Goal: Task Accomplishment & Management: Manage account settings

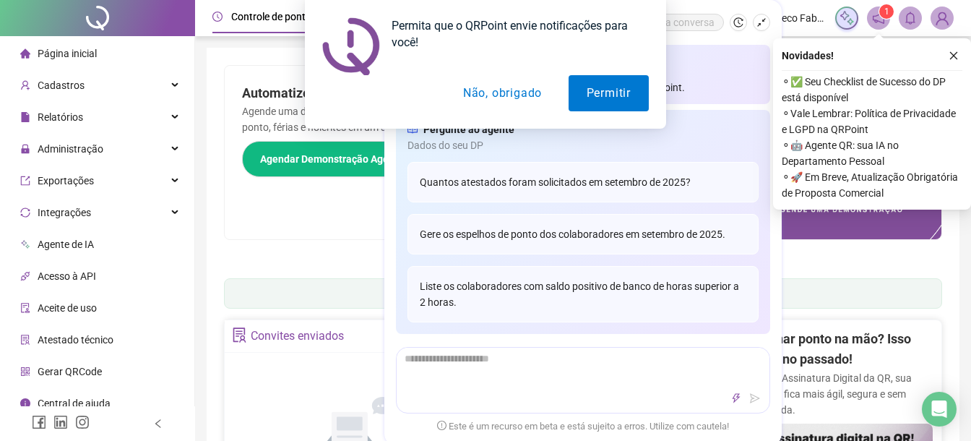
click at [509, 98] on button "Não, obrigado" at bounding box center [502, 93] width 115 height 36
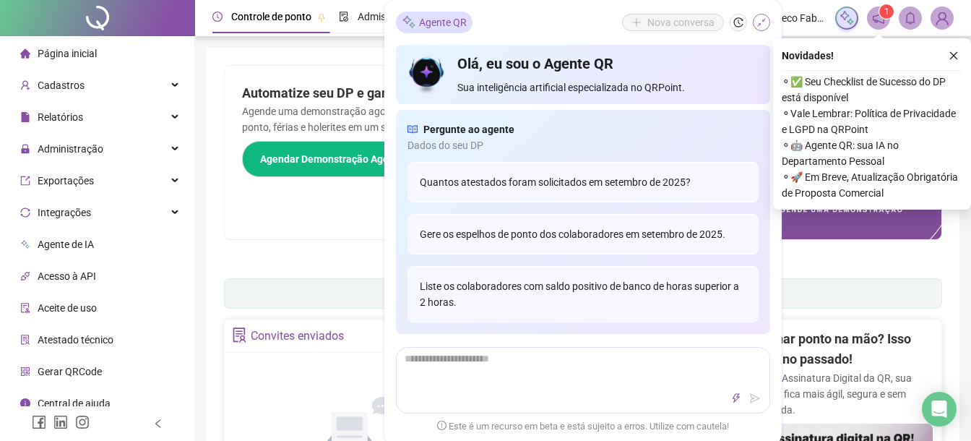
click at [767, 22] on button "button" at bounding box center [761, 22] width 17 height 17
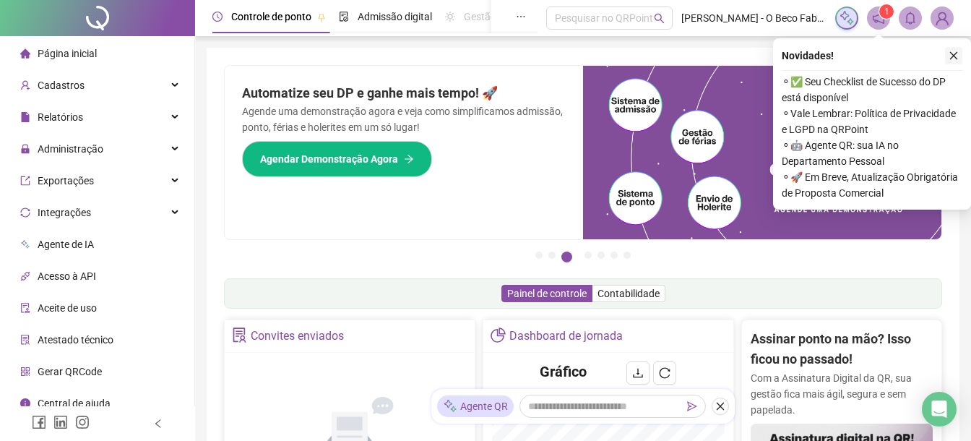
click at [959, 54] on button "button" at bounding box center [953, 55] width 17 height 17
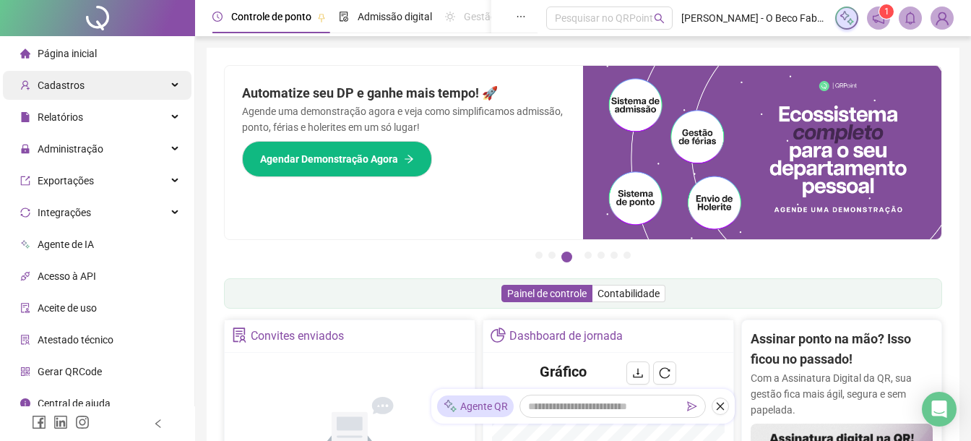
click at [121, 87] on div "Cadastros" at bounding box center [97, 85] width 189 height 29
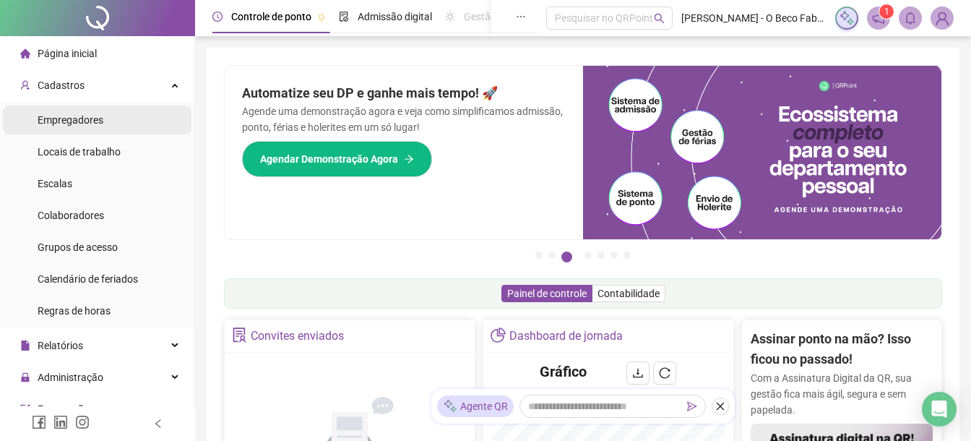
click at [127, 126] on li "Empregadores" at bounding box center [97, 120] width 189 height 29
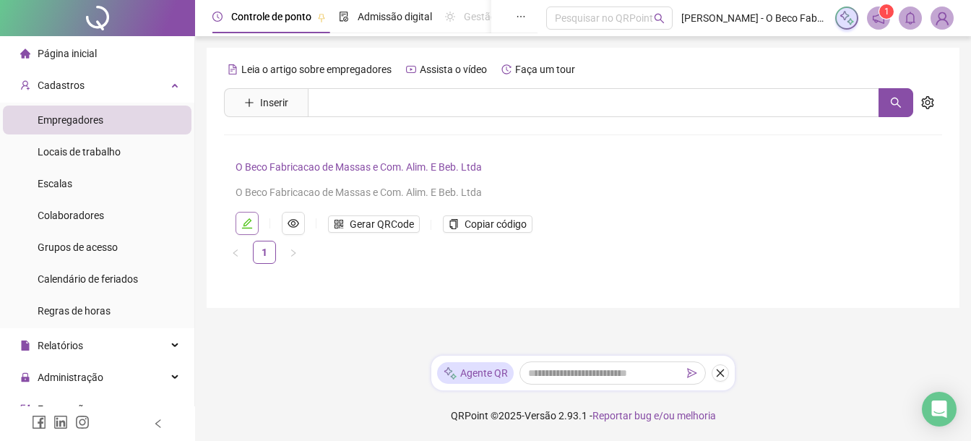
click at [250, 222] on icon "edit" at bounding box center [247, 224] width 12 height 12
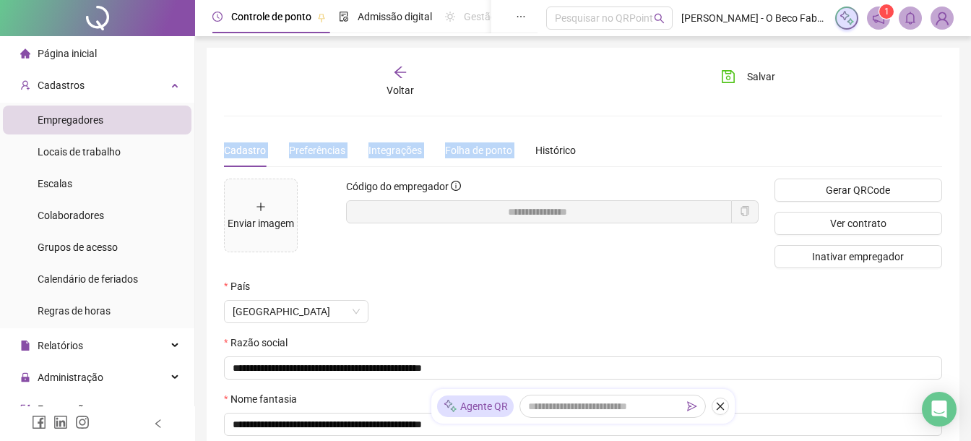
drag, startPoint x: 963, startPoint y: 111, endPoint x: 963, endPoint y: 137, distance: 25.3
click at [963, 137] on div "**********" at bounding box center [583, 339] width 776 height 679
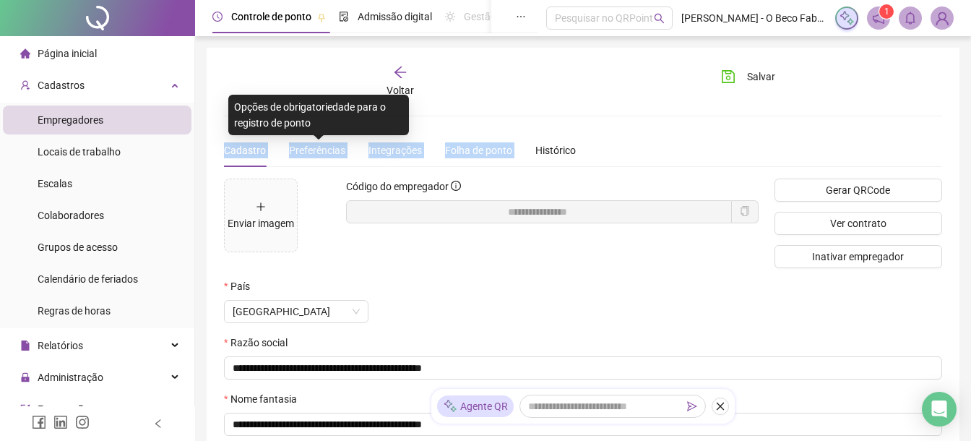
click at [309, 149] on span "Preferências" at bounding box center [317, 151] width 56 height 12
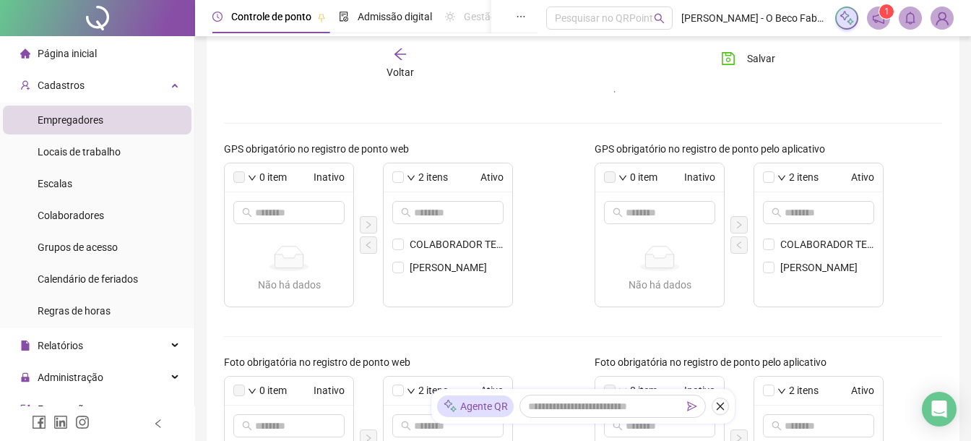
scroll to position [198, 0]
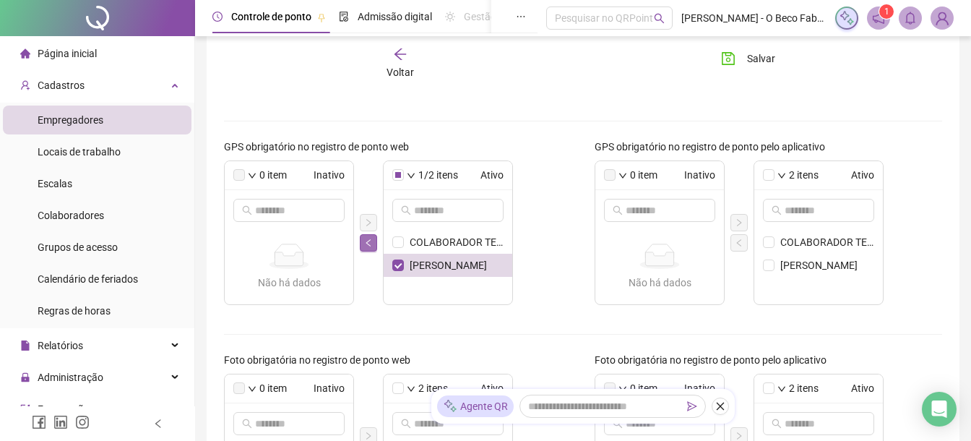
click at [369, 241] on icon "left" at bounding box center [368, 242] width 9 height 9
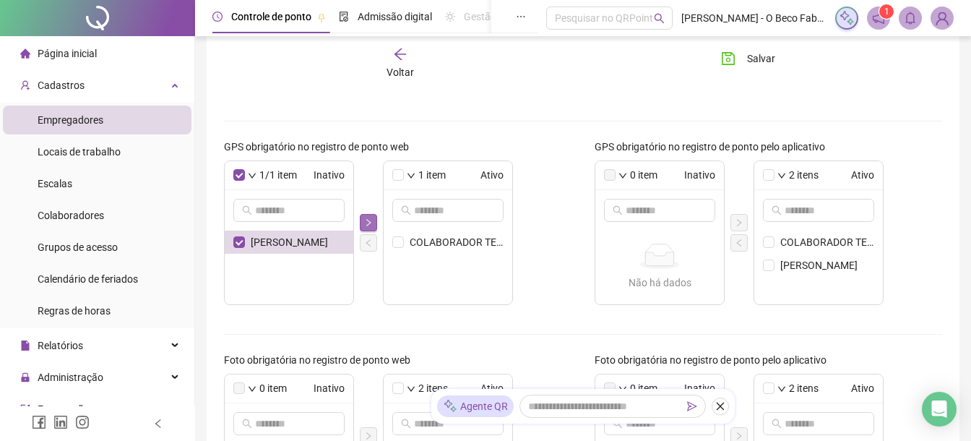
click at [372, 223] on icon "right" at bounding box center [368, 222] width 9 height 9
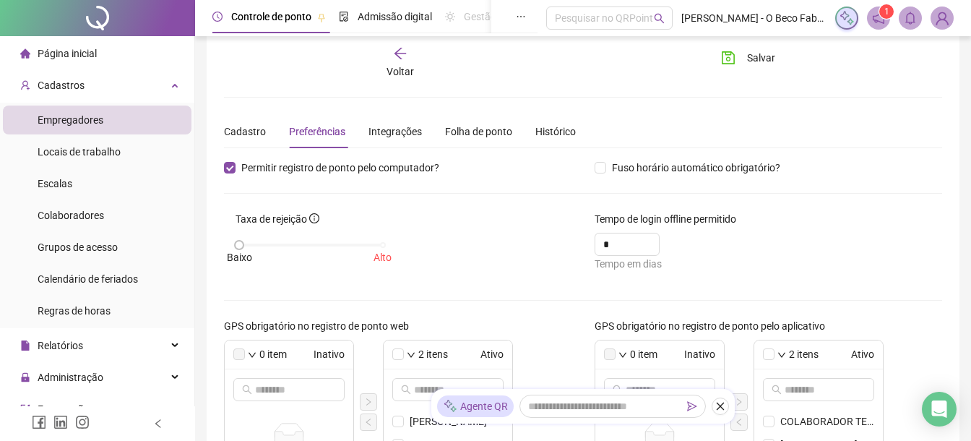
scroll to position [0, 0]
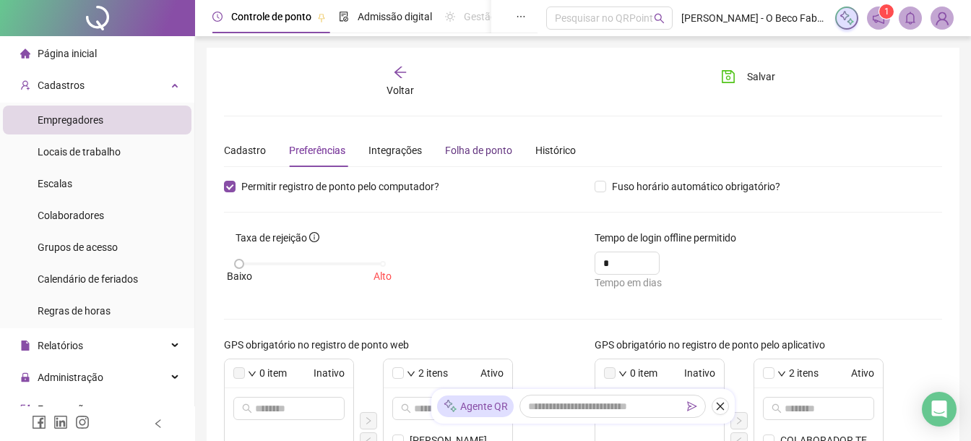
click at [490, 147] on div "Folha de ponto" at bounding box center [478, 150] width 67 height 16
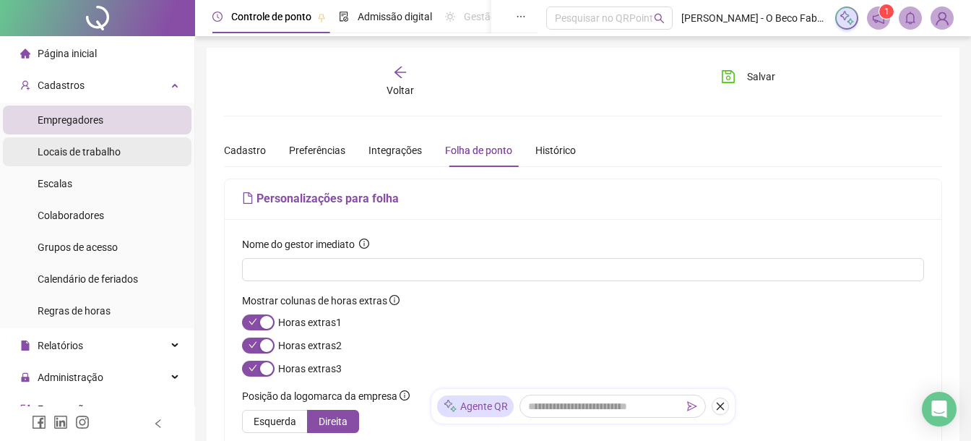
click at [87, 148] on span "Locais de trabalho" at bounding box center [79, 152] width 83 height 12
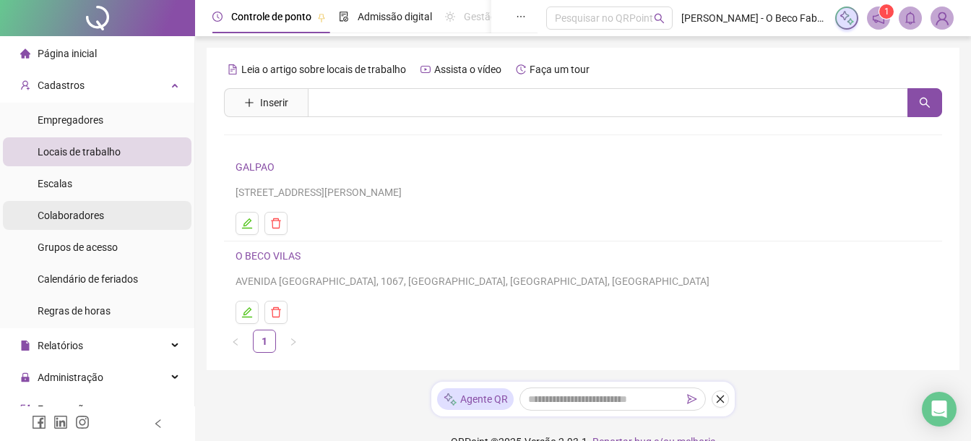
click at [95, 218] on span "Colaboradores" at bounding box center [71, 216] width 66 height 12
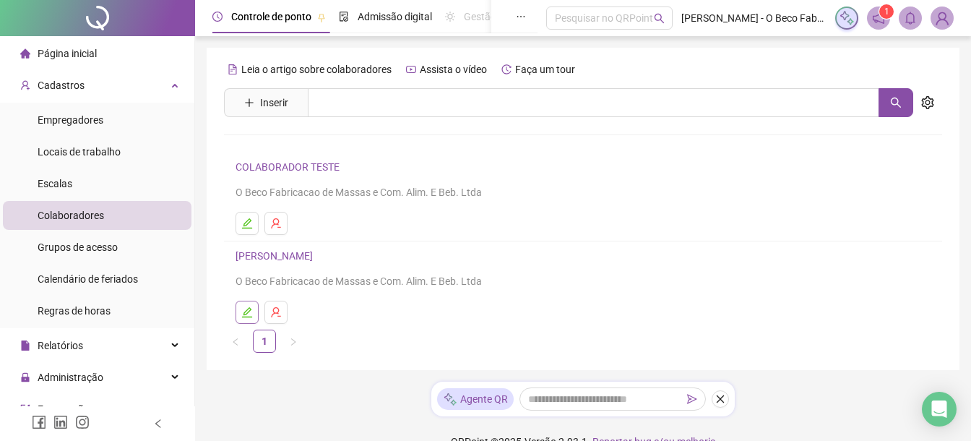
click at [248, 314] on icon "edit" at bounding box center [247, 312] width 12 height 12
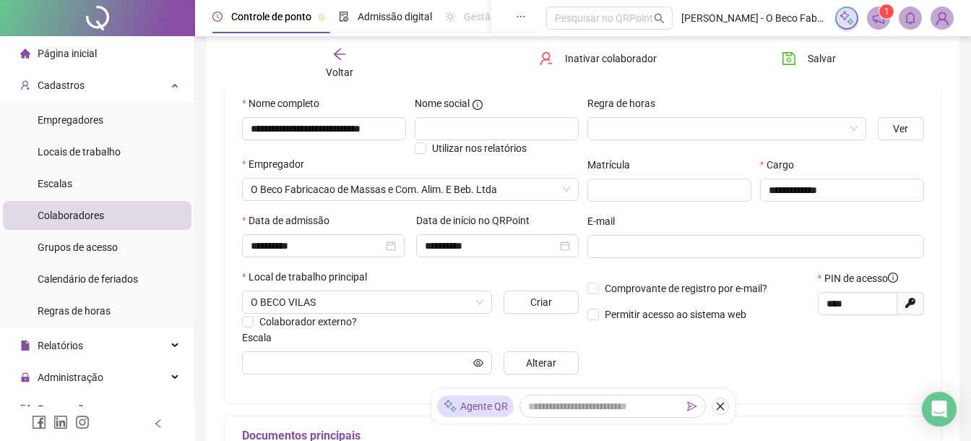
scroll to position [151, 0]
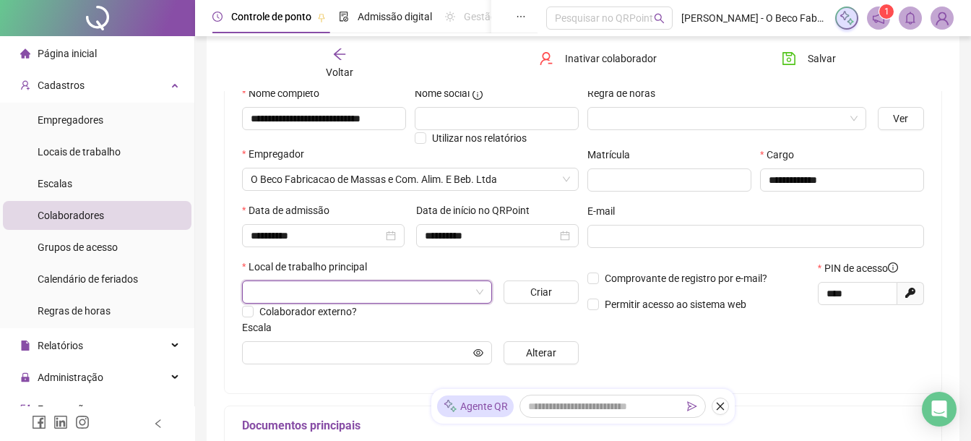
click at [486, 292] on div at bounding box center [367, 291] width 250 height 23
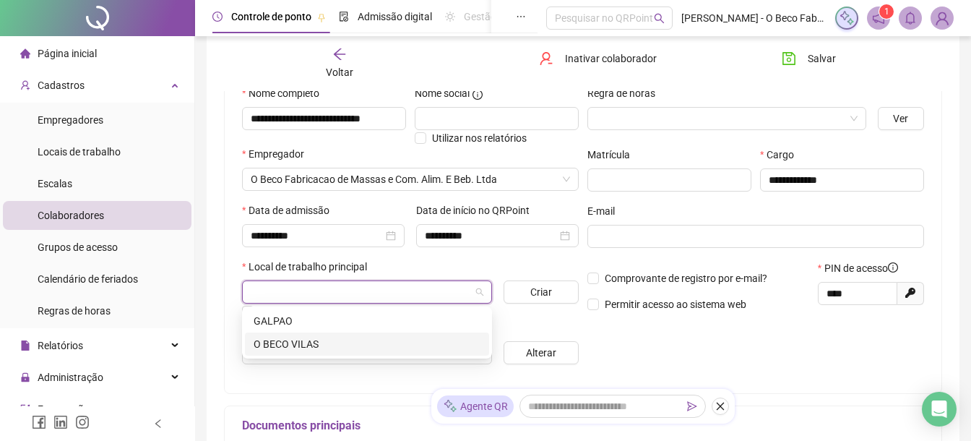
click at [403, 348] on div "O BECO VILAS" at bounding box center [367, 344] width 227 height 16
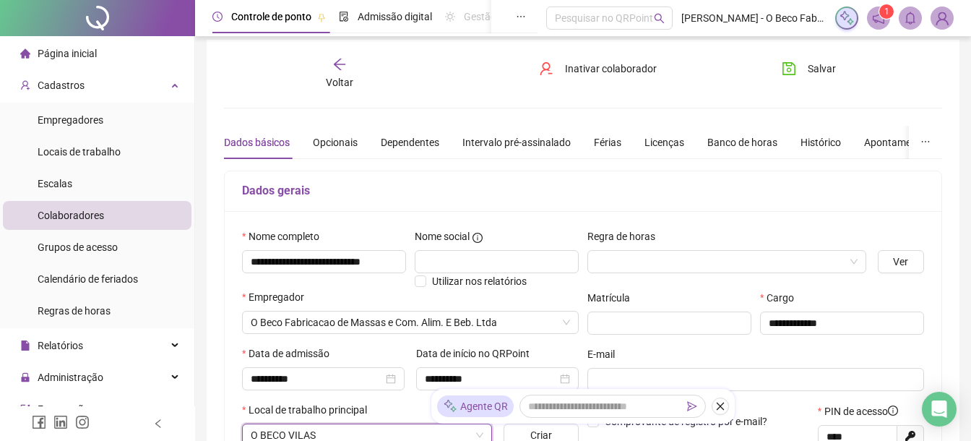
scroll to position [0, 0]
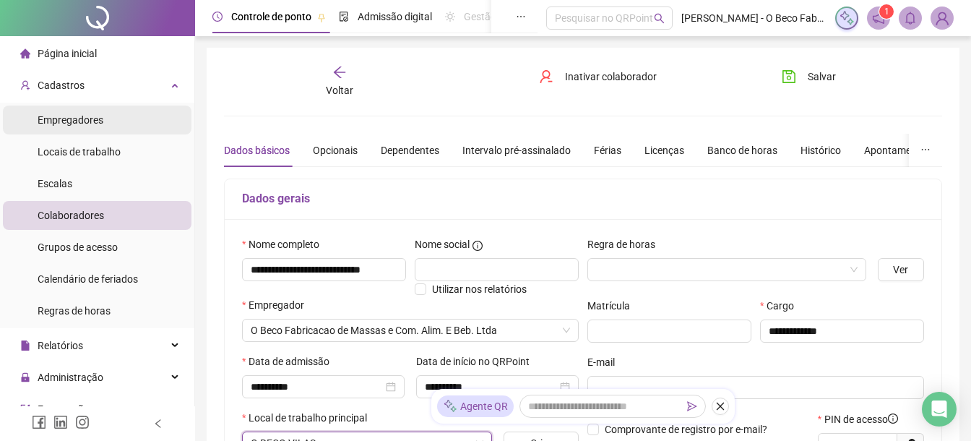
click at [108, 128] on li "Empregadores" at bounding box center [97, 120] width 189 height 29
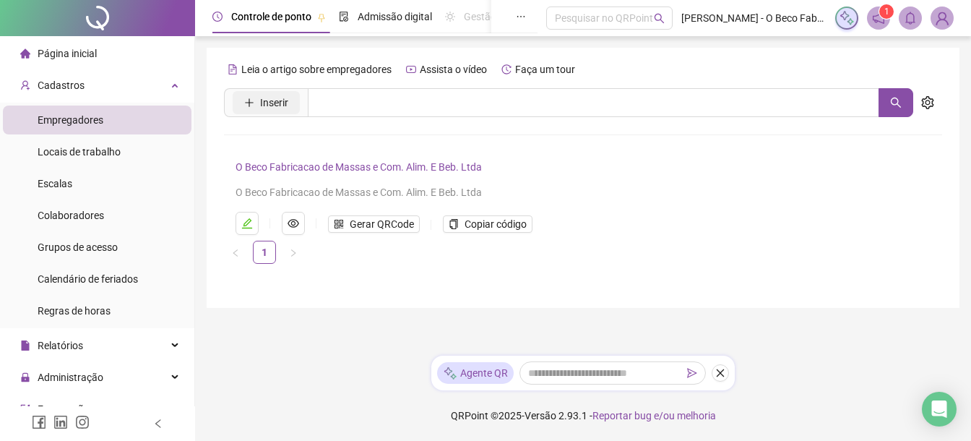
click at [272, 106] on span "Inserir" at bounding box center [274, 103] width 28 height 16
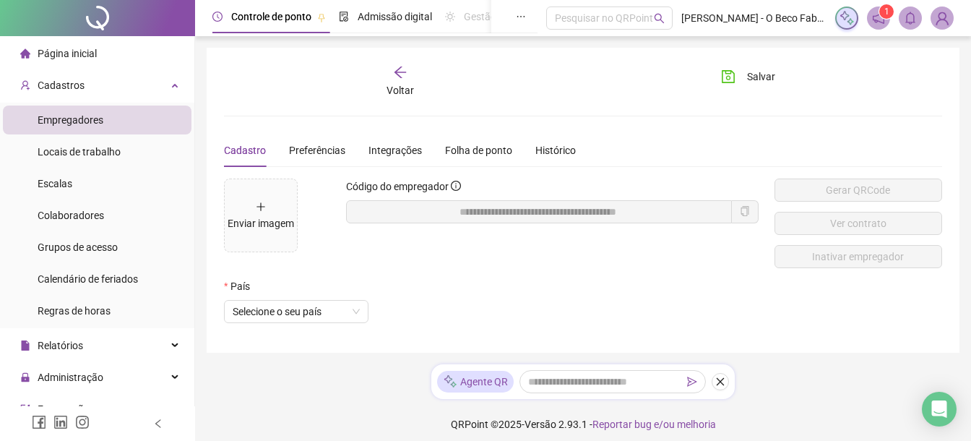
click at [409, 80] on div "Voltar" at bounding box center [400, 81] width 110 height 33
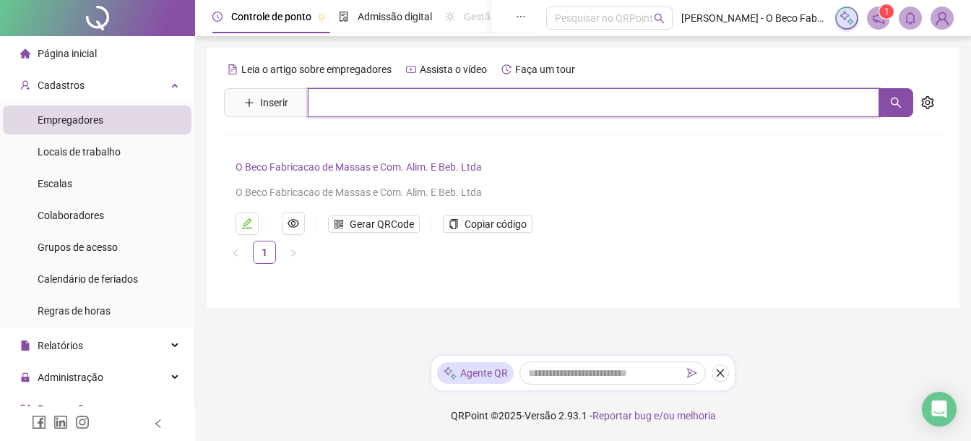
click at [324, 106] on input "text" at bounding box center [594, 102] width 572 height 29
type input "*"
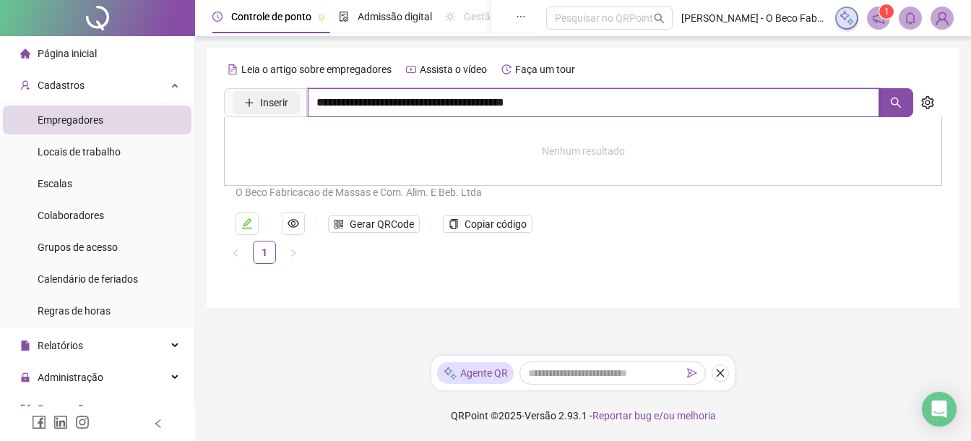
type input "**********"
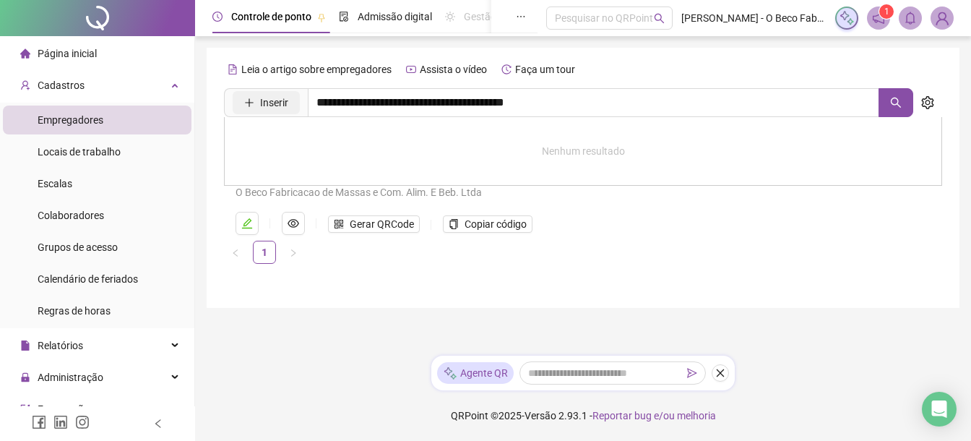
click at [272, 106] on span "Inserir" at bounding box center [274, 103] width 28 height 16
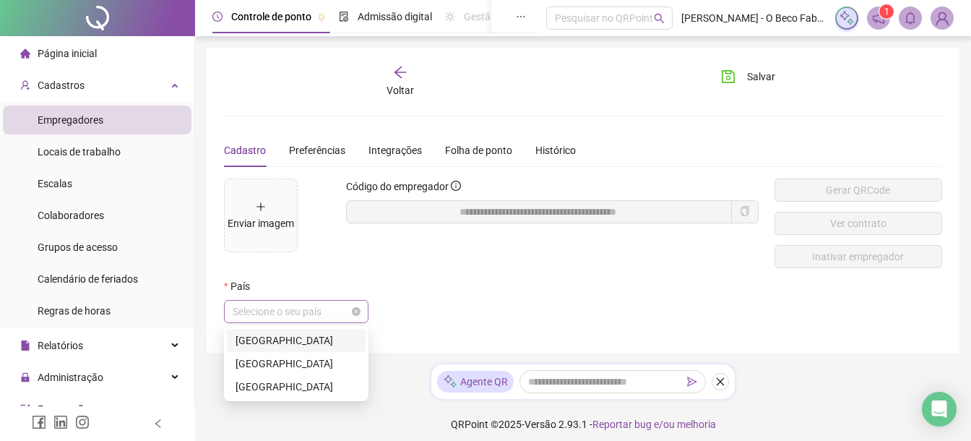
click at [336, 319] on span "Selecione o seu país" at bounding box center [296, 312] width 127 height 22
click at [313, 342] on div "[GEOGRAPHIC_DATA]" at bounding box center [296, 340] width 121 height 16
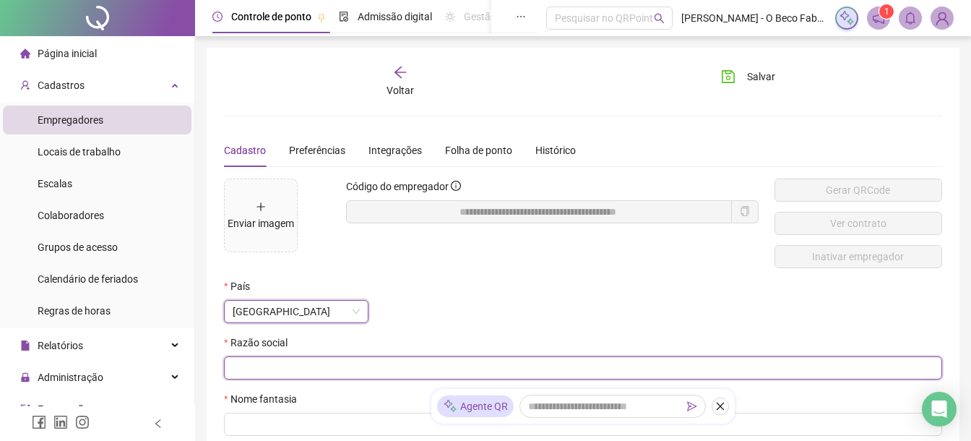
click at [377, 363] on input "text" at bounding box center [582, 368] width 698 height 16
type input "**********"
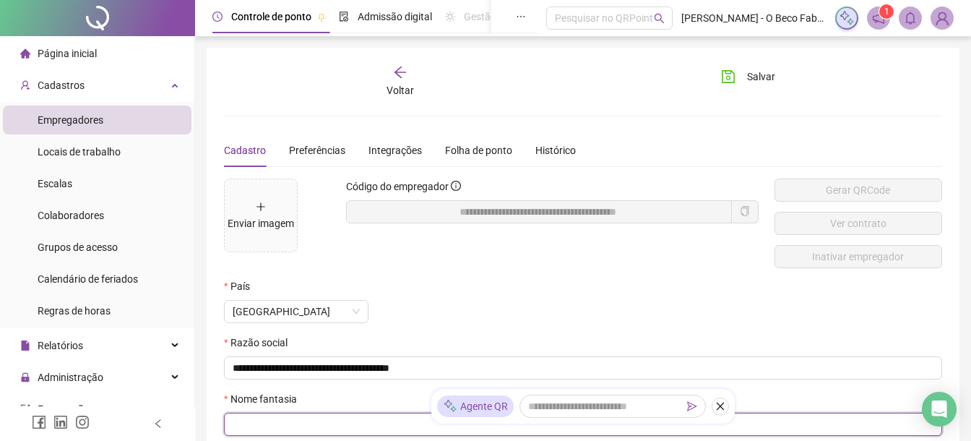
click at [339, 420] on input "text" at bounding box center [582, 424] width 698 height 16
type input "******"
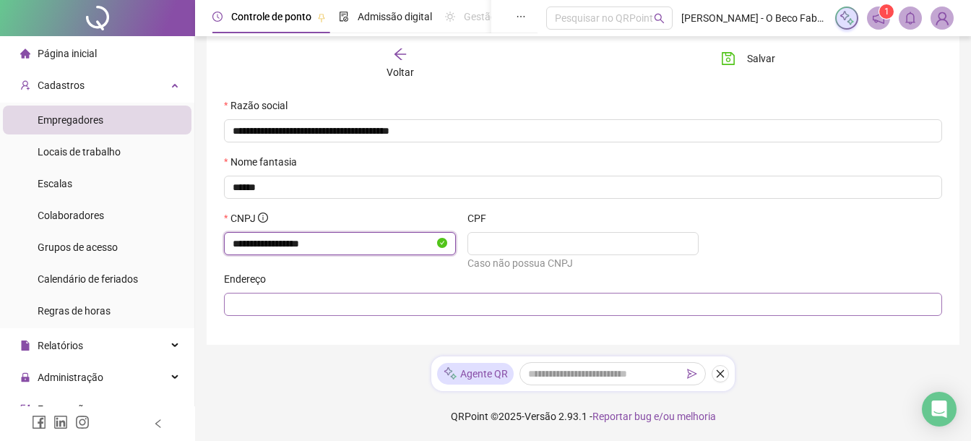
type input "**********"
click at [403, 313] on span at bounding box center [583, 304] width 718 height 23
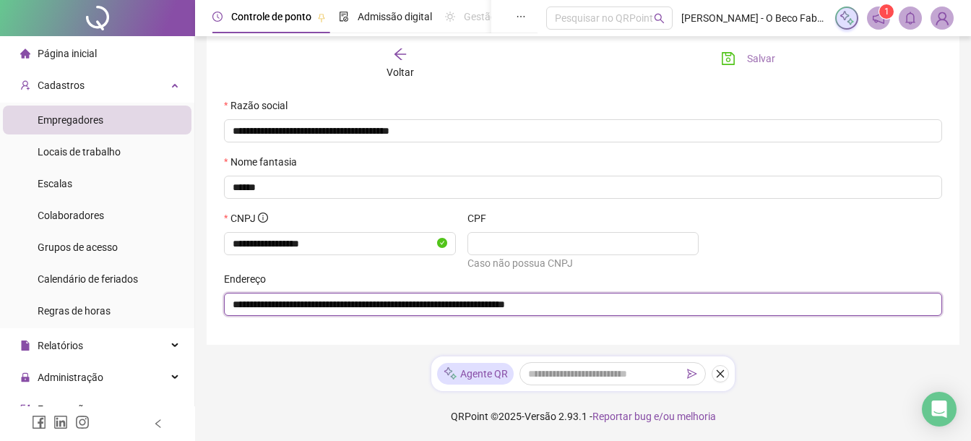
type input "**********"
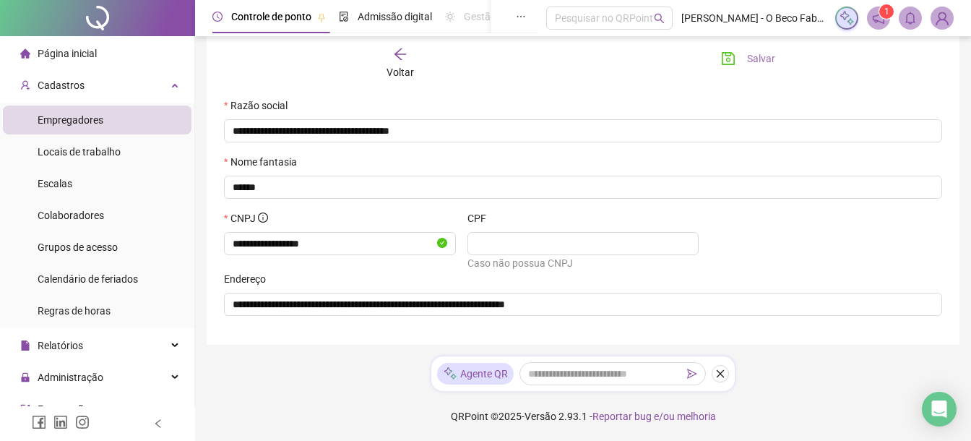
click at [763, 61] on span "Salvar" at bounding box center [761, 59] width 28 height 16
type input "**********"
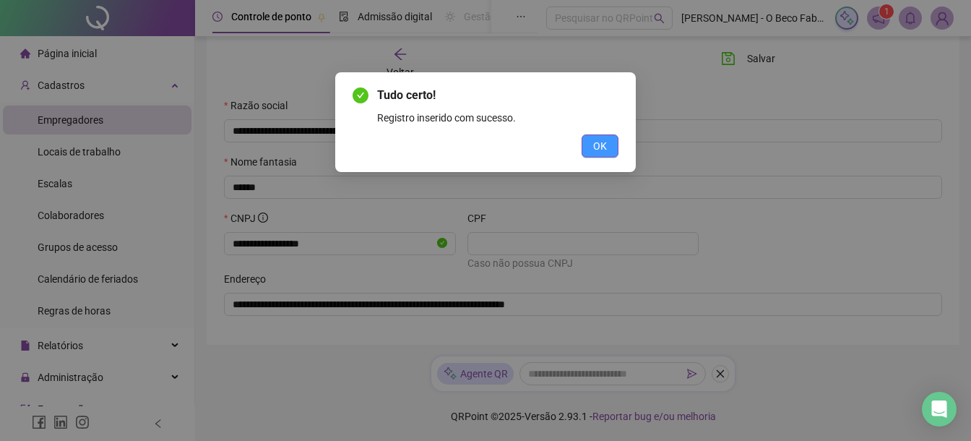
click at [611, 145] on button "OK" at bounding box center [600, 145] width 37 height 23
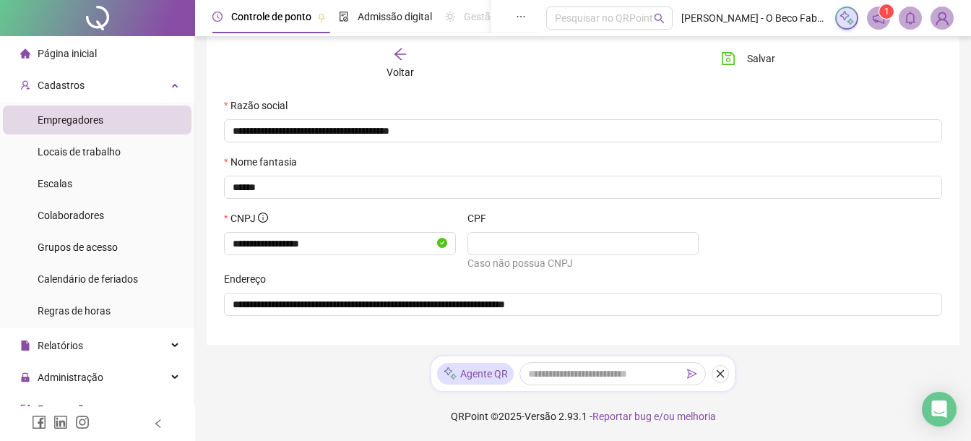
click at [402, 63] on div "Voltar" at bounding box center [400, 63] width 110 height 33
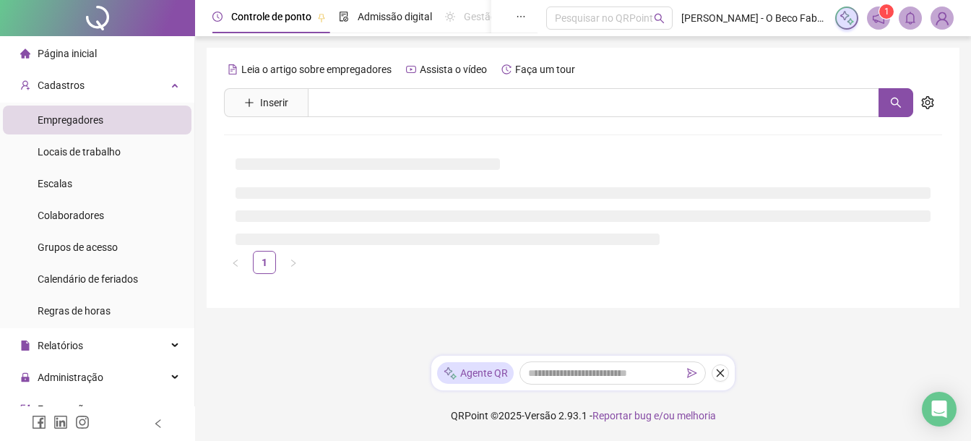
scroll to position [0, 0]
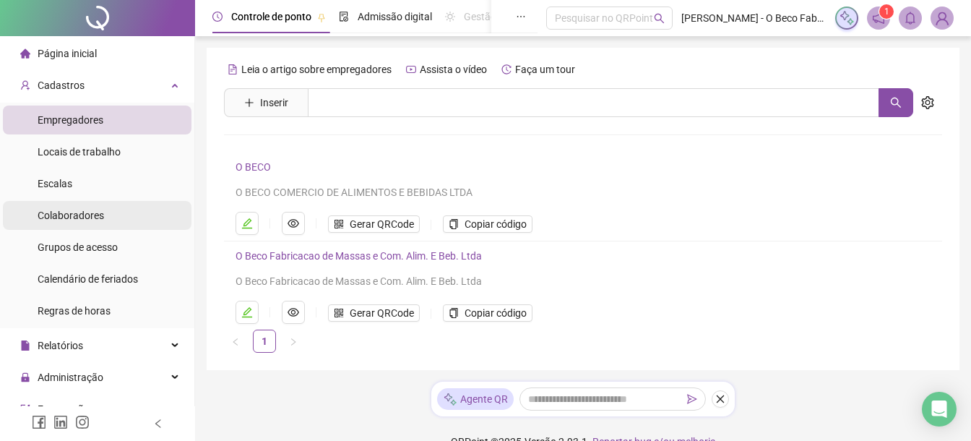
click at [97, 223] on div "Colaboradores" at bounding box center [71, 215] width 66 height 29
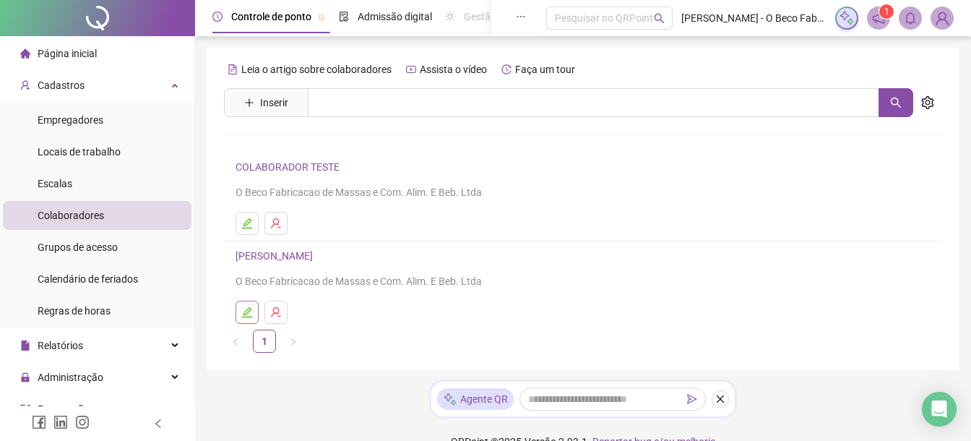
click at [252, 309] on icon "edit" at bounding box center [247, 312] width 12 height 12
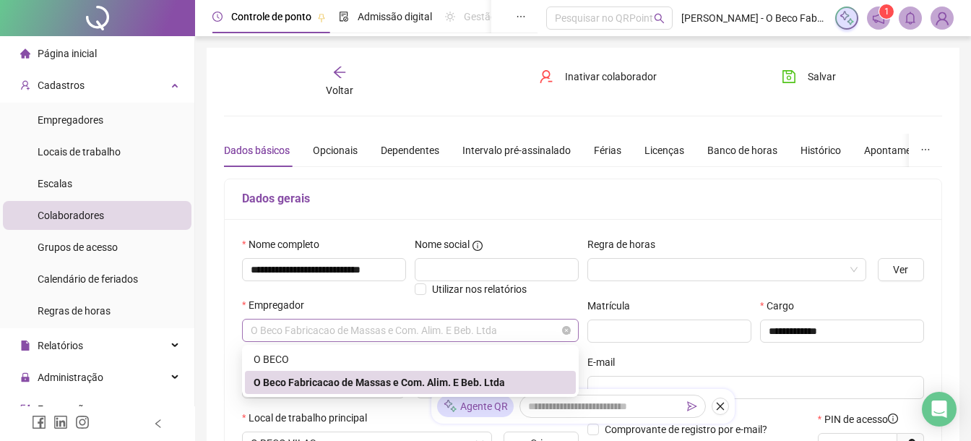
click at [465, 330] on span "O Beco Fabricacao de Massas e Com. Alim. E Beb. Ltda" at bounding box center [410, 330] width 319 height 22
click at [353, 301] on div "Empregador" at bounding box center [410, 308] width 337 height 22
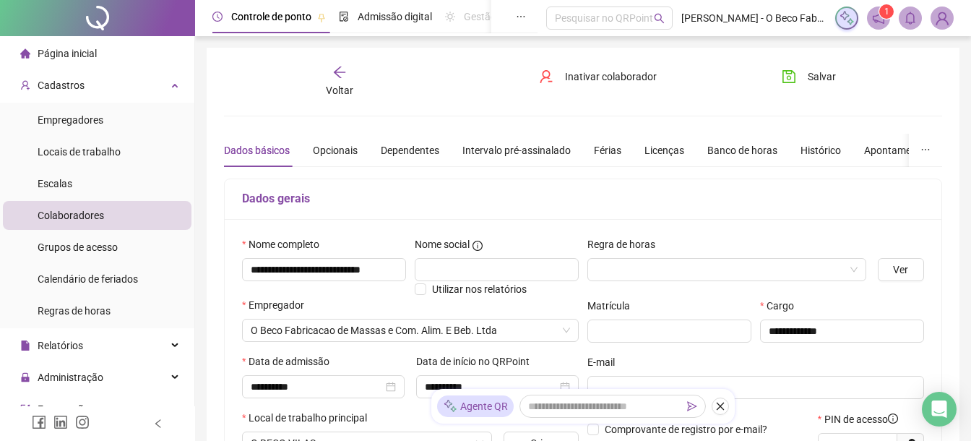
click at [967, 229] on div "**********" at bounding box center [583, 429] width 776 height 859
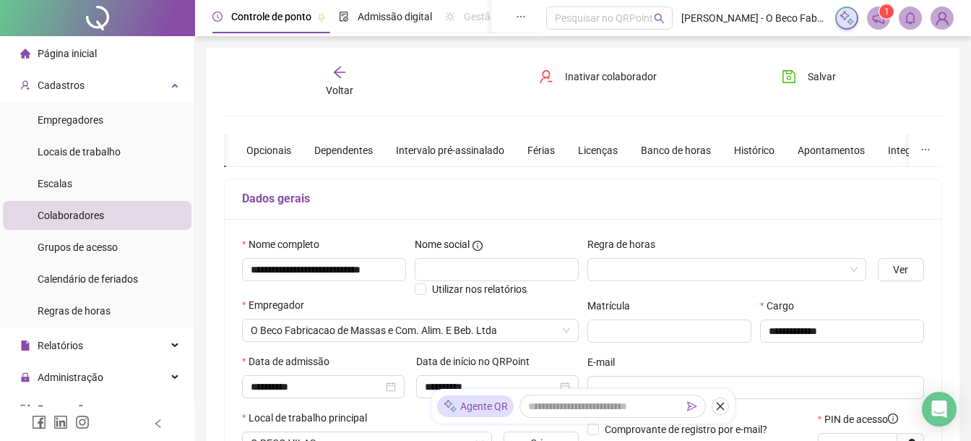
click at [343, 85] on span "Voltar" at bounding box center [339, 91] width 27 height 12
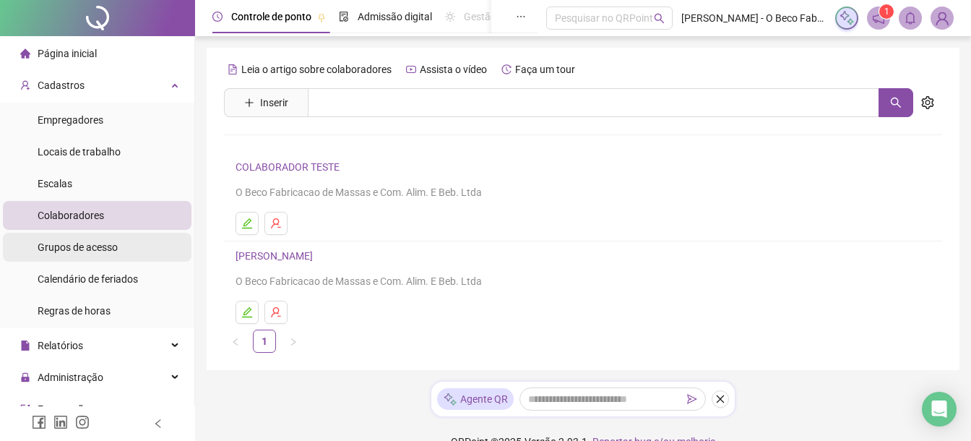
click at [97, 251] on span "Grupos de acesso" at bounding box center [78, 247] width 80 height 12
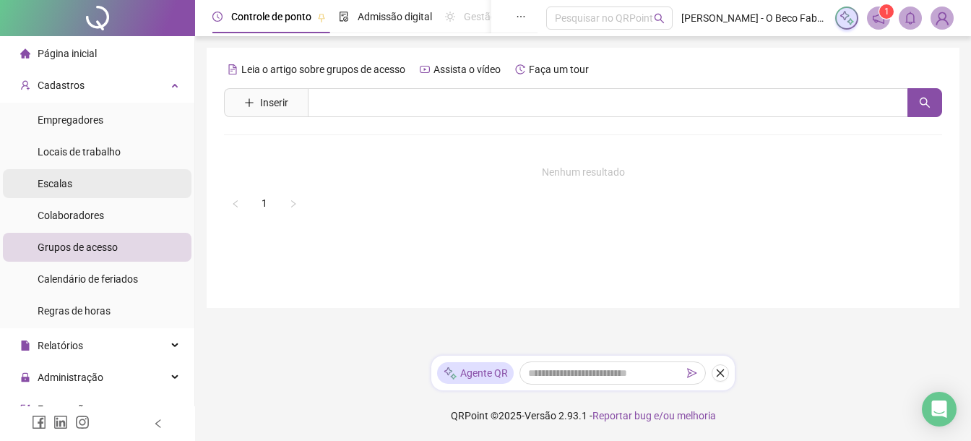
click at [74, 177] on li "Escalas" at bounding box center [97, 183] width 189 height 29
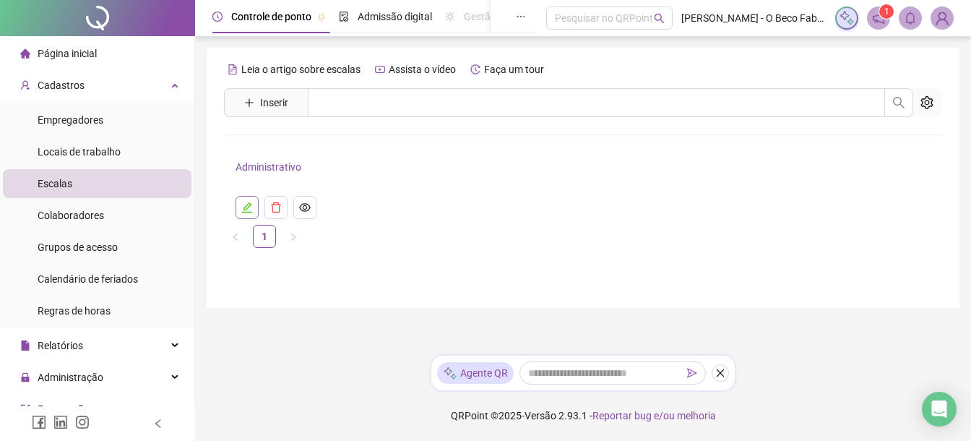
click at [247, 211] on icon "edit" at bounding box center [247, 208] width 12 height 12
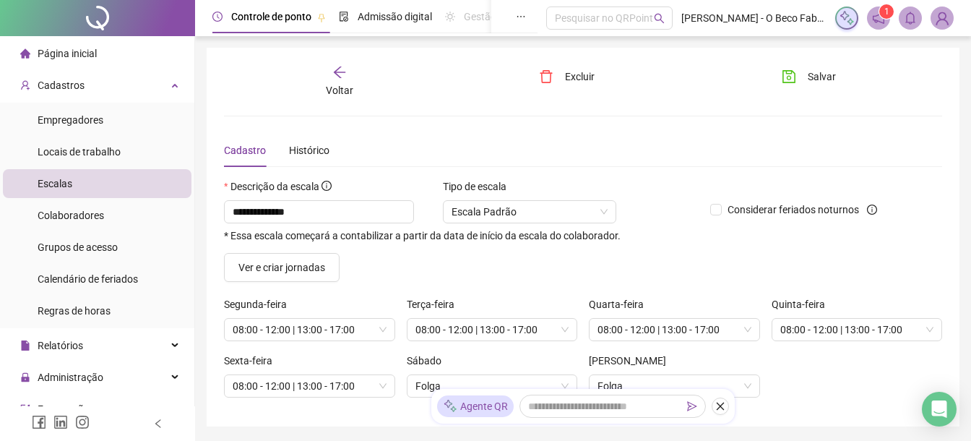
click at [337, 74] on icon "arrow-left" at bounding box center [339, 72] width 14 height 14
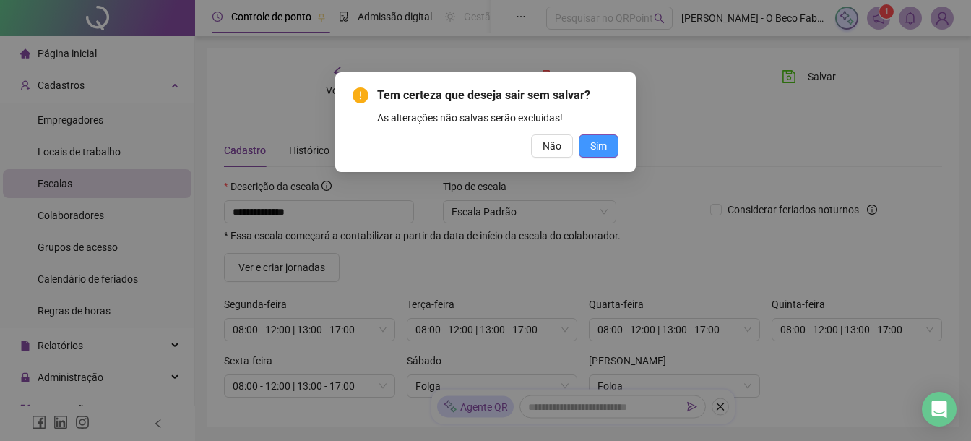
click at [590, 138] on span "Sim" at bounding box center [598, 146] width 17 height 16
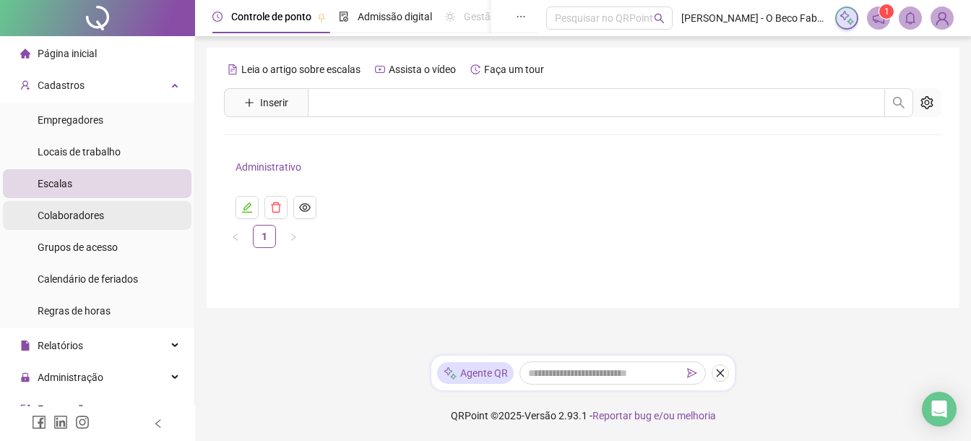
click at [121, 218] on li "Colaboradores" at bounding box center [97, 215] width 189 height 29
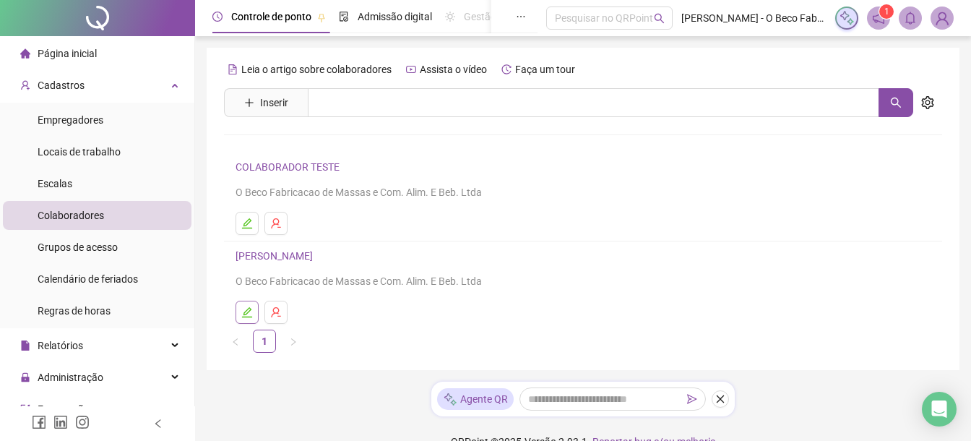
click at [246, 315] on icon "edit" at bounding box center [247, 312] width 12 height 12
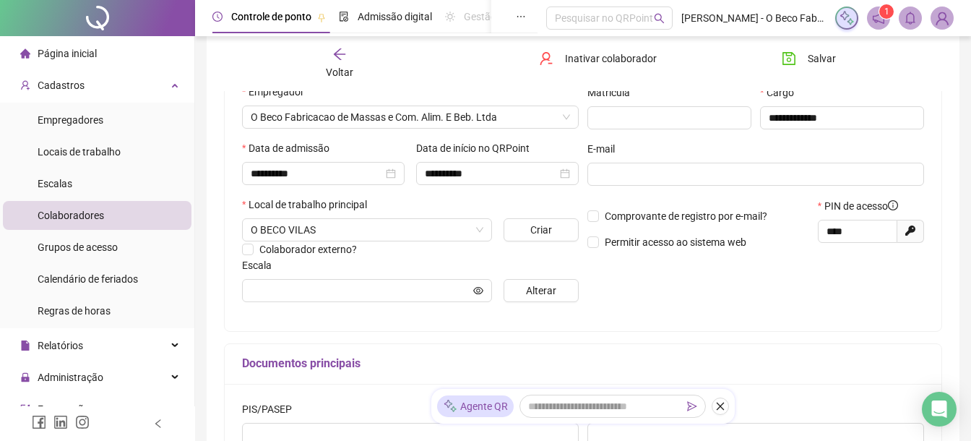
scroll to position [218, 0]
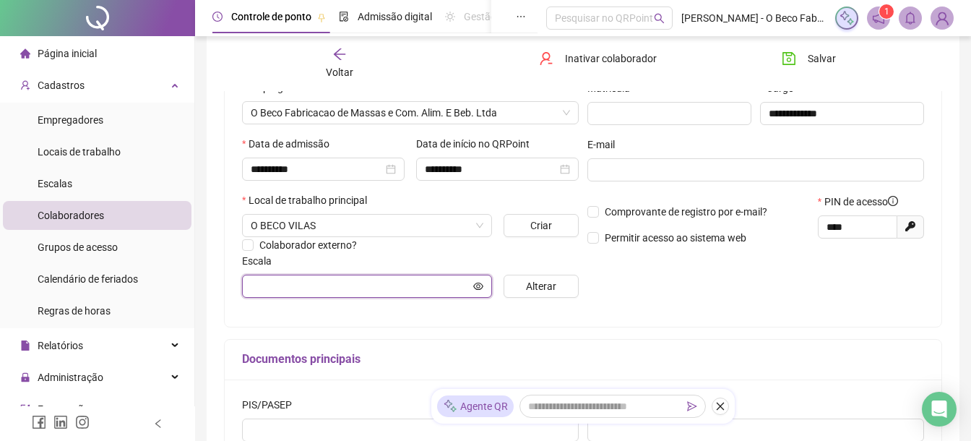
click at [415, 288] on input "text" at bounding box center [361, 286] width 220 height 16
click at [405, 282] on input "text" at bounding box center [361, 286] width 220 height 16
click at [541, 279] on span "Alterar" at bounding box center [541, 286] width 30 height 16
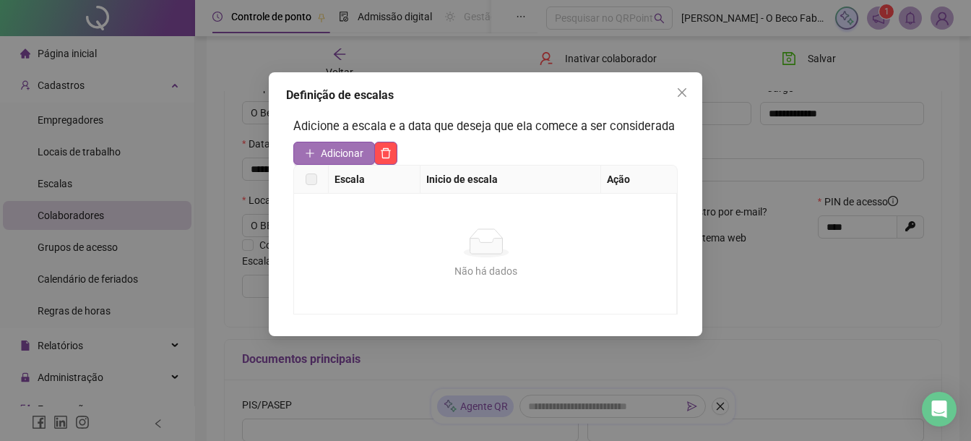
click at [332, 161] on span "Adicionar" at bounding box center [342, 153] width 43 height 16
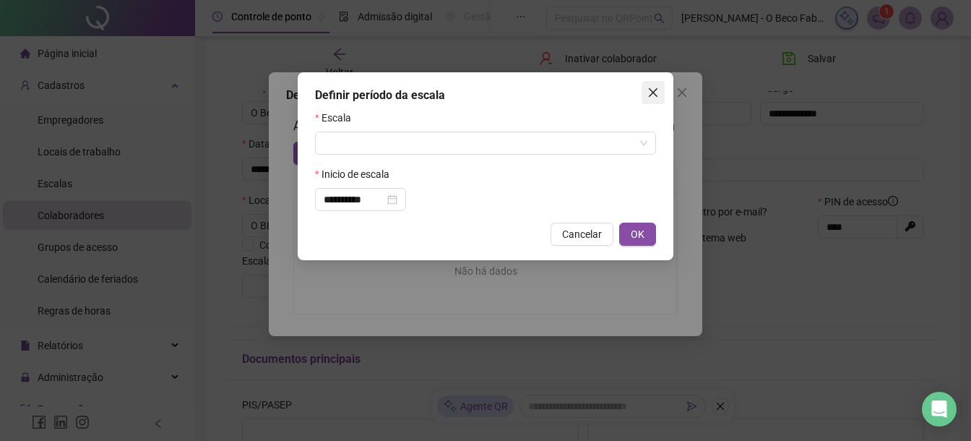
click at [663, 91] on span "Close" at bounding box center [653, 93] width 23 height 12
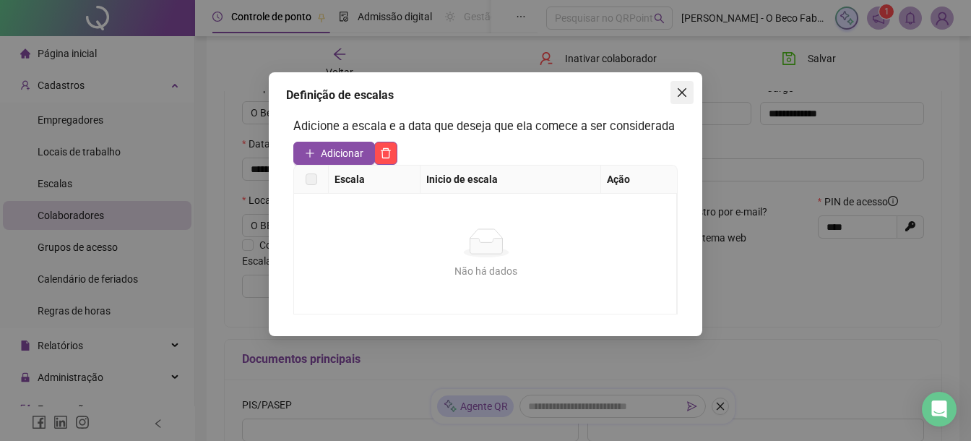
click at [689, 87] on span "Close" at bounding box center [682, 93] width 23 height 12
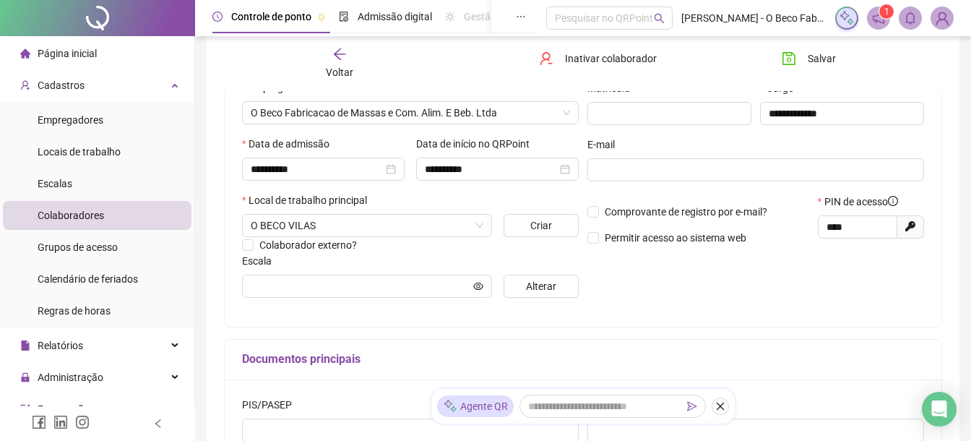
click at [72, 167] on ul "Empregadores Locais de trabalho Escalas Colaboradores Grupos de acesso Calendár…" at bounding box center [97, 215] width 194 height 225
click at [72, 188] on li "Escalas" at bounding box center [97, 183] width 189 height 29
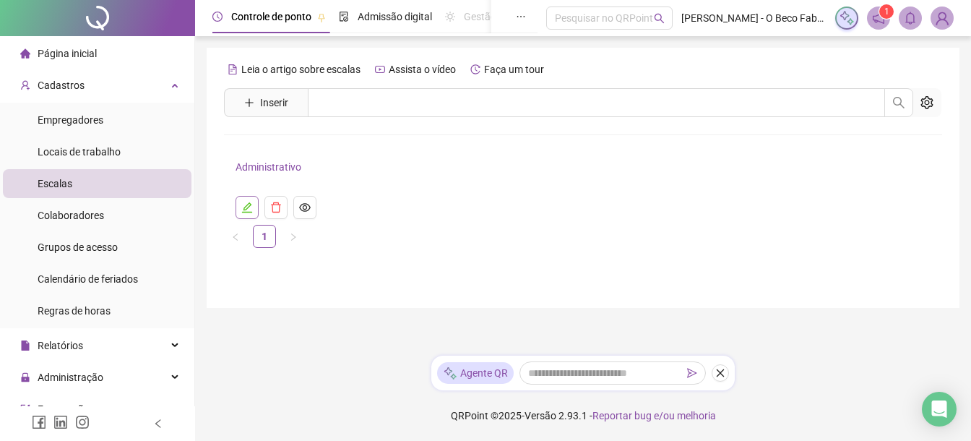
click at [243, 208] on icon "edit" at bounding box center [247, 208] width 12 height 12
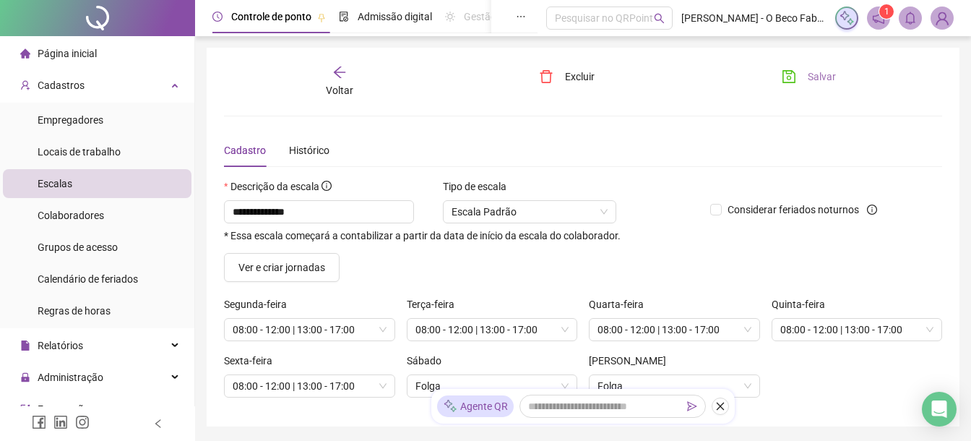
click at [796, 71] on icon "save" at bounding box center [789, 76] width 14 height 14
click at [341, 85] on span "Voltar" at bounding box center [339, 91] width 27 height 12
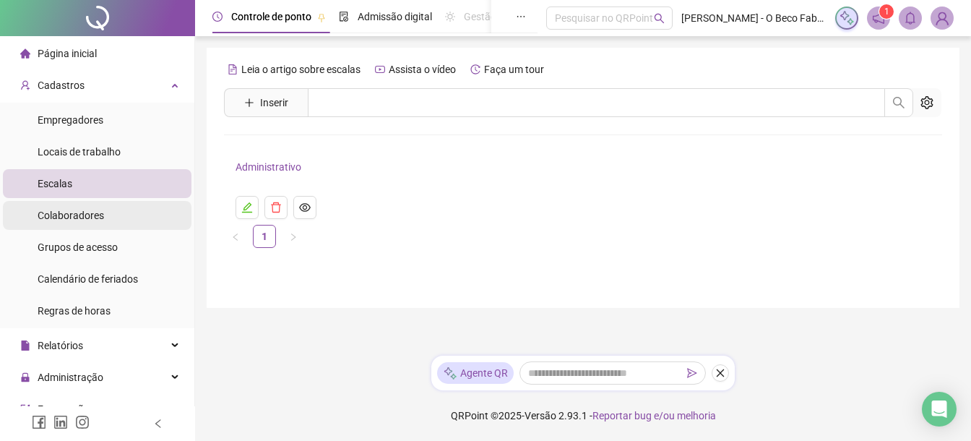
click at [116, 215] on li "Colaboradores" at bounding box center [97, 215] width 189 height 29
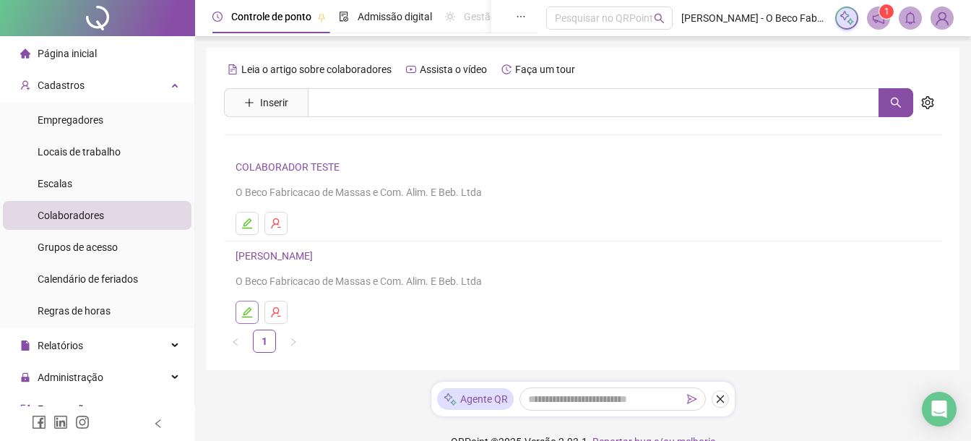
click at [254, 306] on button "button" at bounding box center [247, 312] width 23 height 23
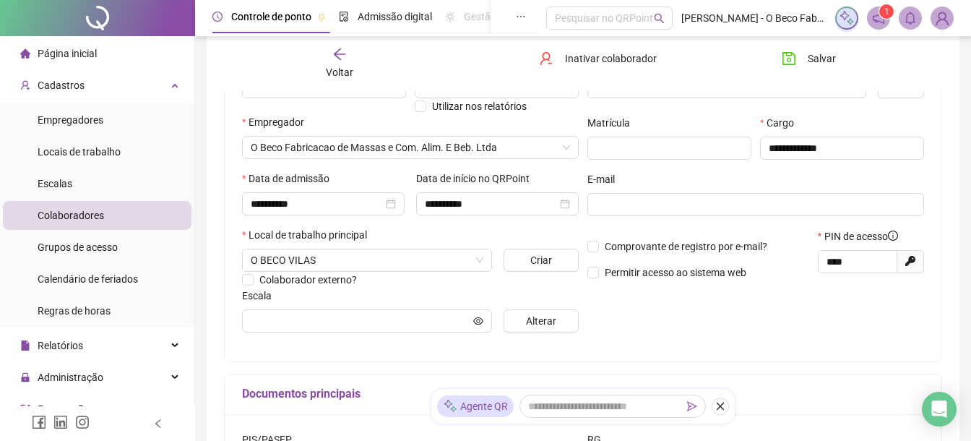
scroll to position [204, 0]
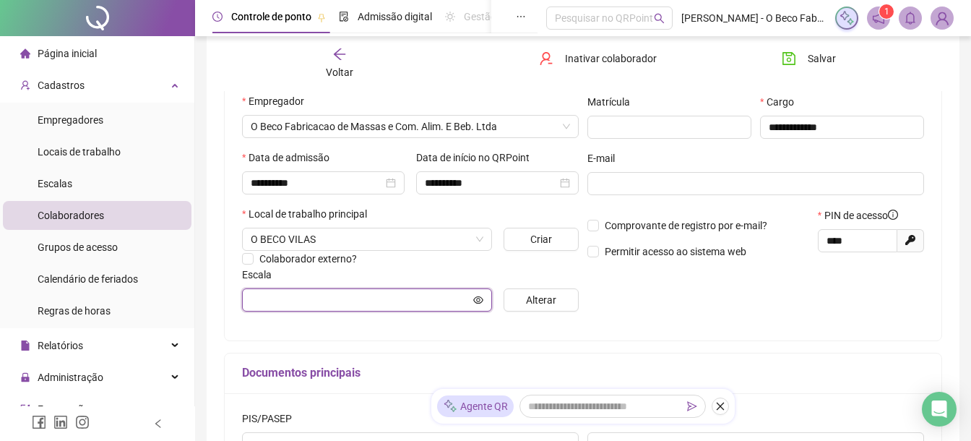
click at [433, 300] on input "text" at bounding box center [361, 300] width 220 height 16
click at [530, 298] on span "Alterar" at bounding box center [541, 300] width 30 height 16
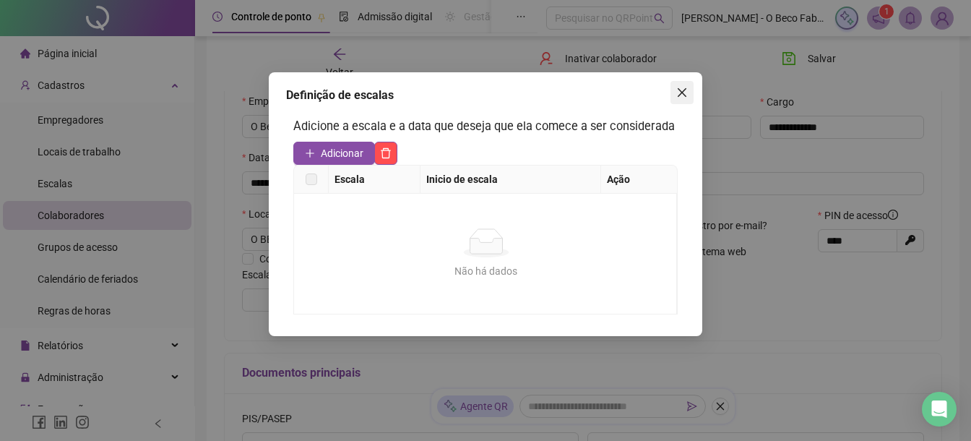
click at [677, 95] on icon "close" at bounding box center [682, 93] width 12 height 12
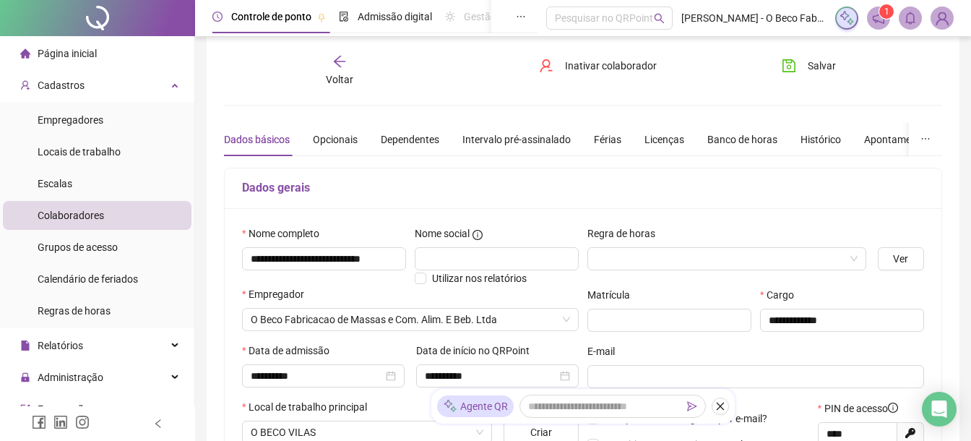
scroll to position [9, 0]
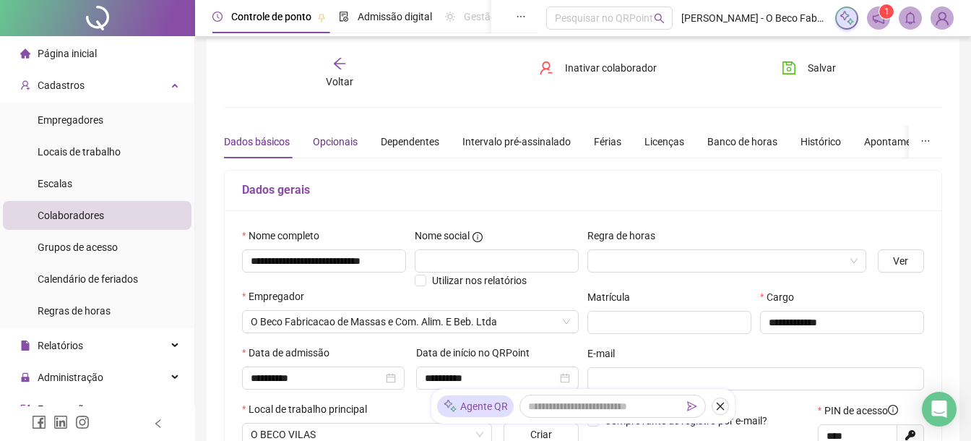
click at [354, 137] on div "Opcionais" at bounding box center [335, 142] width 45 height 16
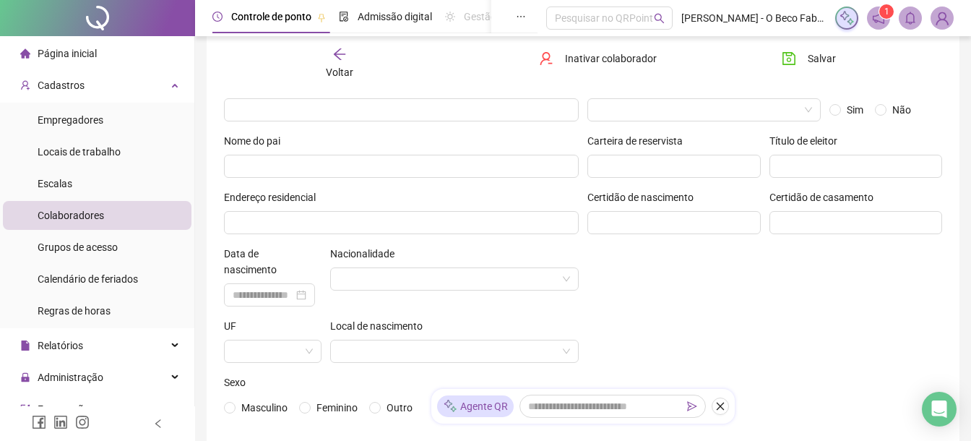
scroll to position [0, 0]
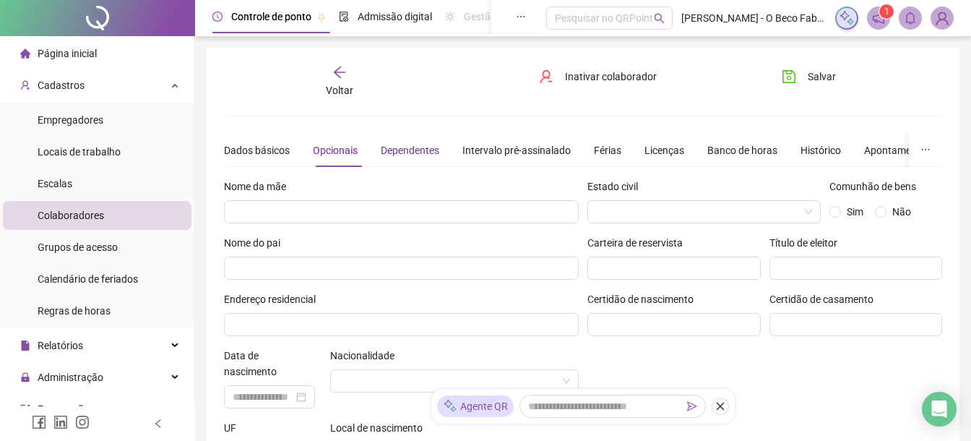
click at [421, 153] on div "Dependentes" at bounding box center [410, 150] width 59 height 16
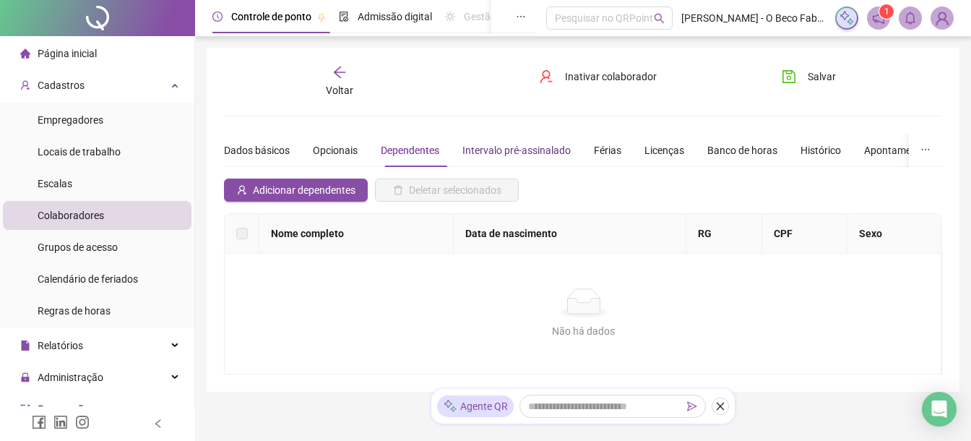
click at [561, 150] on div "Intervalo pré-assinalado" at bounding box center [516, 150] width 108 height 16
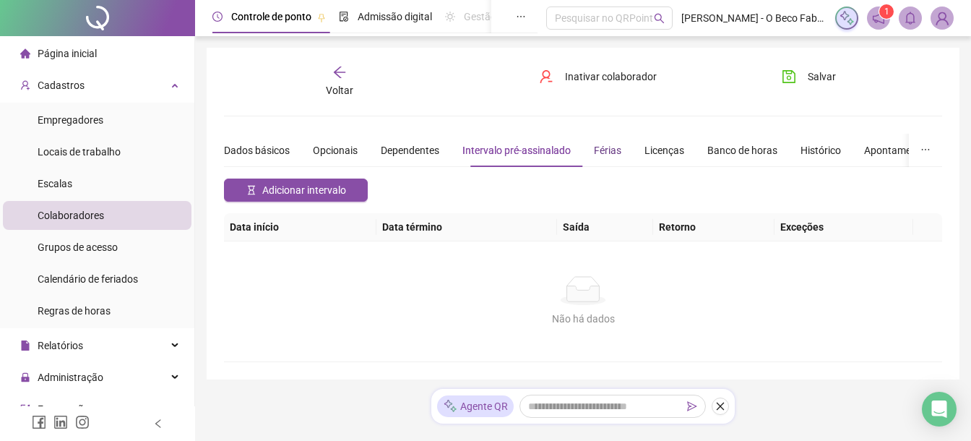
click at [618, 150] on div "Férias" at bounding box center [607, 150] width 27 height 16
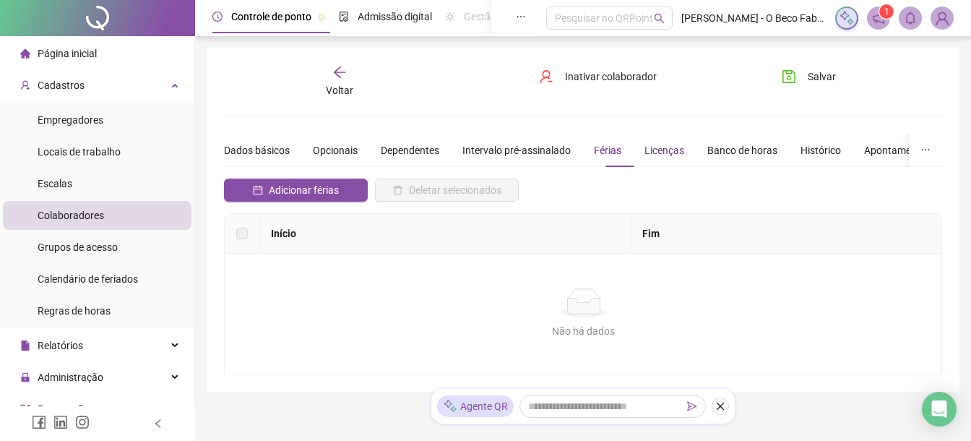
click at [684, 142] on div "Licenças" at bounding box center [665, 150] width 40 height 16
click at [765, 143] on div "Banco de horas" at bounding box center [742, 150] width 70 height 16
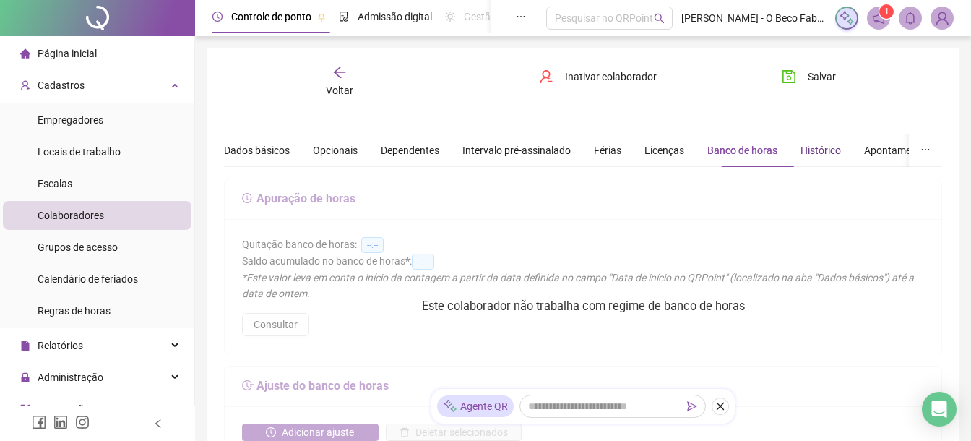
click at [841, 147] on div "Histórico" at bounding box center [821, 150] width 40 height 16
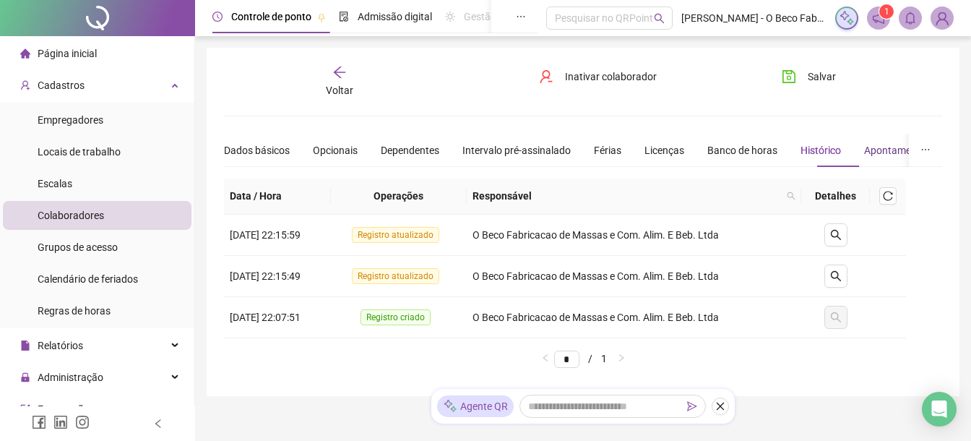
click at [898, 150] on div "Apontamentos" at bounding box center [897, 150] width 67 height 16
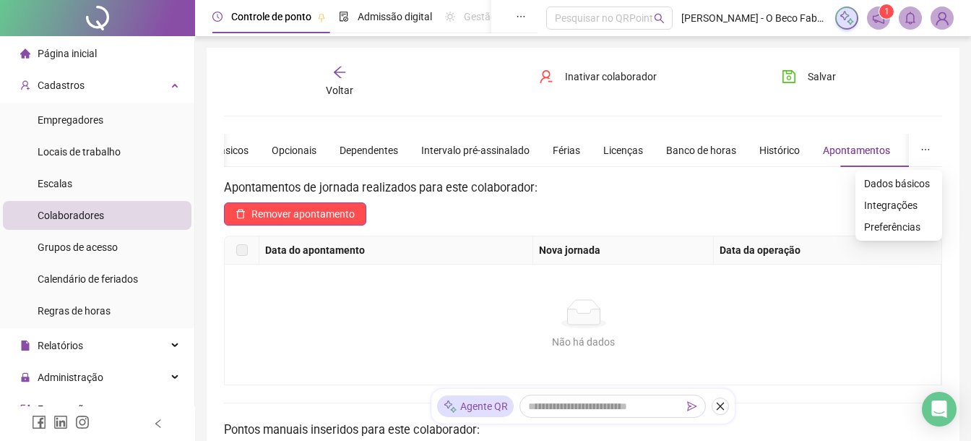
click at [929, 154] on icon "ellipsis" at bounding box center [926, 150] width 10 height 10
click at [911, 223] on span "Preferências" at bounding box center [898, 227] width 69 height 16
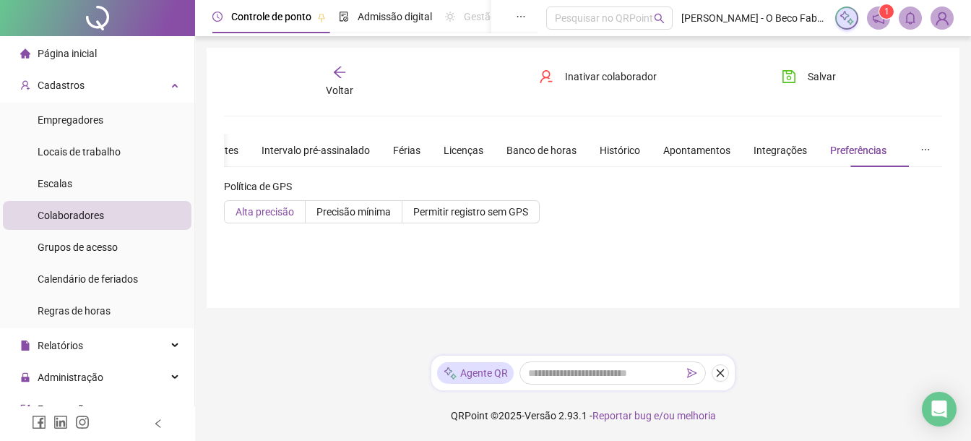
click at [279, 209] on span "Alta precisão" at bounding box center [265, 212] width 59 height 12
click at [831, 72] on span "Salvar" at bounding box center [822, 77] width 28 height 16
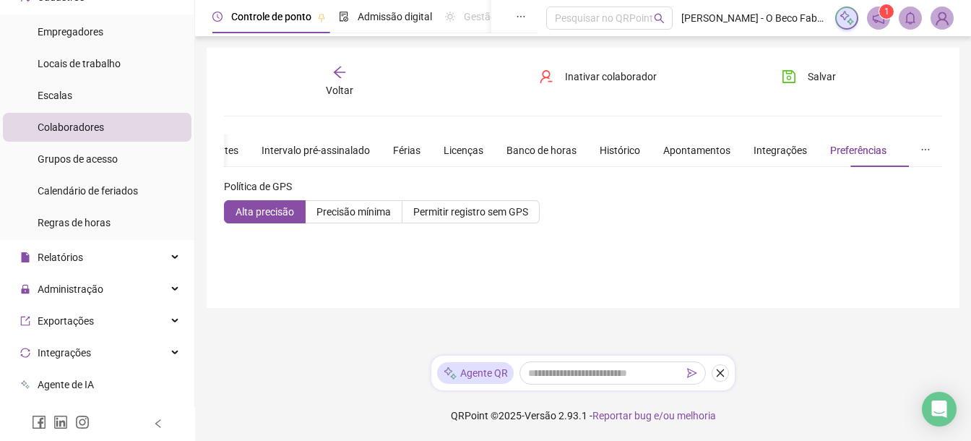
scroll to position [121, 0]
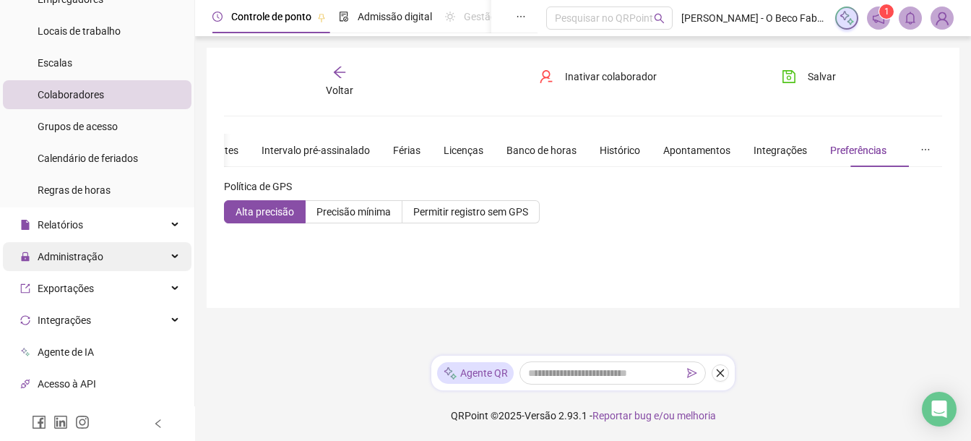
click at [135, 251] on div "Administração" at bounding box center [97, 256] width 189 height 29
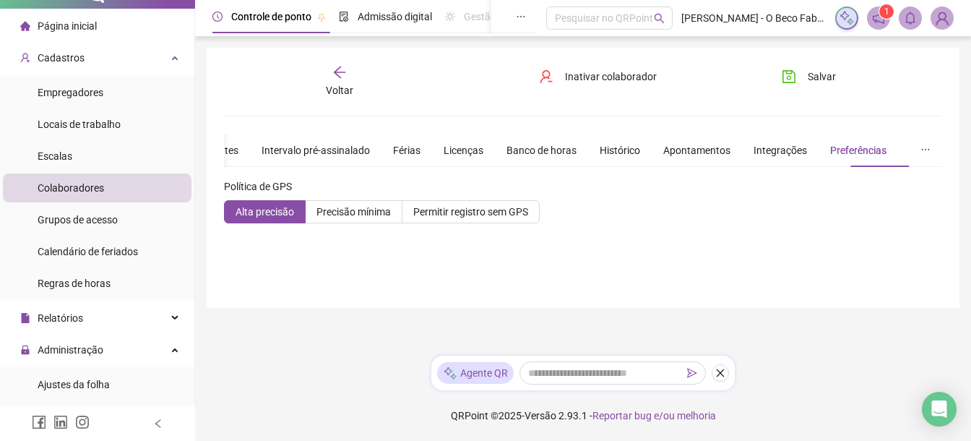
scroll to position [0, 0]
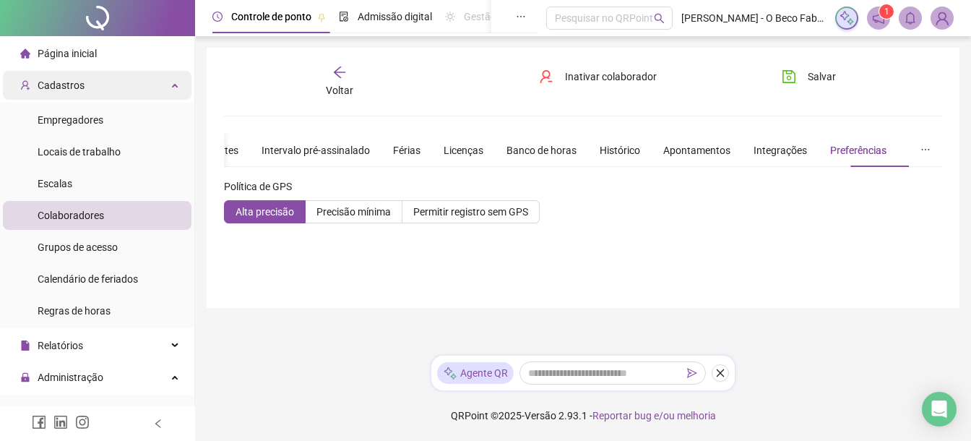
click at [90, 90] on div "Cadastros" at bounding box center [97, 85] width 189 height 29
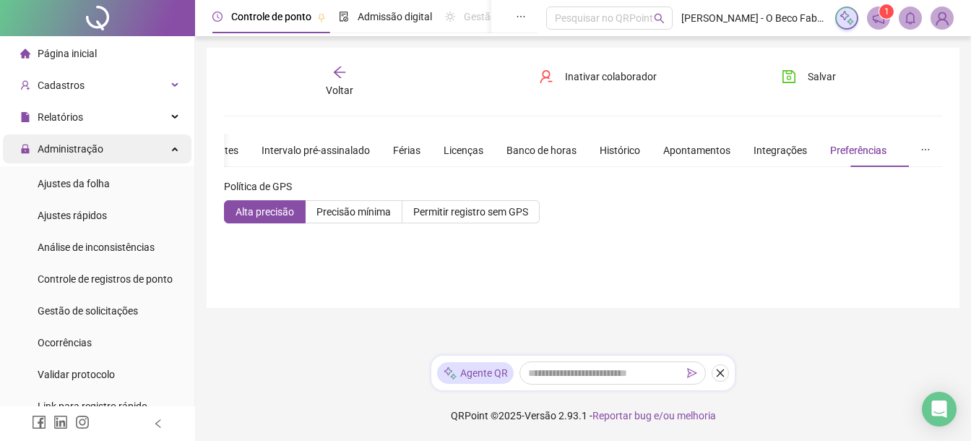
click at [127, 150] on div "Administração" at bounding box center [97, 148] width 189 height 29
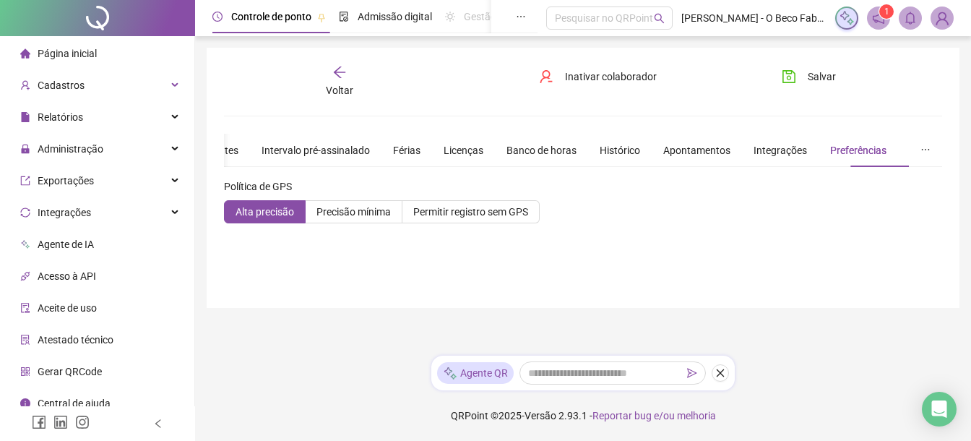
scroll to position [12, 0]
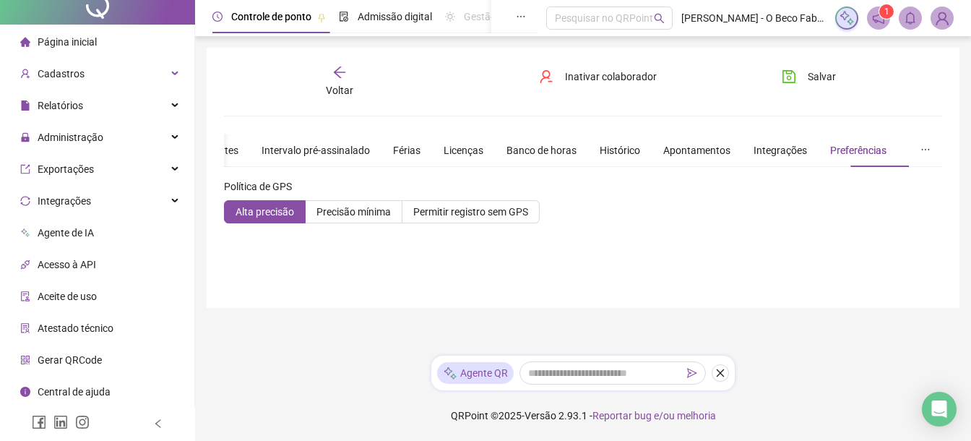
click at [108, 361] on li "Gerar QRCode" at bounding box center [97, 359] width 189 height 29
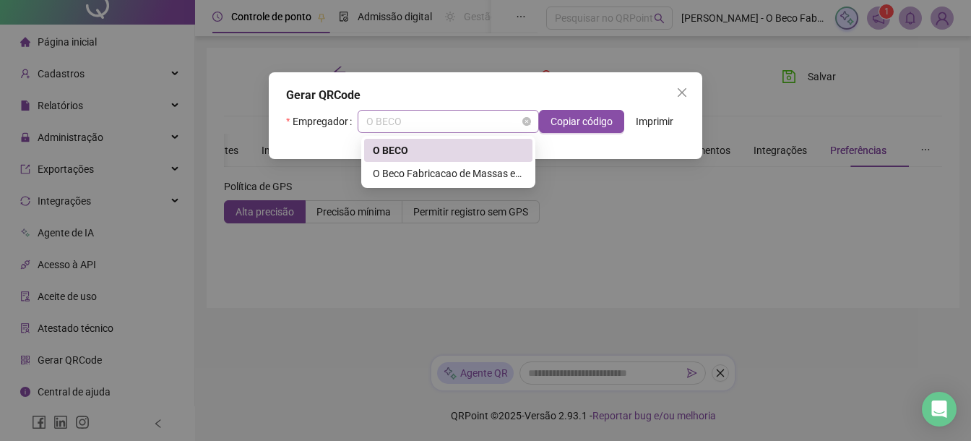
click at [482, 121] on span "O BECO" at bounding box center [448, 122] width 164 height 22
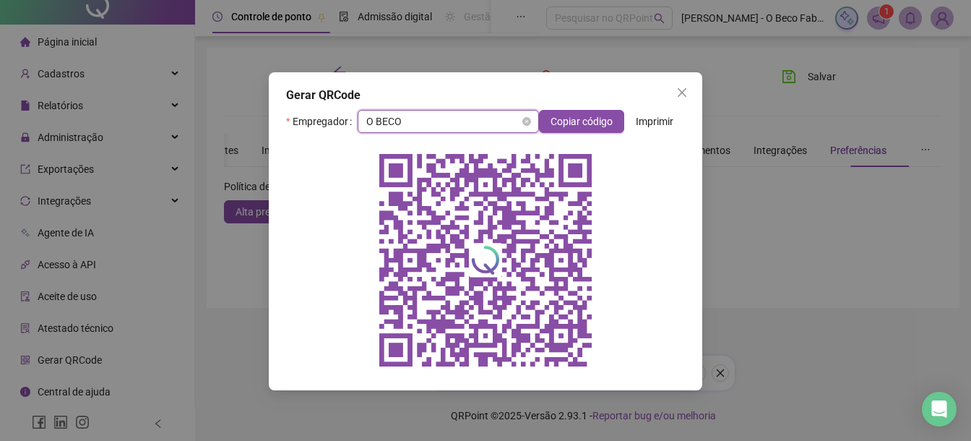
click at [482, 121] on span "O BECO" at bounding box center [448, 122] width 164 height 22
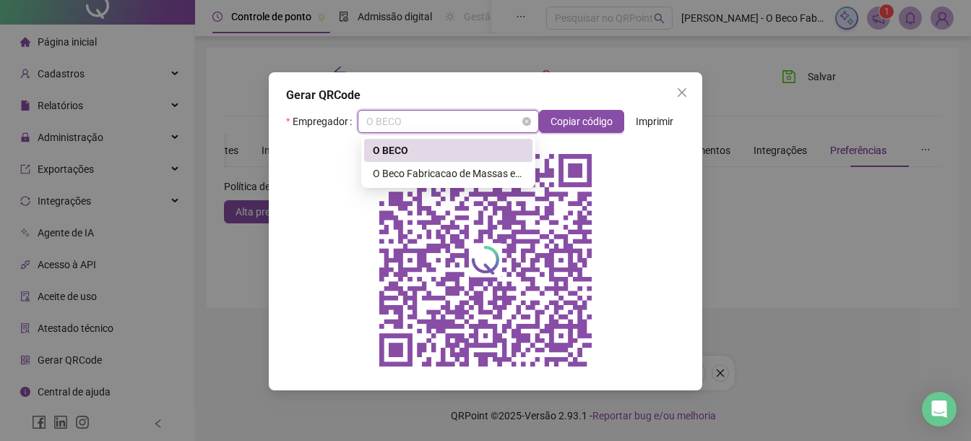
click at [509, 128] on span "O BECO" at bounding box center [448, 122] width 164 height 22
click at [483, 176] on div "O Beco Fabricacao de Massas e Com. Alim. E Beb. Ltda" at bounding box center [448, 173] width 151 height 16
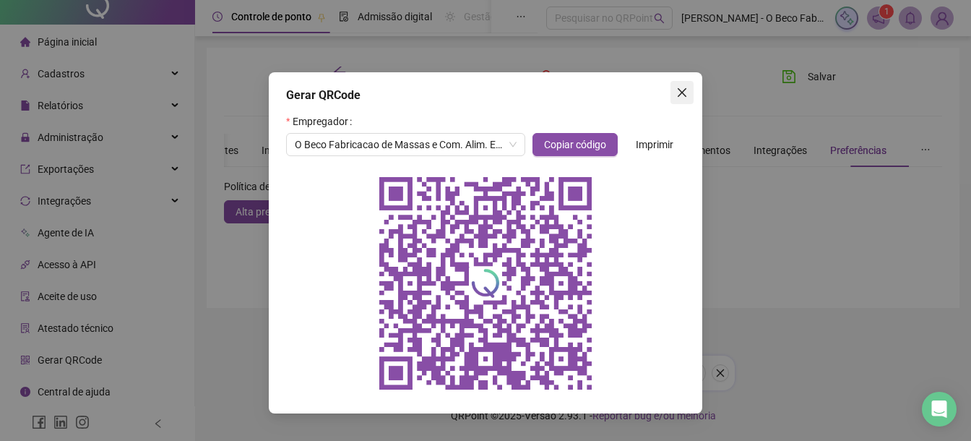
click at [681, 86] on button "Close" at bounding box center [682, 92] width 23 height 23
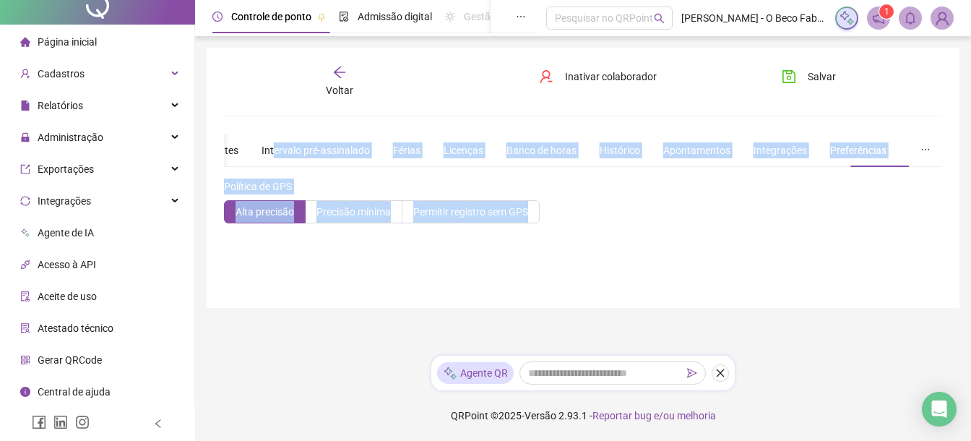
drag, startPoint x: 514, startPoint y: 233, endPoint x: 254, endPoint y: 134, distance: 277.7
click at [255, 135] on div "**********" at bounding box center [583, 184] width 718 height 101
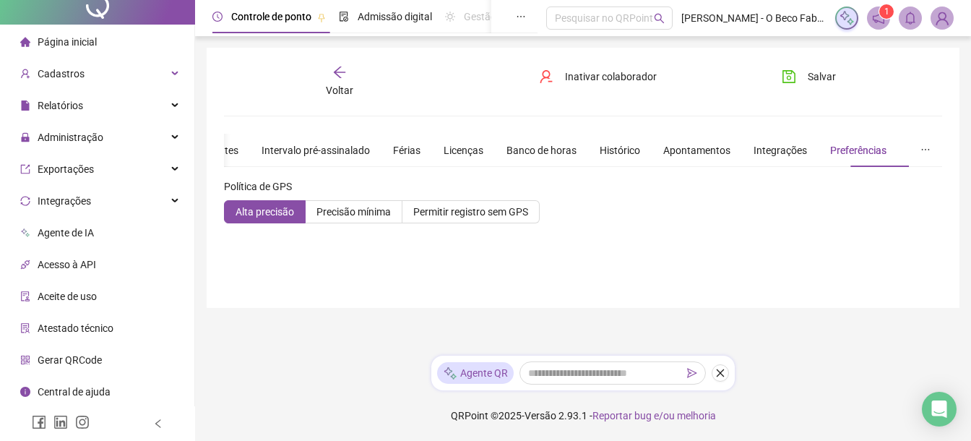
click at [347, 74] on div "Voltar" at bounding box center [340, 81] width 110 height 33
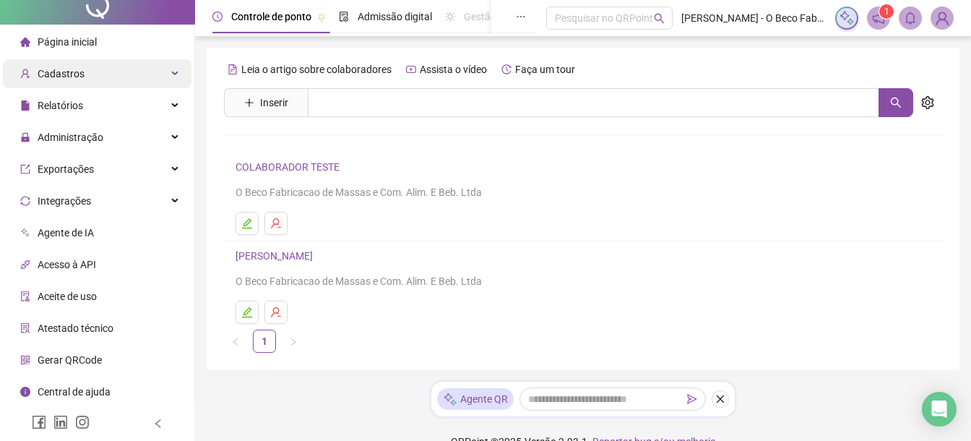
click at [95, 78] on div "Cadastros" at bounding box center [97, 73] width 189 height 29
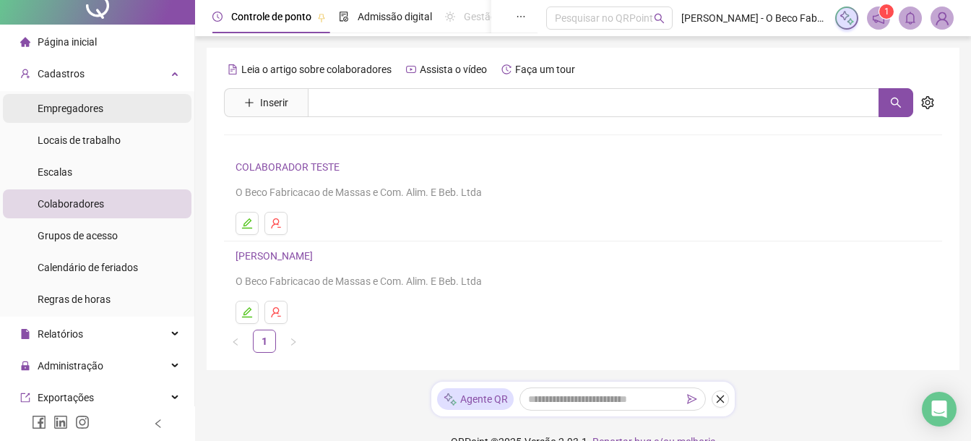
click at [103, 106] on span "Empregadores" at bounding box center [71, 109] width 66 height 12
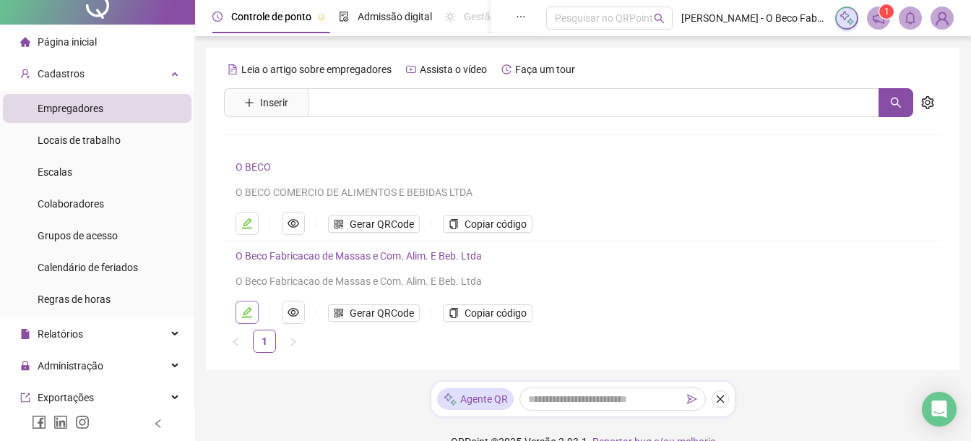
click at [254, 309] on button "button" at bounding box center [247, 312] width 23 height 23
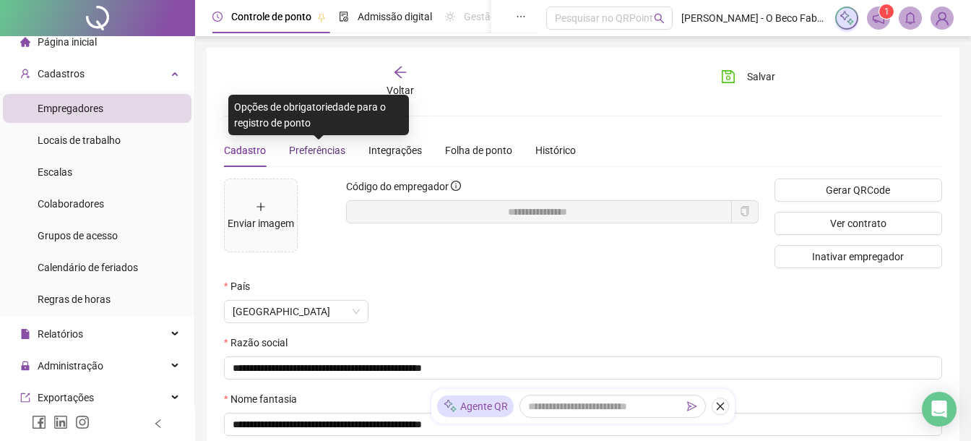
click at [342, 147] on span "Preferências" at bounding box center [317, 151] width 56 height 12
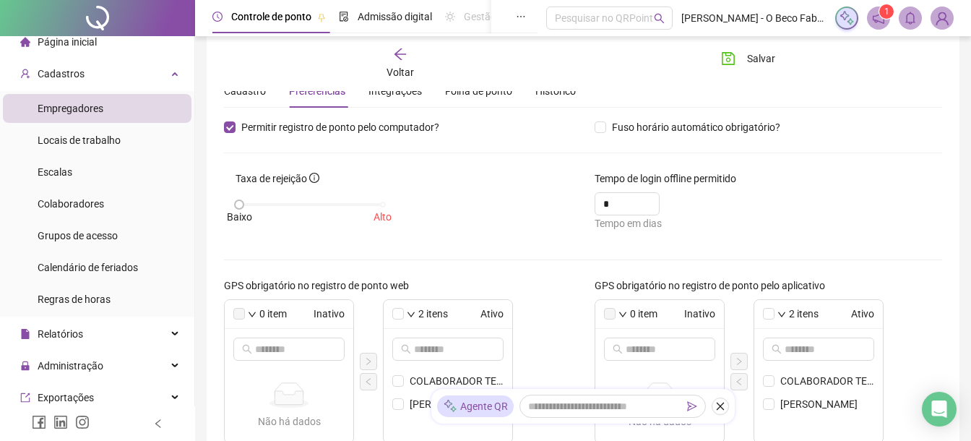
scroll to position [66, 0]
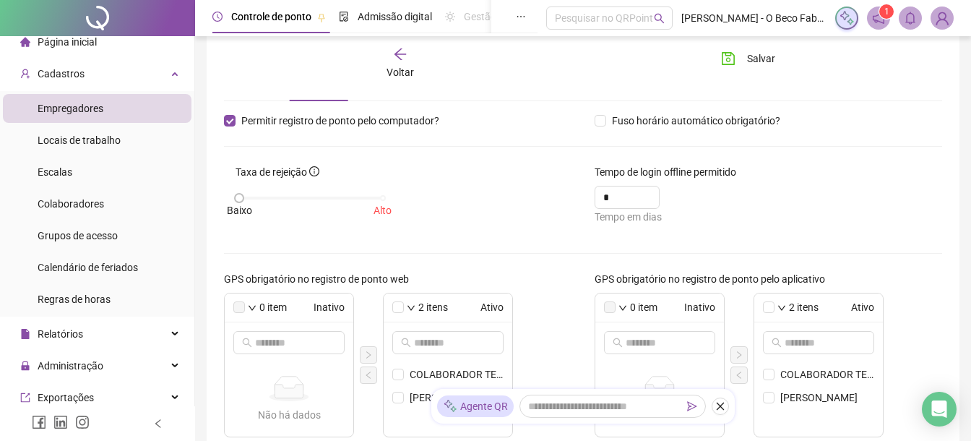
drag, startPoint x: 242, startPoint y: 199, endPoint x: 350, endPoint y: 206, distance: 108.6
click at [350, 206] on div "[GEOGRAPHIC_DATA]" at bounding box center [311, 205] width 151 height 38
click at [244, 202] on span "Baixo" at bounding box center [239, 210] width 25 height 16
drag, startPoint x: 241, startPoint y: 199, endPoint x: 340, endPoint y: 218, distance: 101.5
click at [340, 218] on div "[GEOGRAPHIC_DATA]" at bounding box center [311, 205] width 151 height 38
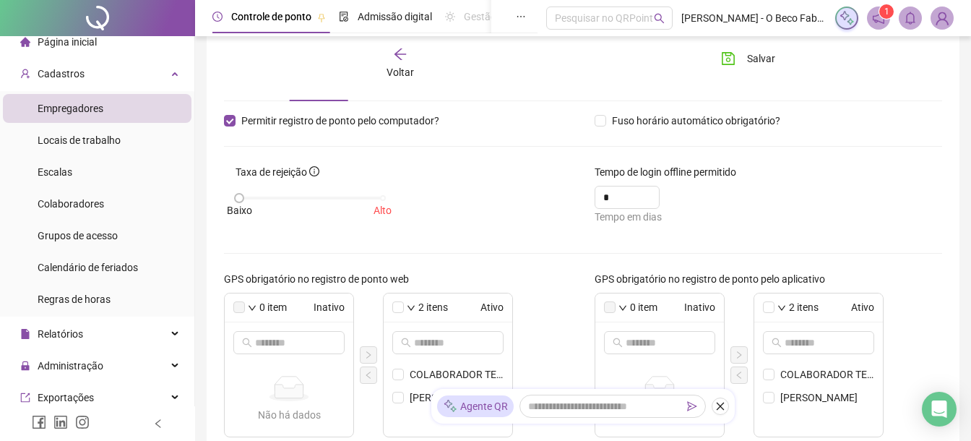
click at [379, 197] on div at bounding box center [311, 198] width 144 height 3
drag, startPoint x: 243, startPoint y: 198, endPoint x: 341, endPoint y: 210, distance: 99.0
click at [341, 210] on div "[GEOGRAPHIC_DATA]" at bounding box center [311, 205] width 151 height 38
drag, startPoint x: 238, startPoint y: 199, endPoint x: 314, endPoint y: 194, distance: 76.8
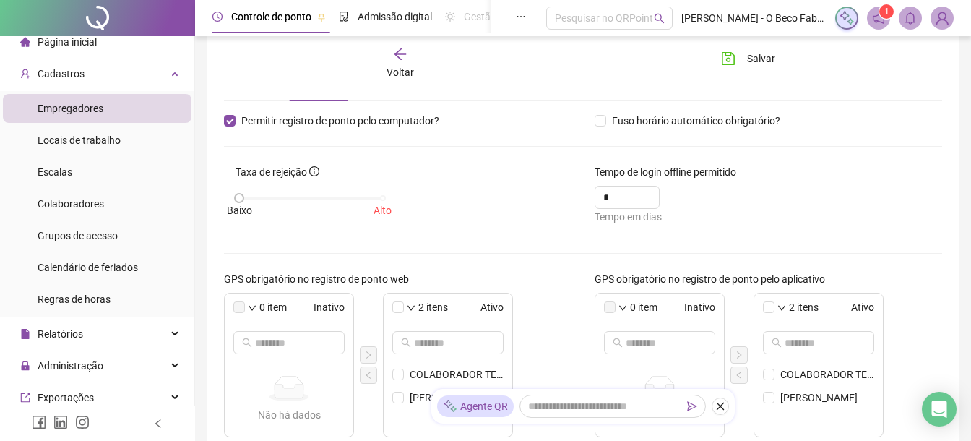
click at [314, 194] on div "[GEOGRAPHIC_DATA]" at bounding box center [311, 198] width 144 height 9
drag, startPoint x: 239, startPoint y: 199, endPoint x: 333, endPoint y: 192, distance: 94.2
click at [333, 192] on div "[GEOGRAPHIC_DATA]" at bounding box center [311, 205] width 151 height 38
click at [382, 200] on span at bounding box center [383, 198] width 6 height 6
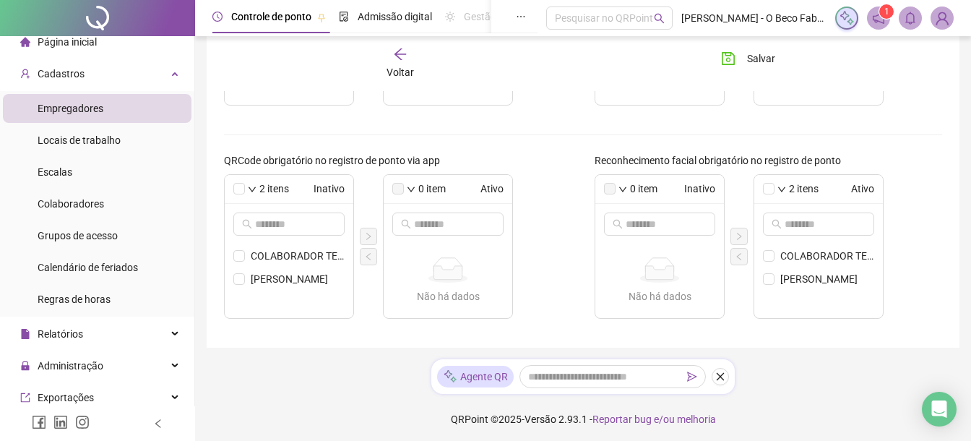
scroll to position [614, 0]
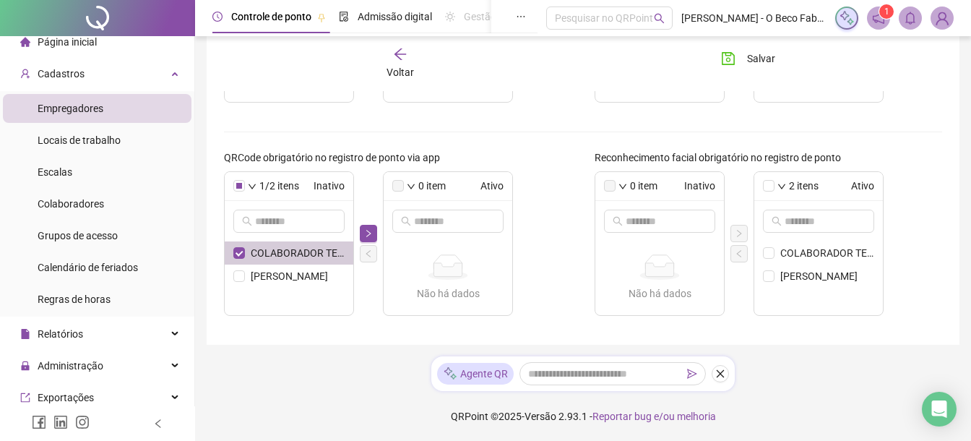
click at [240, 261] on li "COLABORADOR TESTE" at bounding box center [289, 252] width 129 height 23
click at [241, 269] on li "[PERSON_NAME]" at bounding box center [289, 275] width 129 height 23
click at [368, 231] on icon "right" at bounding box center [368, 233] width 9 height 9
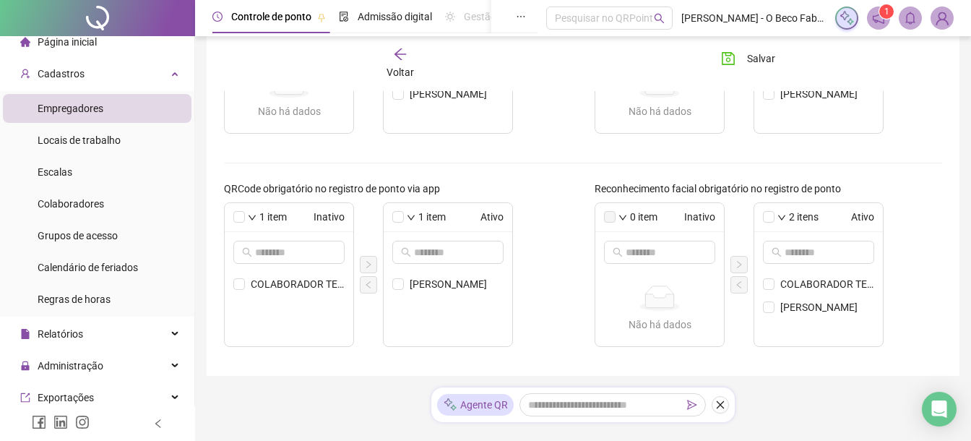
scroll to position [586, 0]
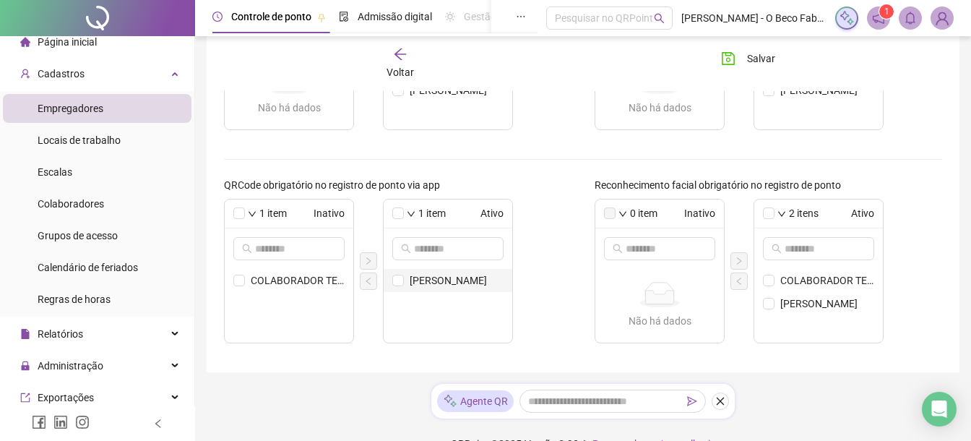
click at [408, 278] on li "[PERSON_NAME]" at bounding box center [448, 280] width 129 height 23
click at [374, 275] on button "button" at bounding box center [368, 280] width 17 height 17
click at [795, 301] on span "[PERSON_NAME]" at bounding box center [827, 304] width 94 height 16
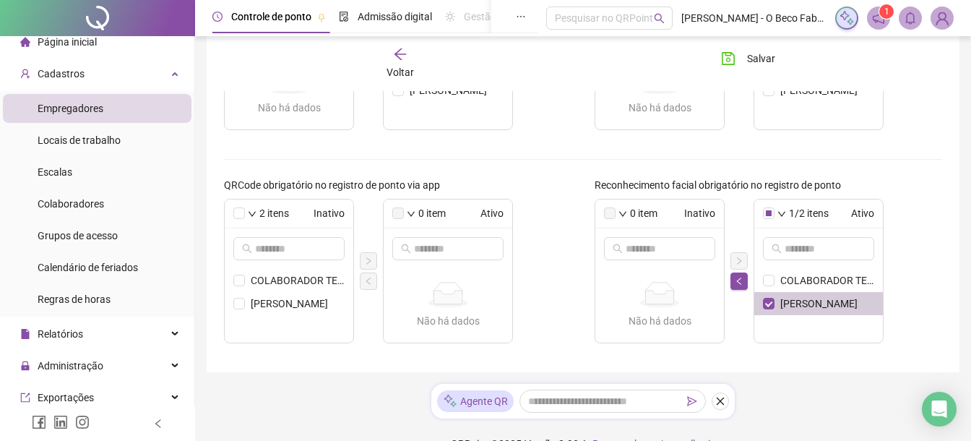
click at [829, 302] on span "[PERSON_NAME]" at bounding box center [827, 304] width 94 height 16
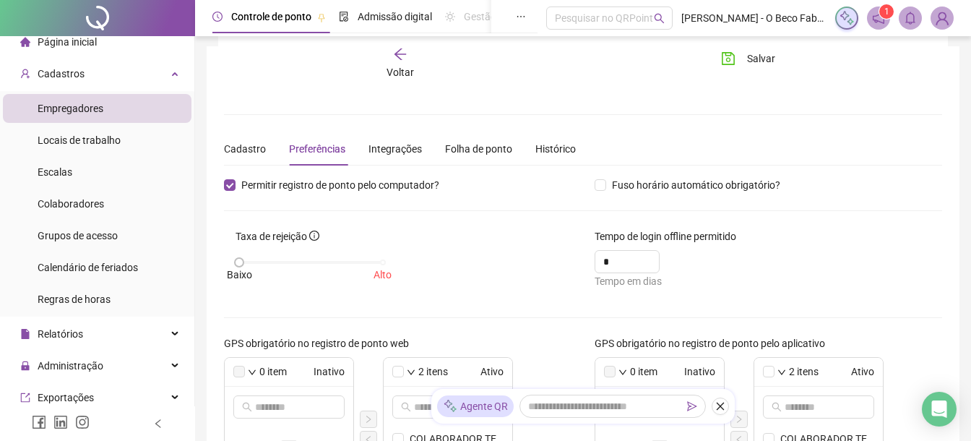
scroll to position [0, 0]
click at [406, 151] on div "Integrações" at bounding box center [395, 150] width 53 height 16
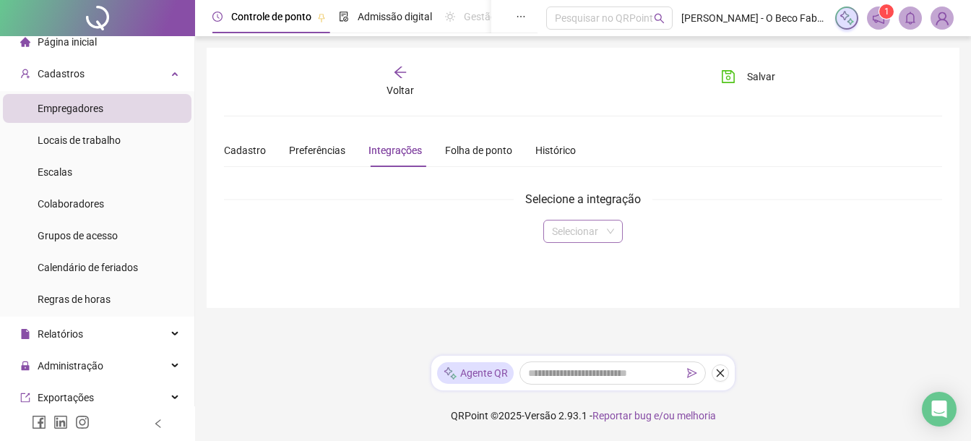
click at [589, 227] on input "search" at bounding box center [576, 231] width 49 height 22
click at [469, 142] on div "Folha de ponto" at bounding box center [478, 150] width 67 height 16
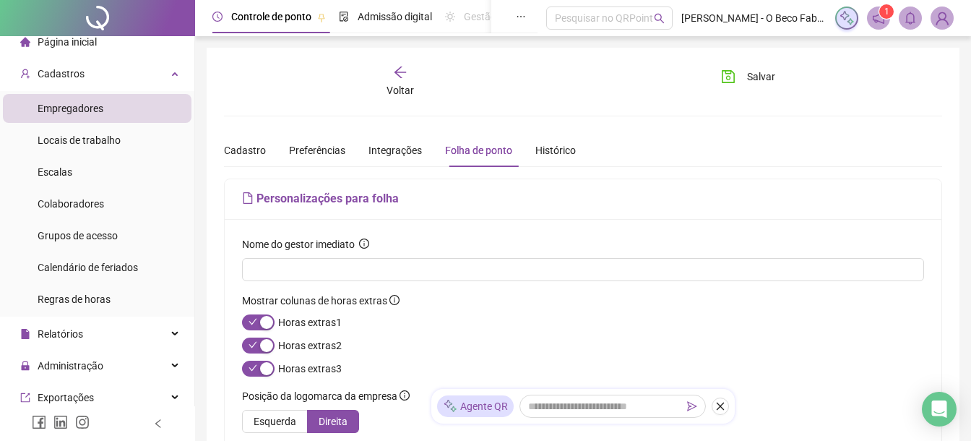
click at [535, 127] on div "**********" at bounding box center [583, 405] width 718 height 681
click at [557, 152] on div "Histórico" at bounding box center [555, 150] width 40 height 16
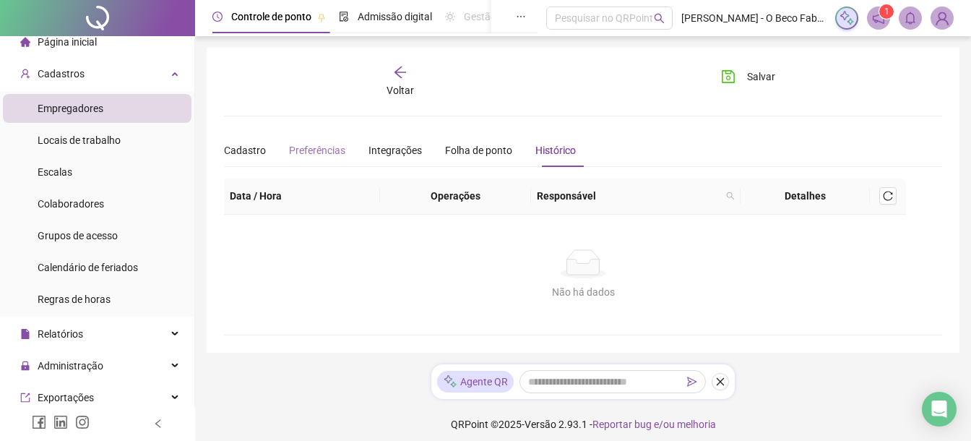
click at [308, 140] on div "Preferências" at bounding box center [317, 150] width 56 height 33
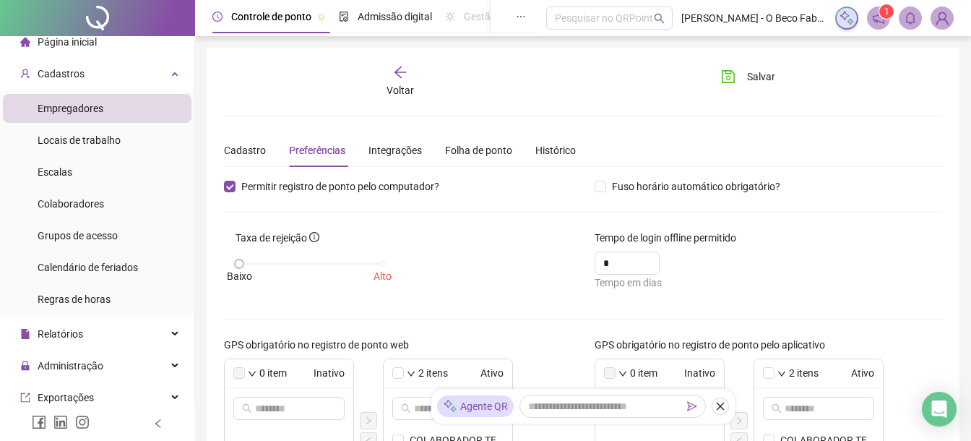
drag, startPoint x: 237, startPoint y: 263, endPoint x: 367, endPoint y: 274, distance: 130.5
click at [367, 274] on div "[GEOGRAPHIC_DATA]" at bounding box center [311, 270] width 151 height 38
click at [378, 264] on div at bounding box center [311, 263] width 144 height 3
click at [382, 264] on div "[GEOGRAPHIC_DATA]" at bounding box center [311, 263] width 144 height 9
click at [384, 264] on span at bounding box center [383, 264] width 6 height 6
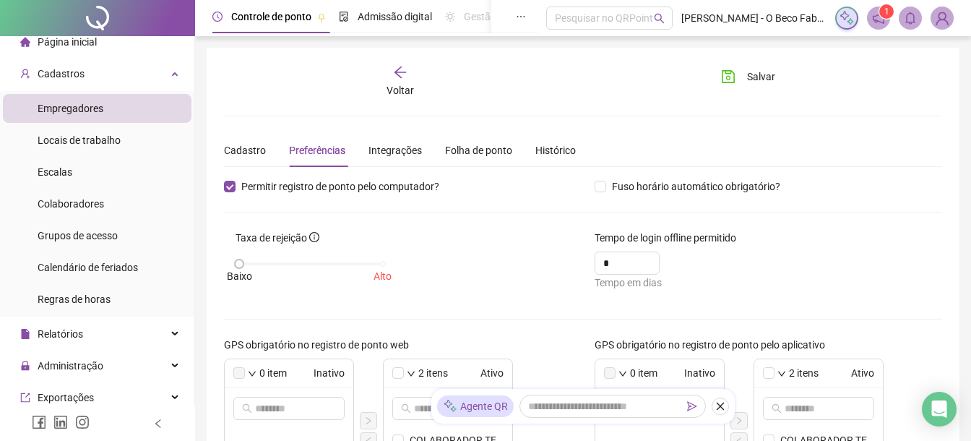
click at [384, 264] on span at bounding box center [383, 264] width 6 height 6
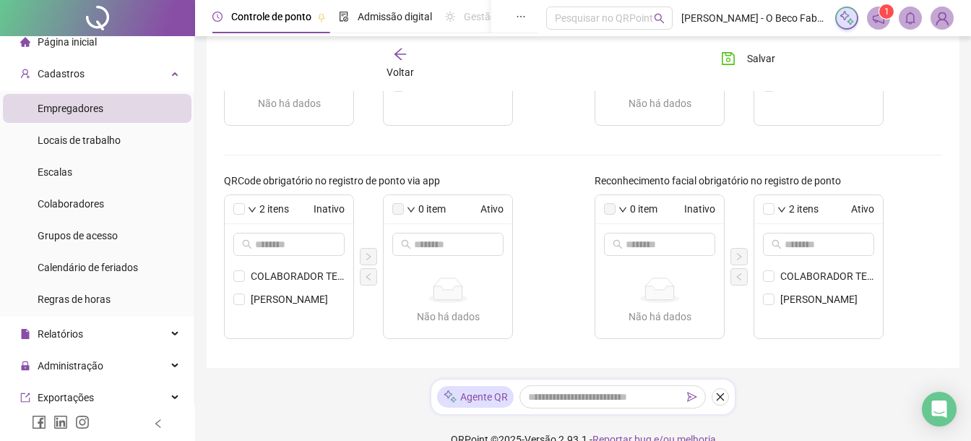
scroll to position [614, 0]
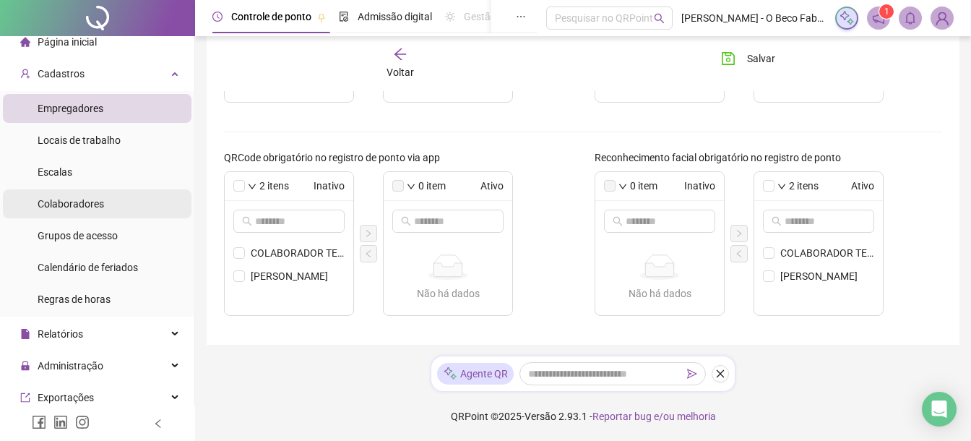
click at [104, 205] on span "Colaboradores" at bounding box center [71, 204] width 66 height 12
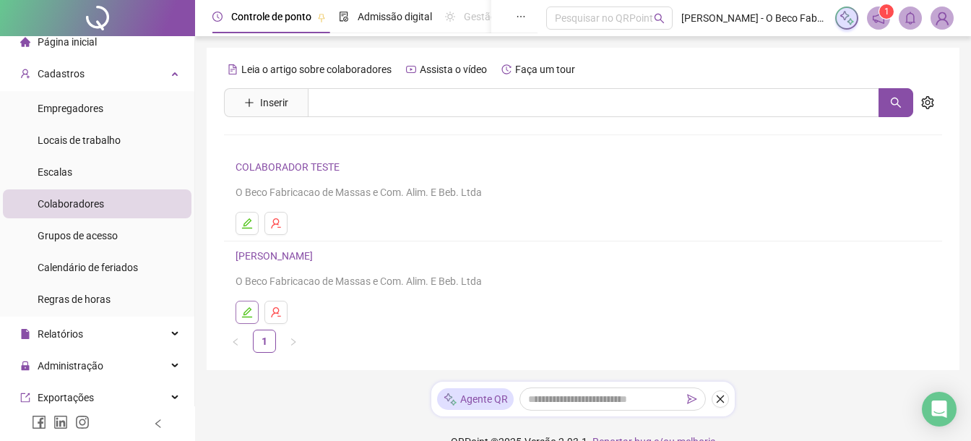
click at [249, 306] on icon "edit" at bounding box center [247, 312] width 12 height 12
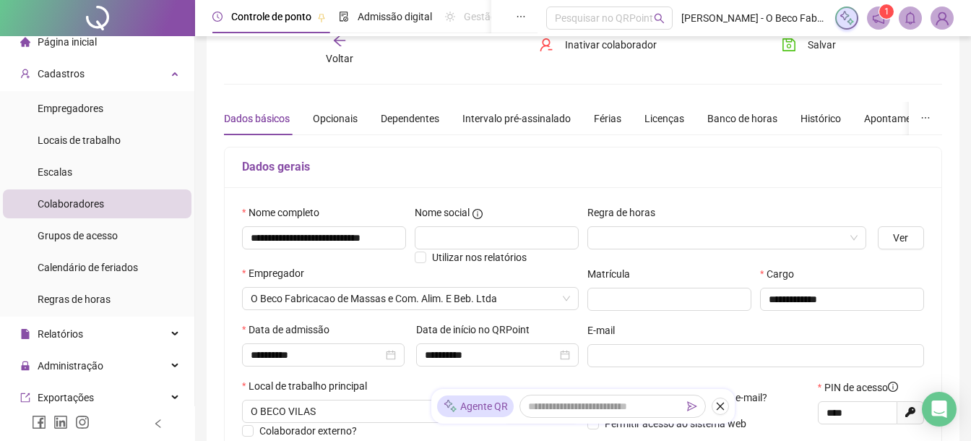
scroll to position [27, 0]
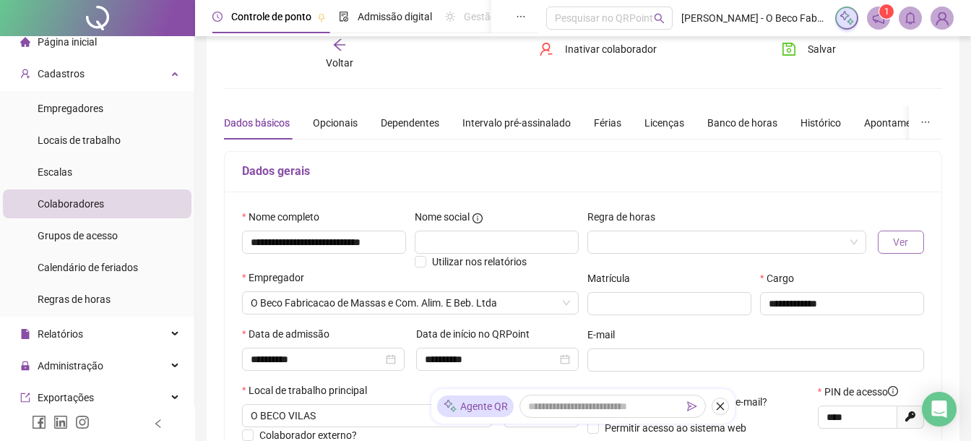
click at [901, 244] on span "Ver" at bounding box center [900, 242] width 15 height 16
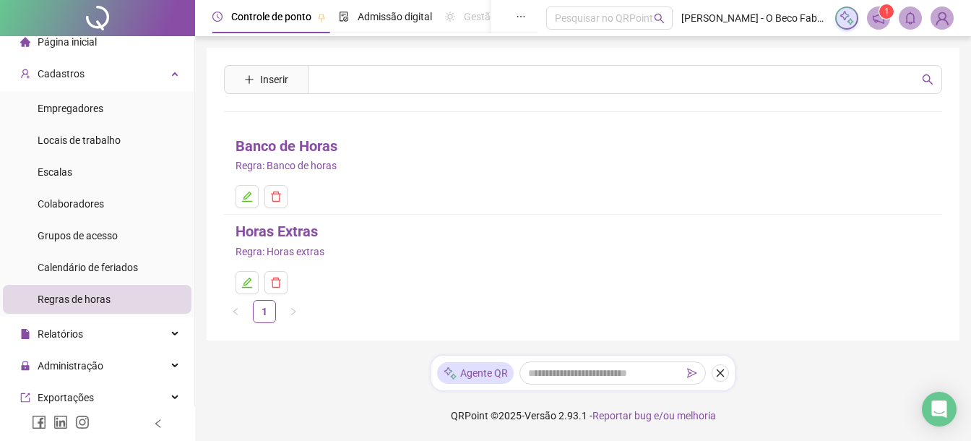
click at [259, 20] on span "Controle de ponto" at bounding box center [271, 17] width 80 height 12
click at [92, 201] on span "Colaboradores" at bounding box center [71, 204] width 66 height 12
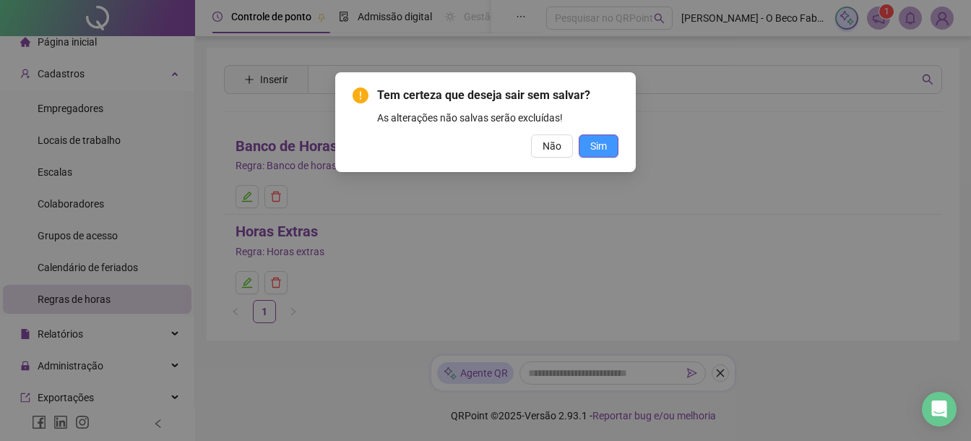
click at [609, 149] on button "Sim" at bounding box center [599, 145] width 40 height 23
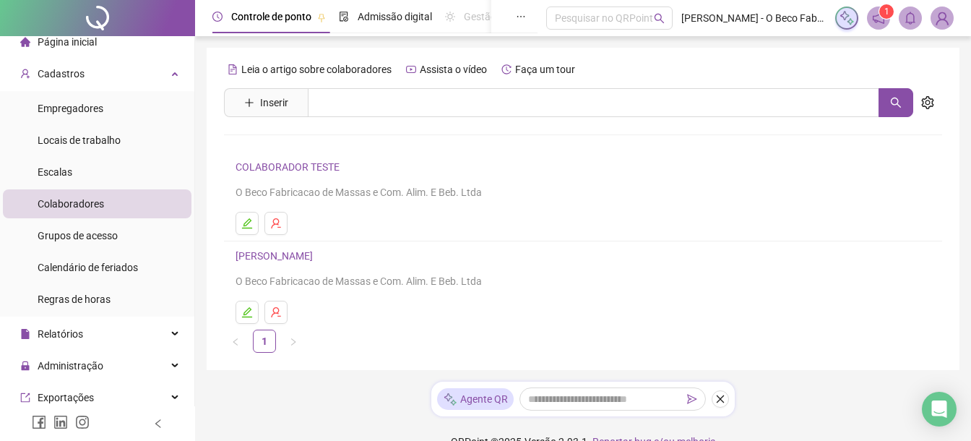
click at [317, 259] on link "[PERSON_NAME]" at bounding box center [277, 256] width 82 height 12
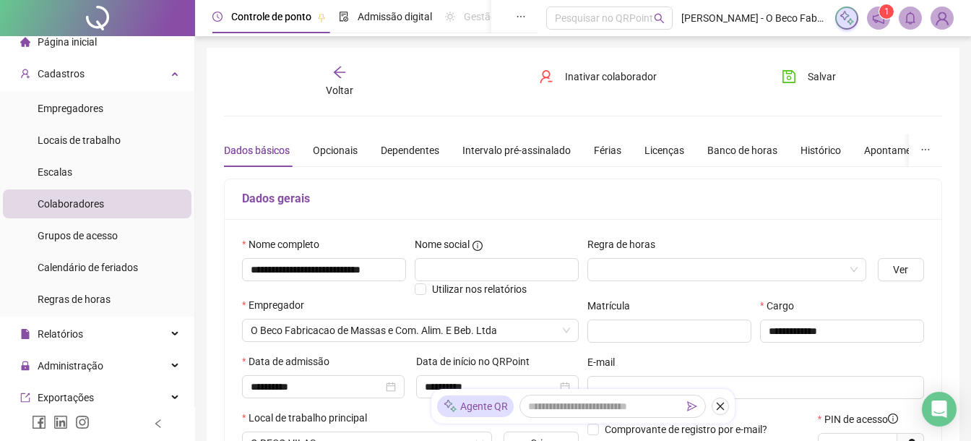
drag, startPoint x: 552, startPoint y: 186, endPoint x: 537, endPoint y: 173, distance: 19.5
click at [537, 173] on div "**********" at bounding box center [583, 439] width 718 height 611
click at [356, 149] on div "Opcionais" at bounding box center [335, 150] width 45 height 16
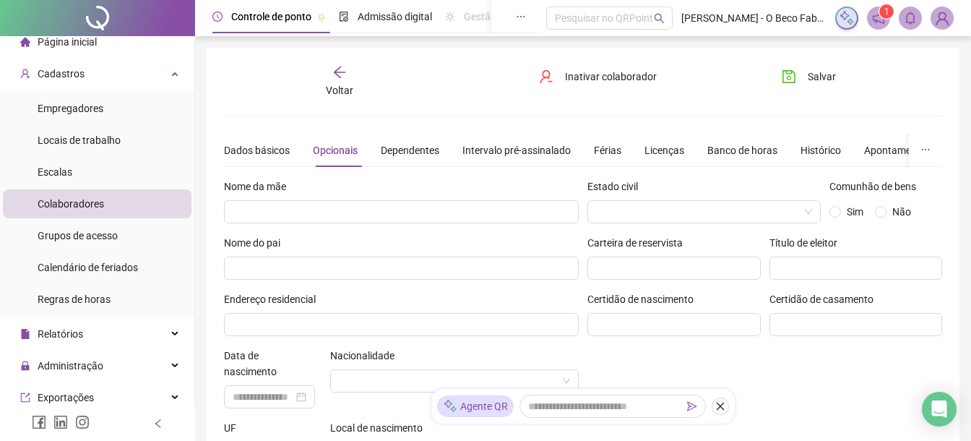
click at [935, 14] on img at bounding box center [942, 18] width 22 height 22
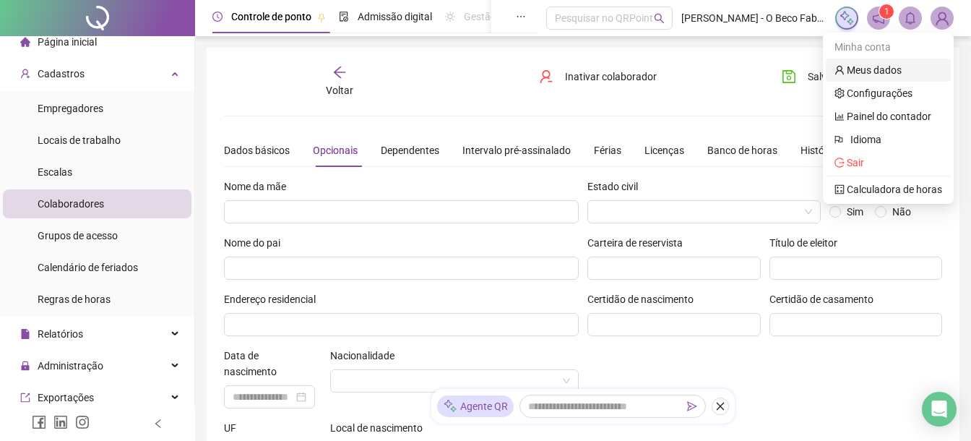
click at [896, 66] on link "Meus dados" at bounding box center [868, 70] width 67 height 12
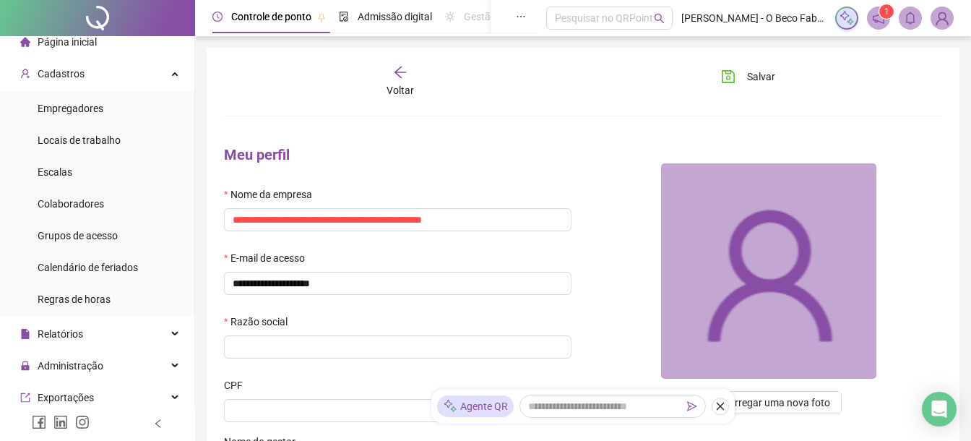
click at [944, 16] on img at bounding box center [942, 18] width 22 height 22
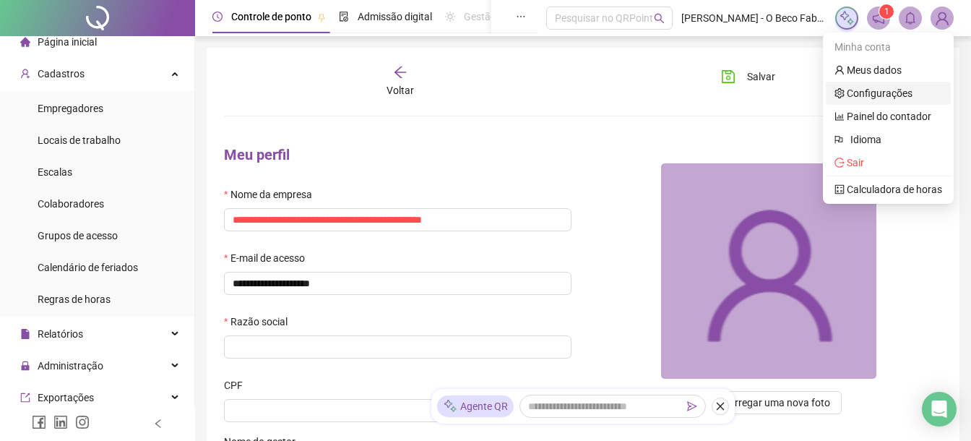
click at [904, 93] on link "Configurações" at bounding box center [874, 93] width 78 height 12
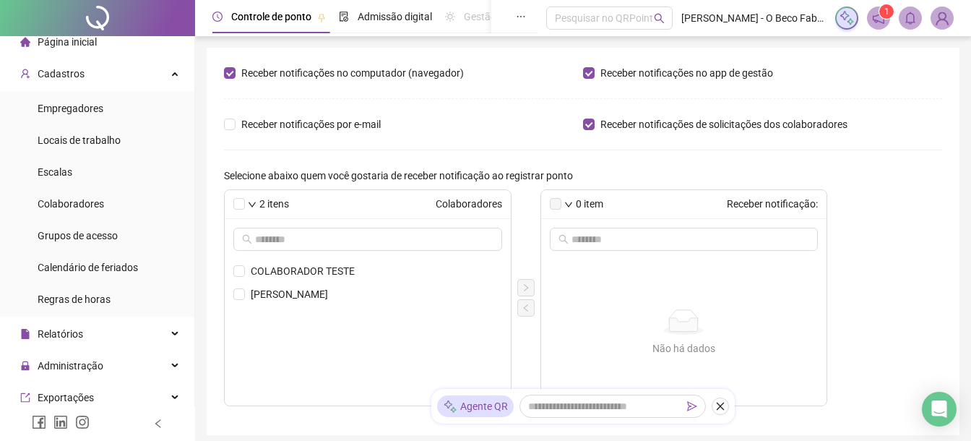
click at [938, 21] on img at bounding box center [942, 18] width 22 height 22
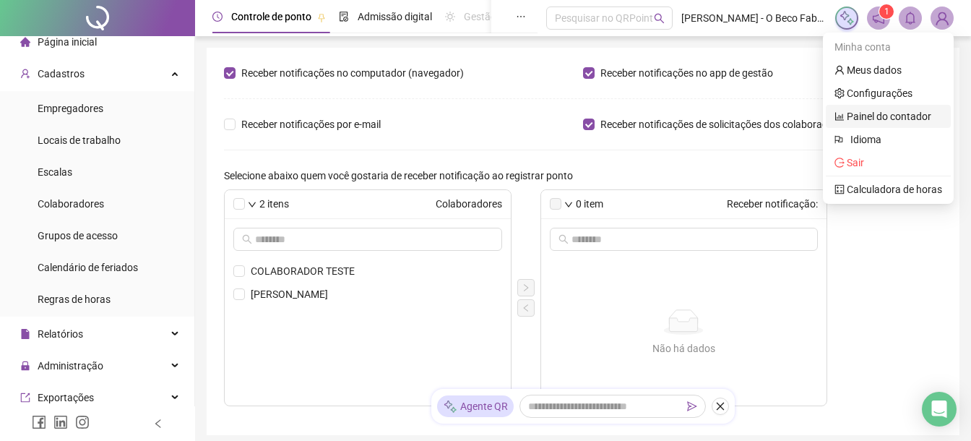
click at [905, 116] on link "Painel do contador" at bounding box center [883, 117] width 97 height 12
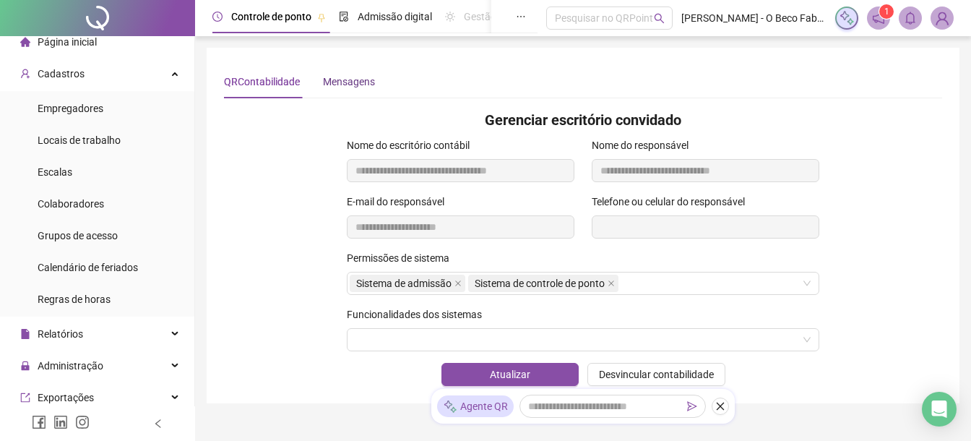
click at [354, 78] on div "Mensagens" at bounding box center [349, 82] width 52 height 16
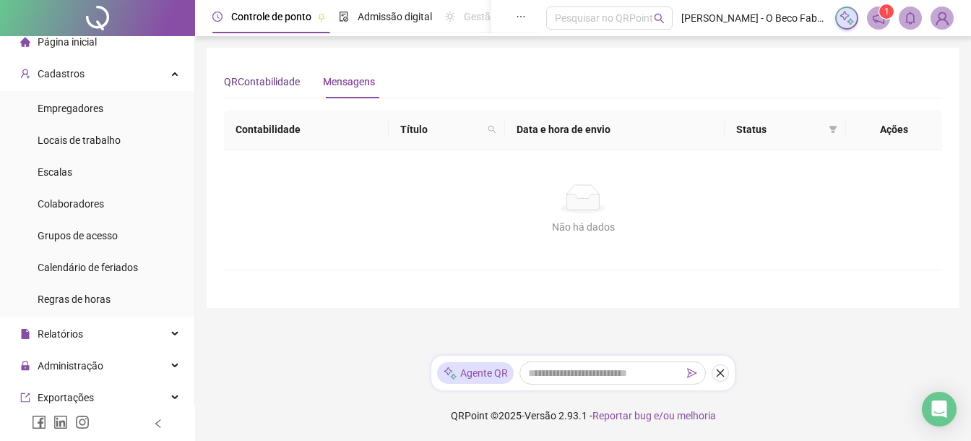
click at [283, 76] on div "QRContabilidade" at bounding box center [262, 82] width 76 height 16
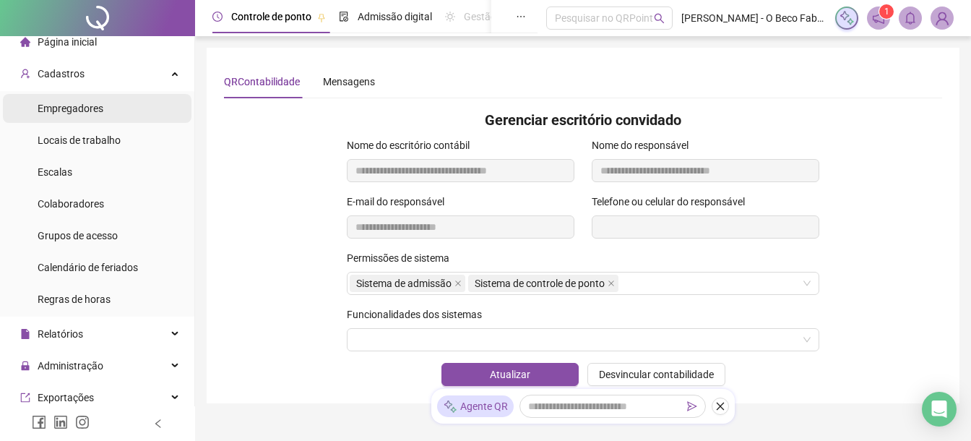
click at [79, 110] on span "Empregadores" at bounding box center [71, 109] width 66 height 12
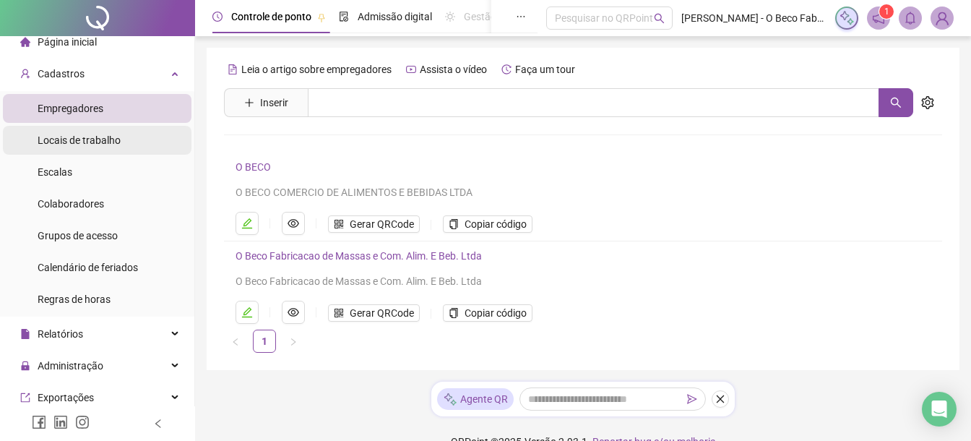
click at [104, 137] on span "Locais de trabalho" at bounding box center [79, 140] width 83 height 12
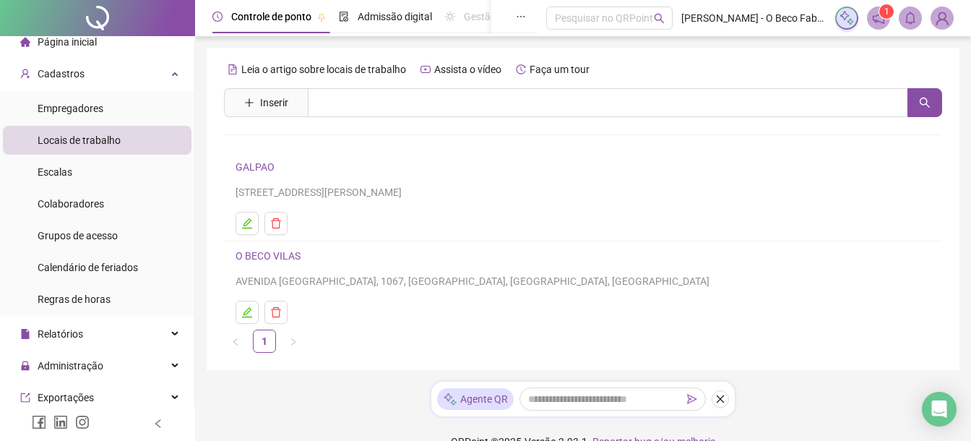
click at [936, 20] on img at bounding box center [942, 18] width 22 height 22
click at [693, 74] on div "Leia o artigo sobre locais de trabalho Assista o vídeo Faça um tour" at bounding box center [583, 69] width 718 height 23
click at [86, 179] on li "Escalas" at bounding box center [97, 172] width 189 height 29
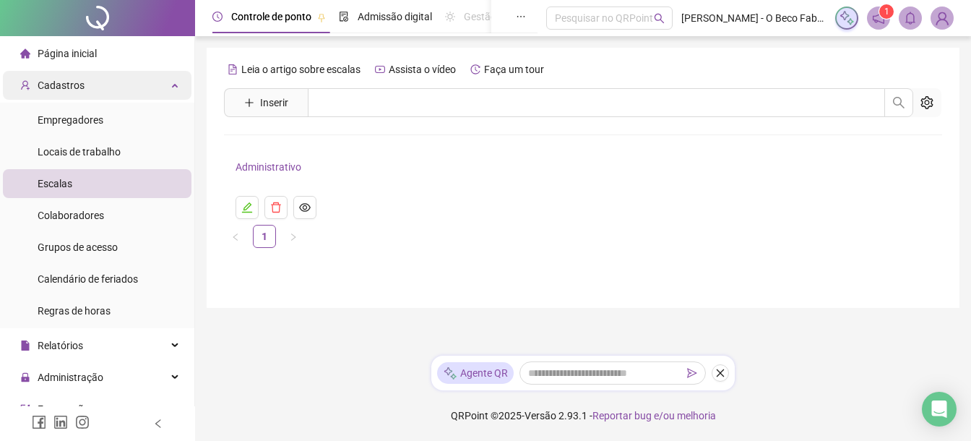
click at [114, 82] on div "Cadastros" at bounding box center [97, 85] width 189 height 29
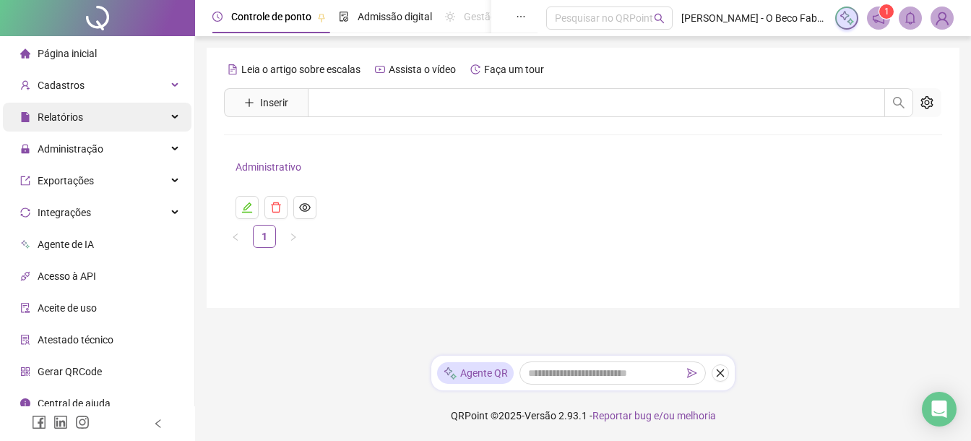
click at [90, 119] on div "Relatórios" at bounding box center [97, 117] width 189 height 29
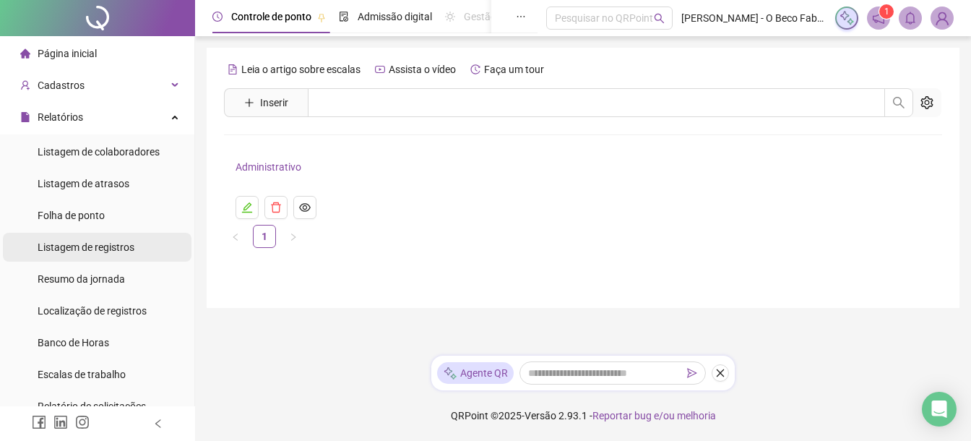
click at [108, 240] on div "Listagem de registros" at bounding box center [86, 247] width 97 height 29
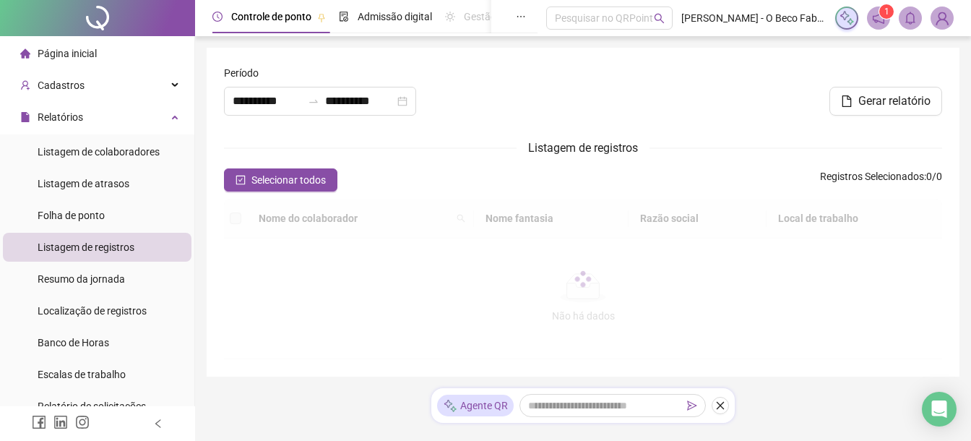
type input "**********"
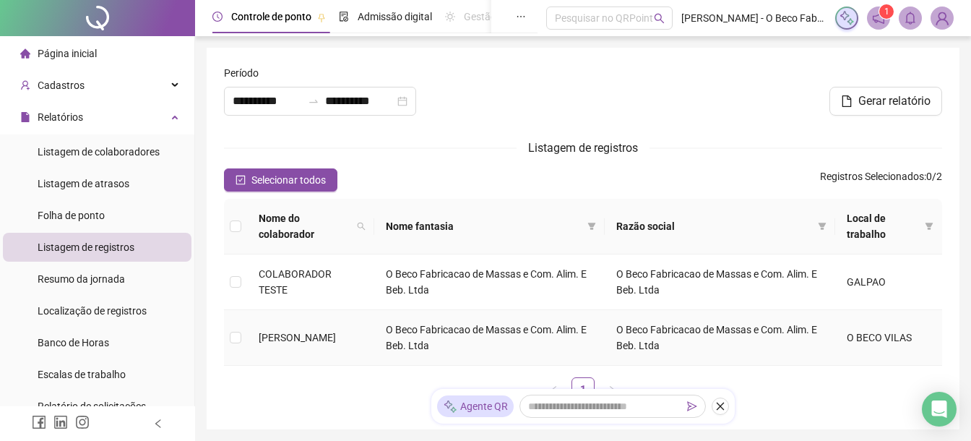
click at [456, 334] on td "O Beco Fabricacao de Massas e Com. Alim. E Beb. Ltda" at bounding box center [489, 338] width 231 height 56
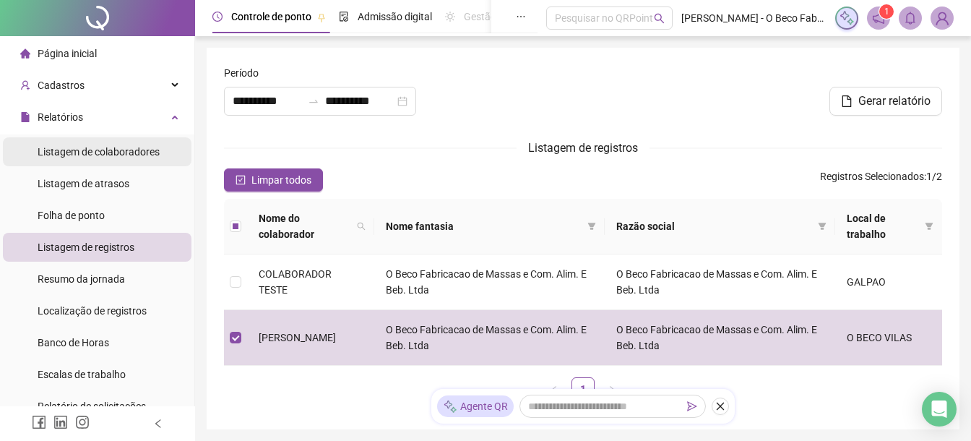
click at [136, 152] on span "Listagem de colaboradores" at bounding box center [99, 152] width 122 height 12
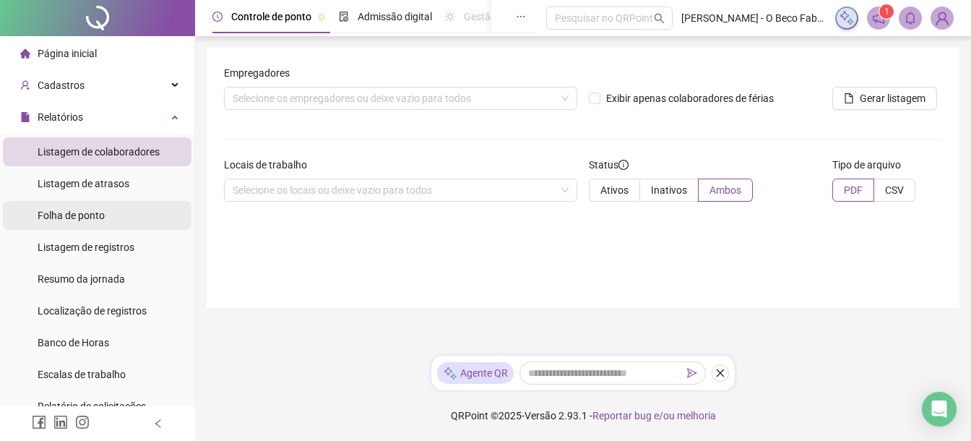
click at [123, 215] on li "Folha de ponto" at bounding box center [97, 215] width 189 height 29
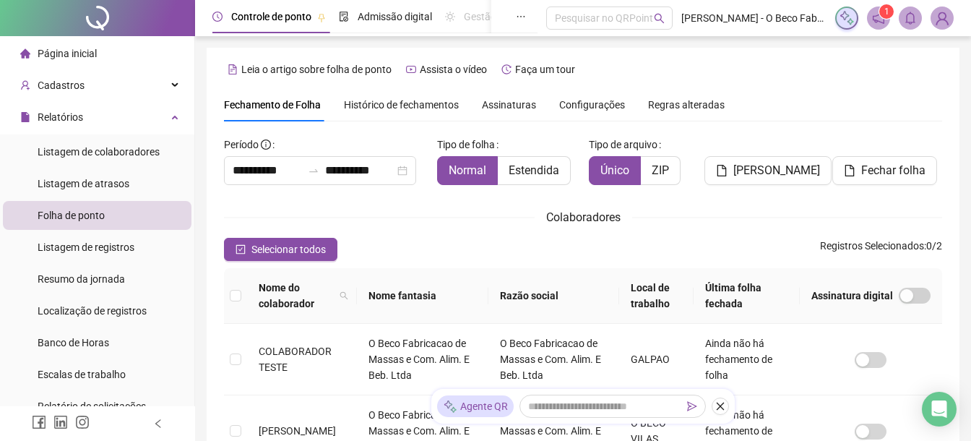
scroll to position [75, 0]
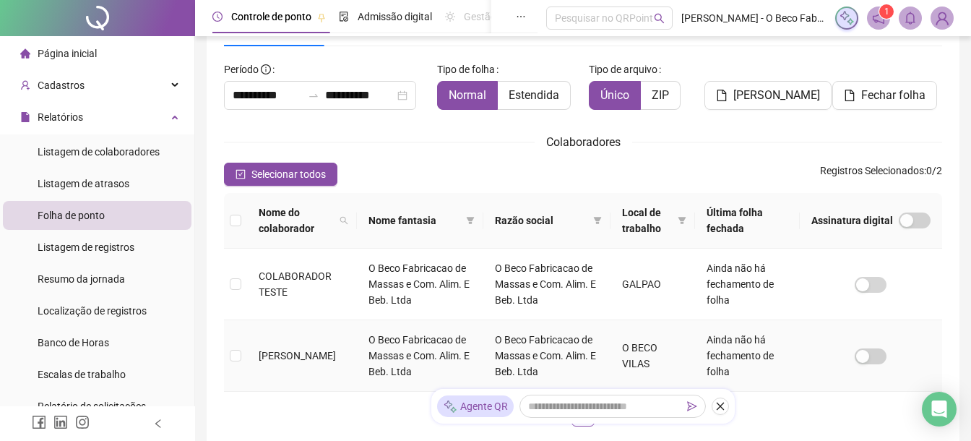
click at [304, 350] on span "[PERSON_NAME]" at bounding box center [297, 356] width 77 height 12
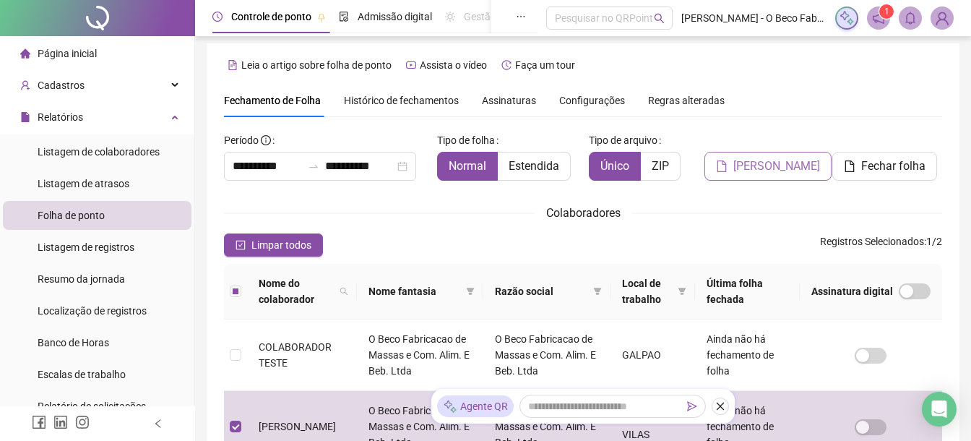
click at [759, 173] on span "[PERSON_NAME]" at bounding box center [776, 166] width 87 height 17
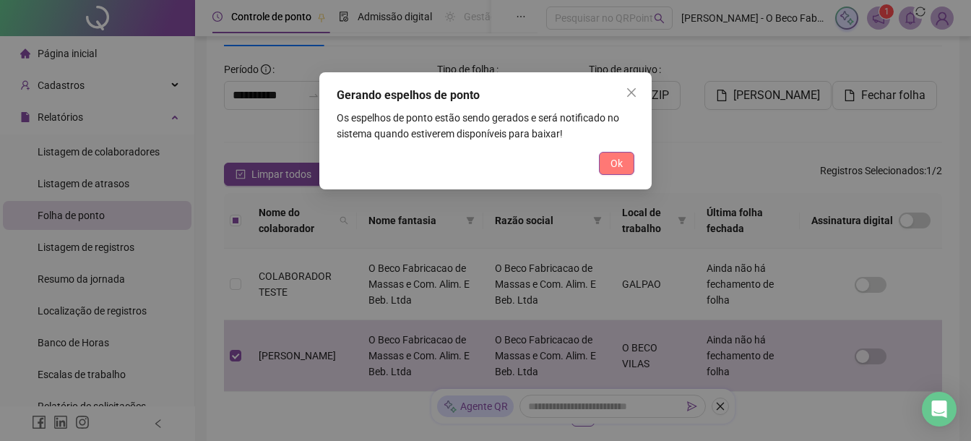
click at [625, 163] on button "Ok" at bounding box center [616, 163] width 35 height 23
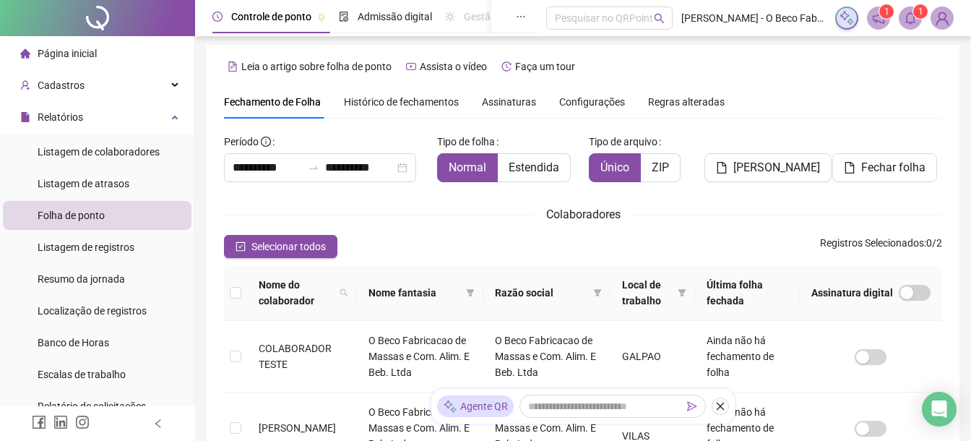
scroll to position [0, 0]
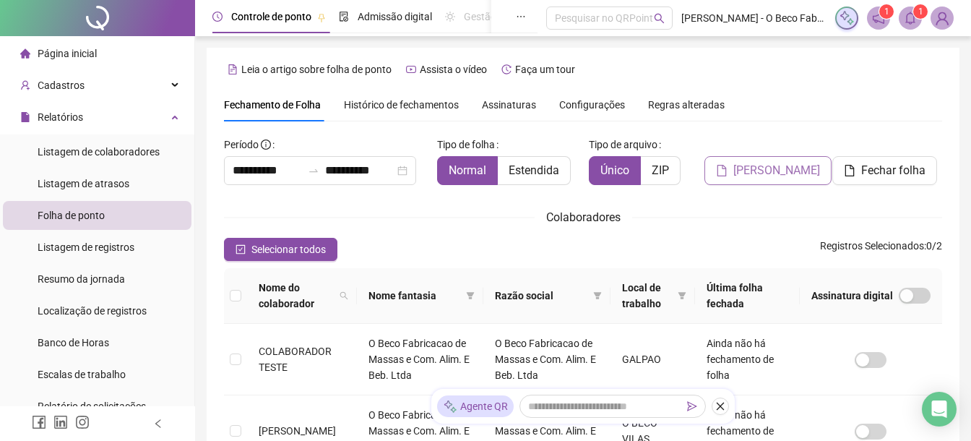
click at [736, 180] on button "[PERSON_NAME]" at bounding box center [768, 170] width 127 height 29
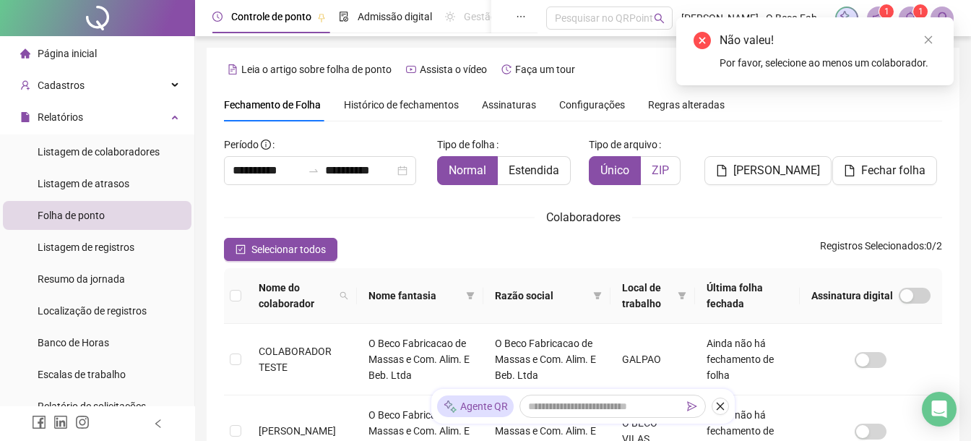
scroll to position [3, 0]
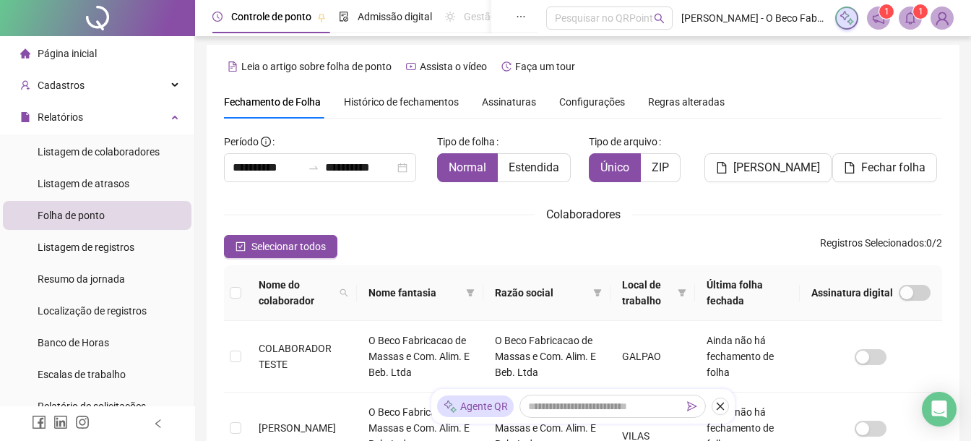
click at [718, 66] on div "Leia o artigo sobre folha de ponto Assista o vídeo Faça um tour" at bounding box center [583, 66] width 718 height 23
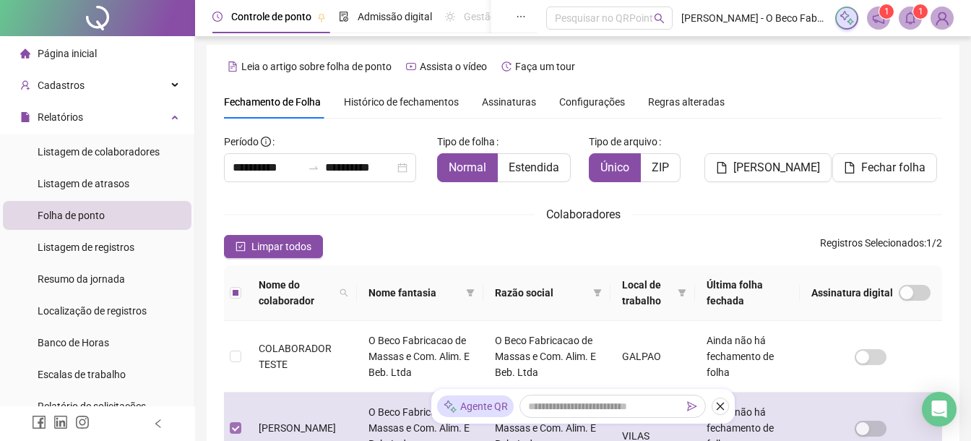
scroll to position [75, 0]
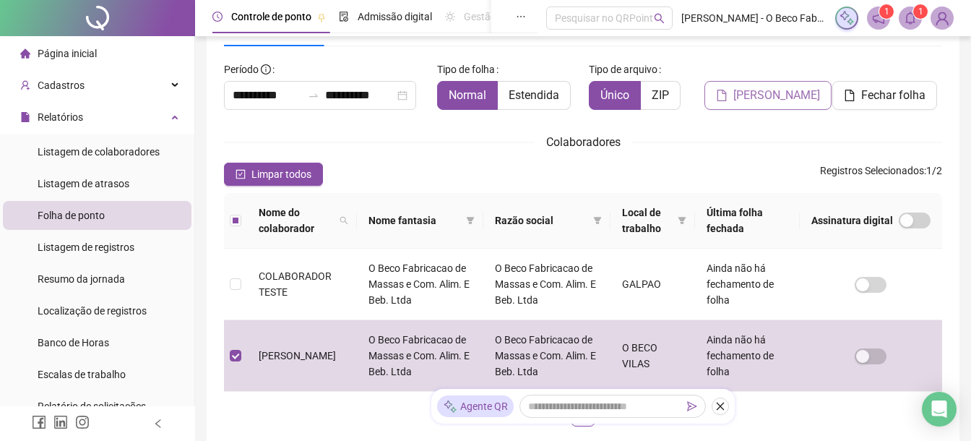
click at [776, 98] on span "[PERSON_NAME]" at bounding box center [776, 95] width 87 height 17
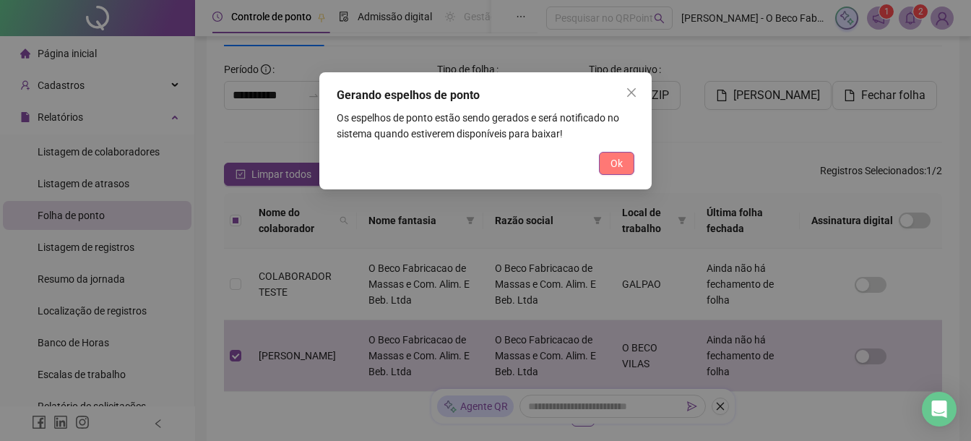
click at [618, 163] on span "Ok" at bounding box center [617, 163] width 12 height 16
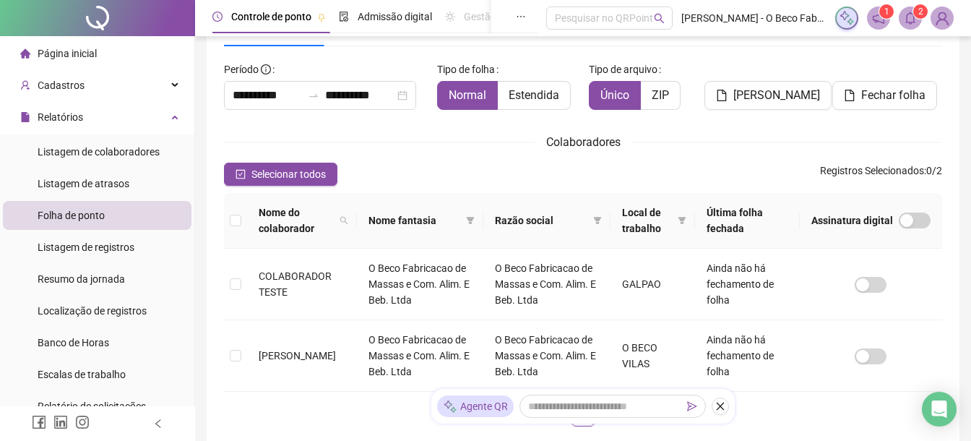
click at [875, 18] on icon "notification" at bounding box center [878, 18] width 13 height 13
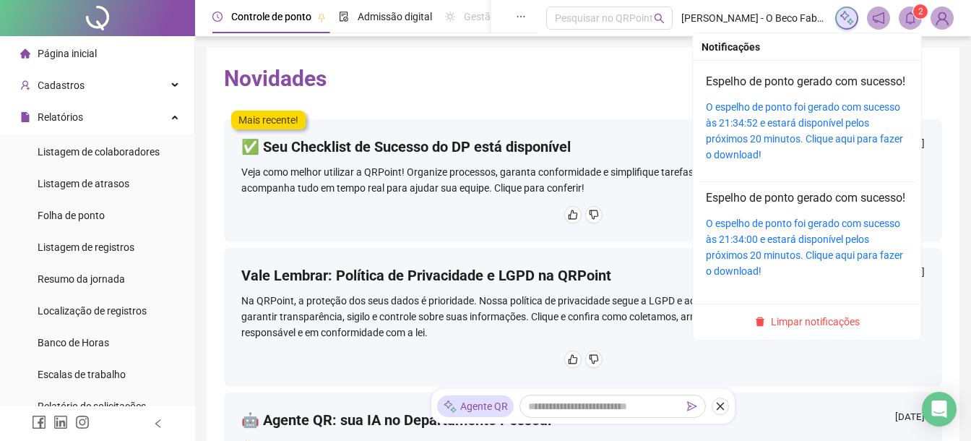
click at [905, 21] on icon "bell" at bounding box center [910, 18] width 13 height 13
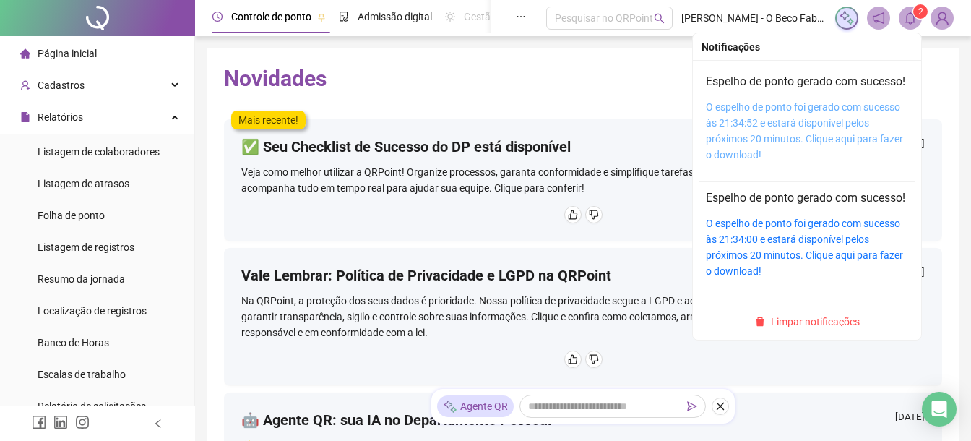
click at [801, 145] on link "O espelho de ponto foi gerado com sucesso às 21:34:52 e estará disponível pelos…" at bounding box center [804, 130] width 197 height 59
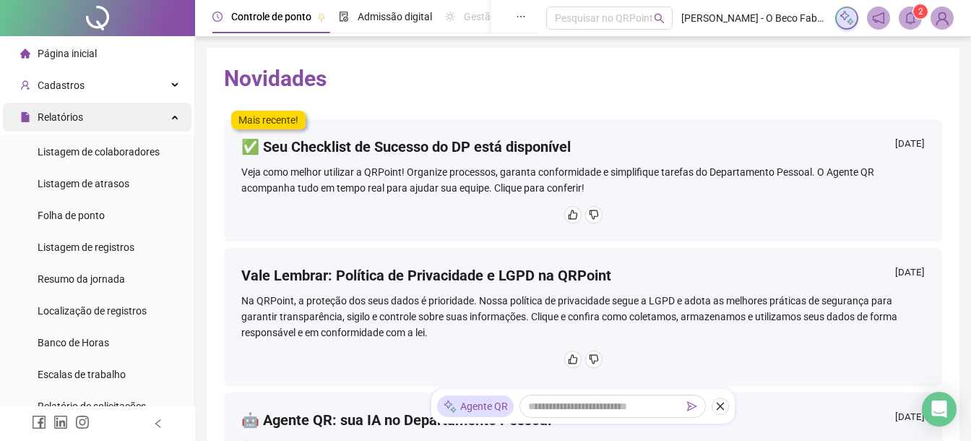
click at [169, 120] on div "Relatórios" at bounding box center [97, 117] width 189 height 29
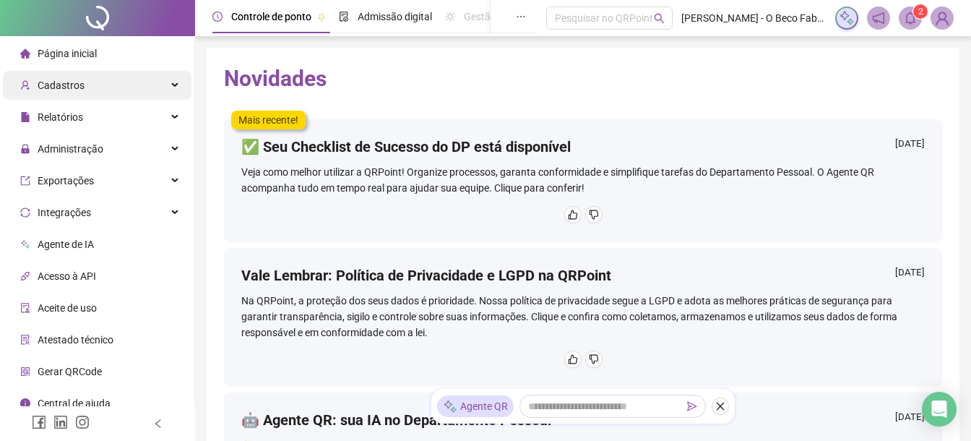
click at [164, 85] on div "Cadastros" at bounding box center [97, 85] width 189 height 29
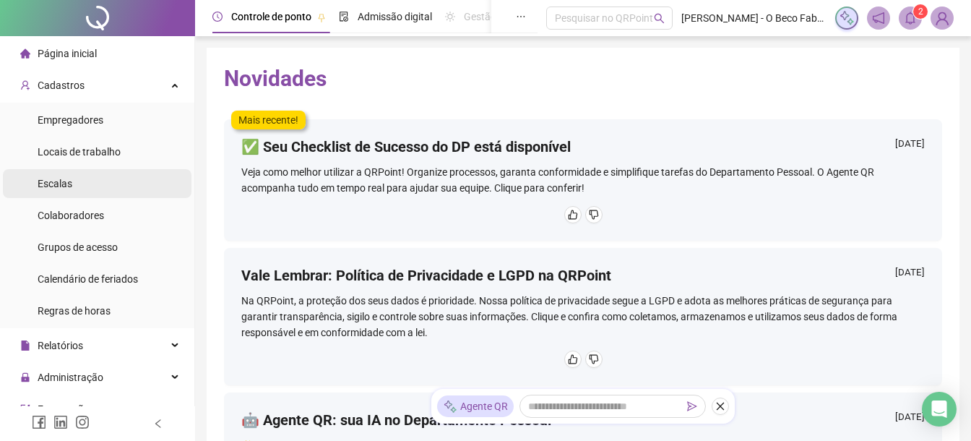
click at [103, 191] on li "Escalas" at bounding box center [97, 183] width 189 height 29
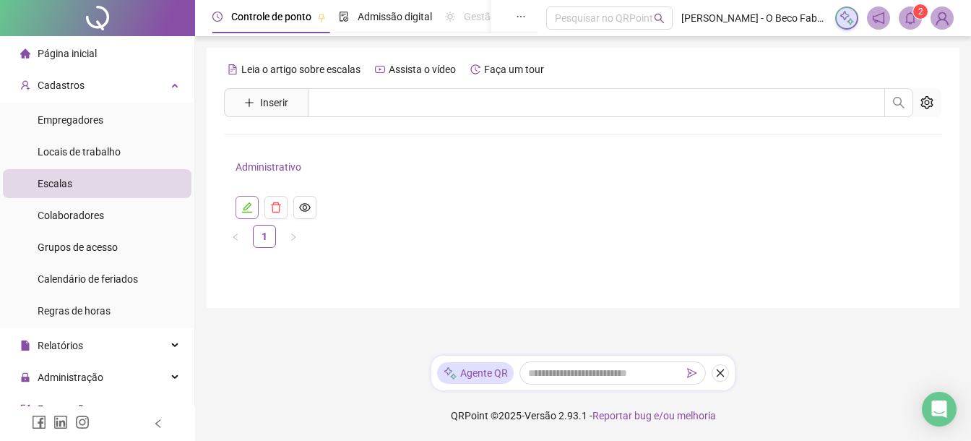
click at [251, 212] on icon "edit" at bounding box center [247, 207] width 10 height 10
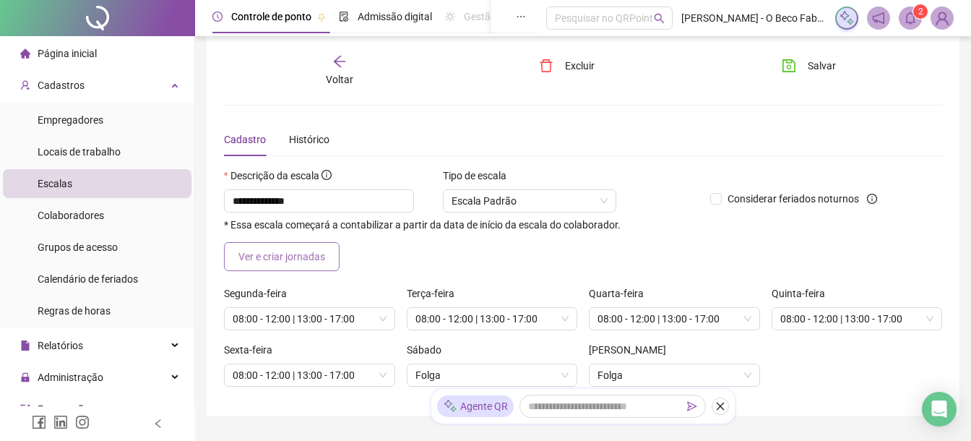
scroll to position [9, 0]
click at [316, 141] on div "Histórico" at bounding box center [309, 141] width 40 height 16
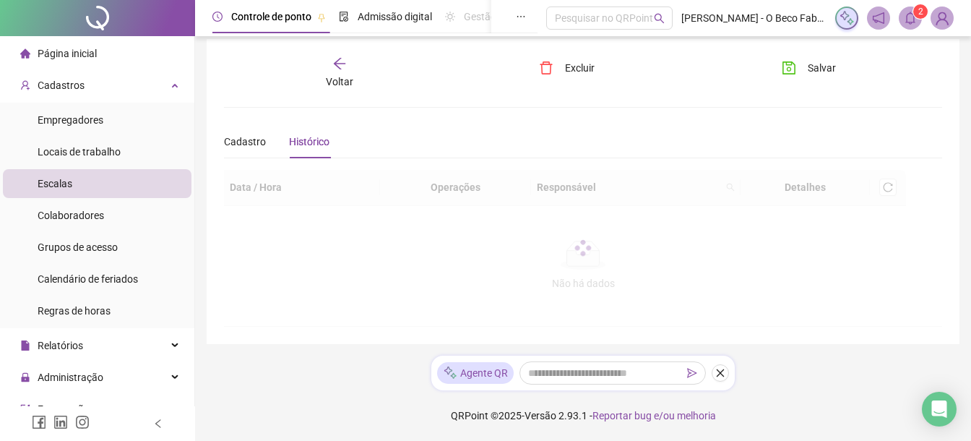
scroll to position [8, 0]
click at [356, 80] on div "Voltar" at bounding box center [340, 73] width 110 height 33
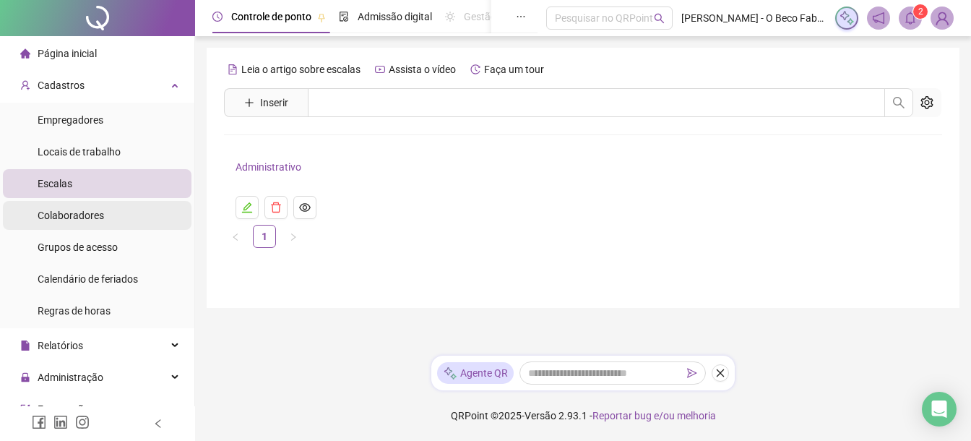
click at [123, 221] on li "Colaboradores" at bounding box center [97, 215] width 189 height 29
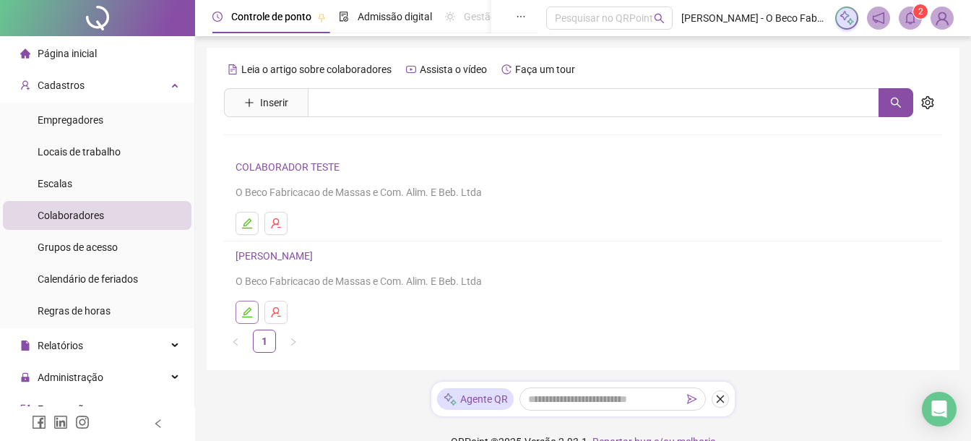
click at [249, 312] on icon "edit" at bounding box center [247, 312] width 12 height 12
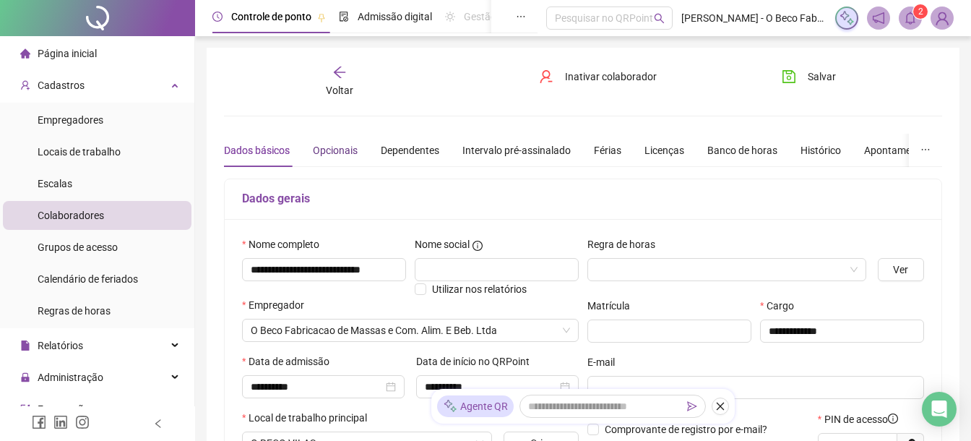
click at [343, 147] on div "Opcionais" at bounding box center [335, 150] width 45 height 16
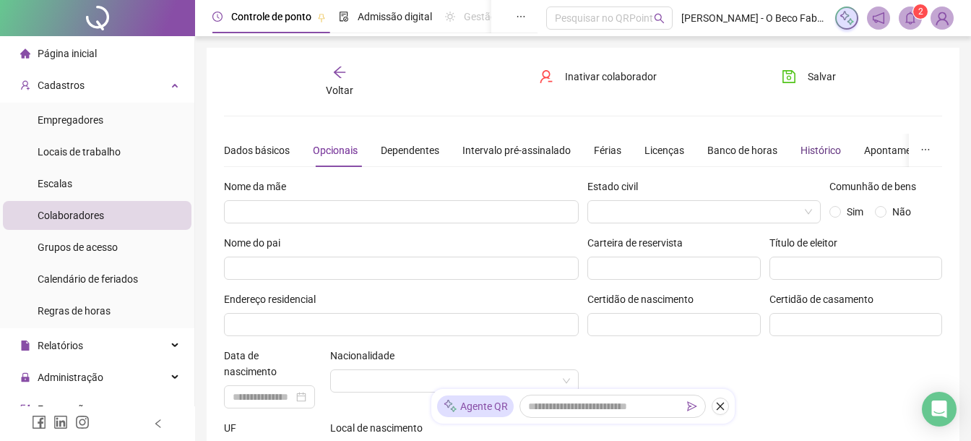
click at [819, 149] on div "Histórico" at bounding box center [821, 150] width 40 height 16
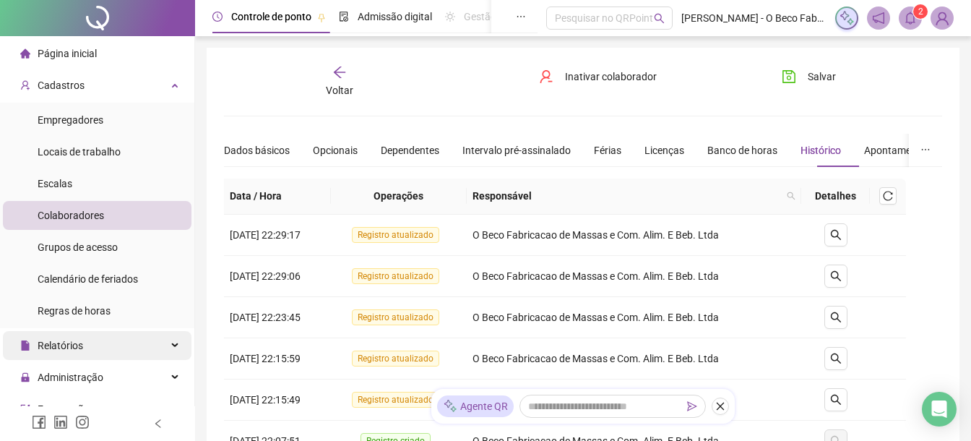
click at [132, 343] on div "Relatórios" at bounding box center [97, 345] width 189 height 29
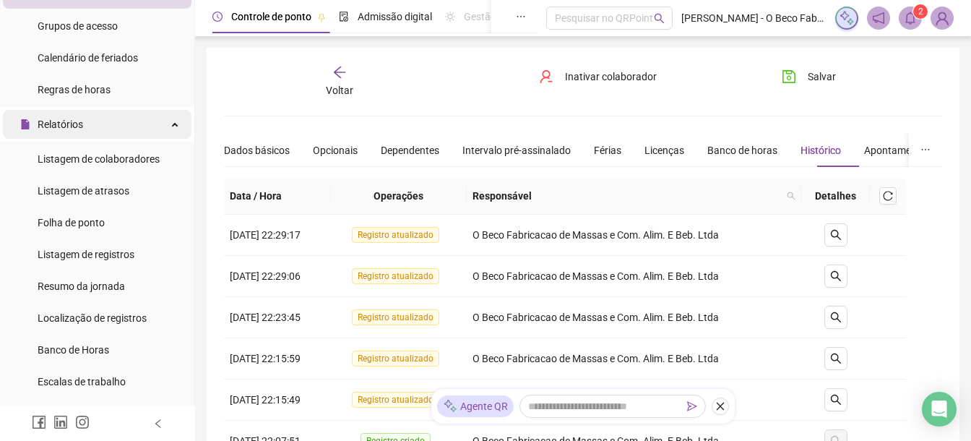
scroll to position [225, 0]
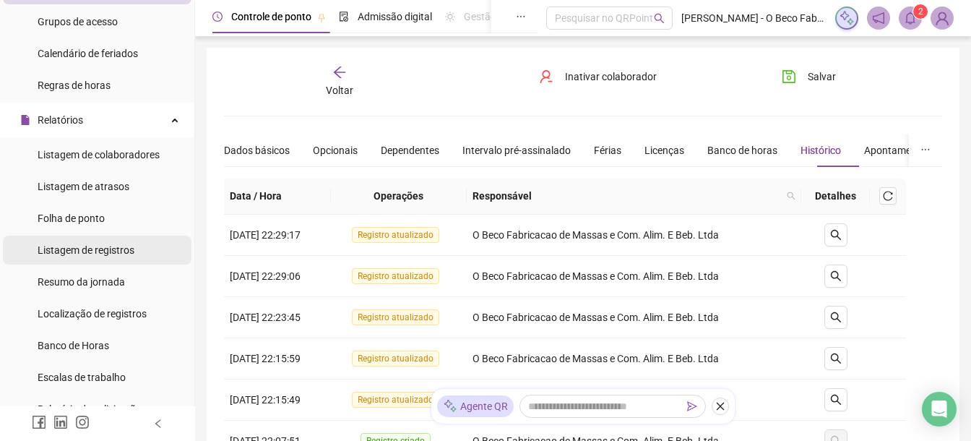
click at [127, 262] on div "Listagem de registros" at bounding box center [86, 250] width 97 height 29
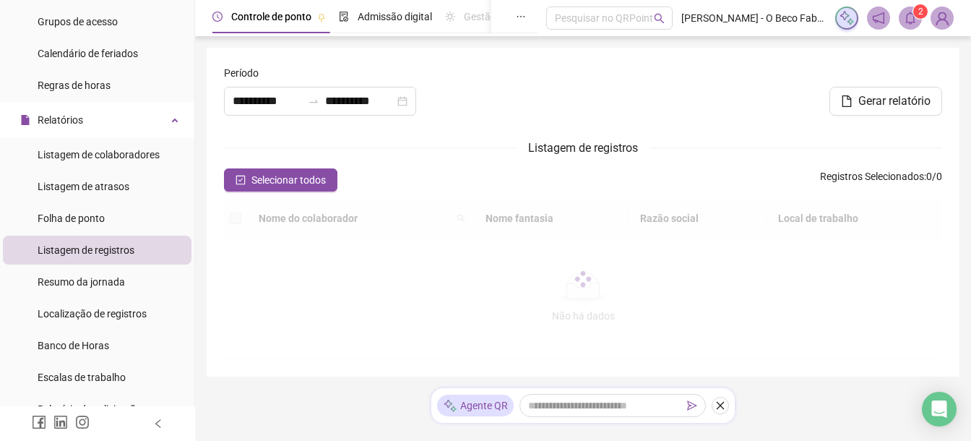
type input "**********"
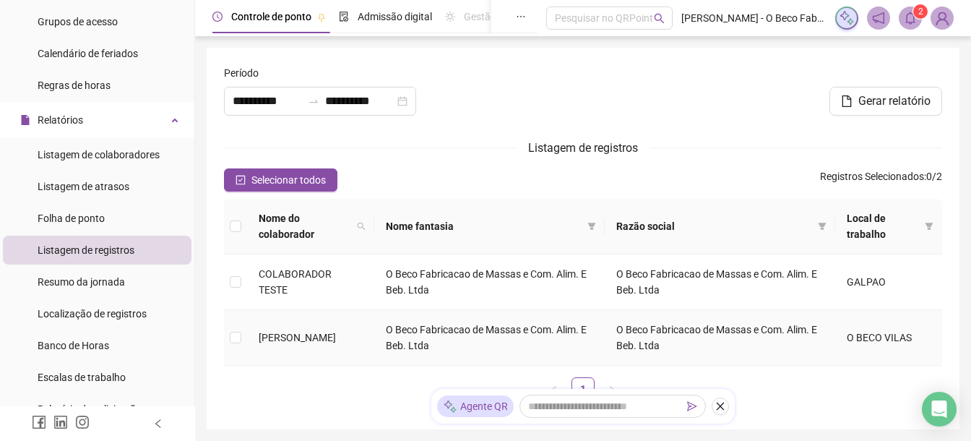
click at [288, 341] on span "[PERSON_NAME]" at bounding box center [297, 338] width 77 height 12
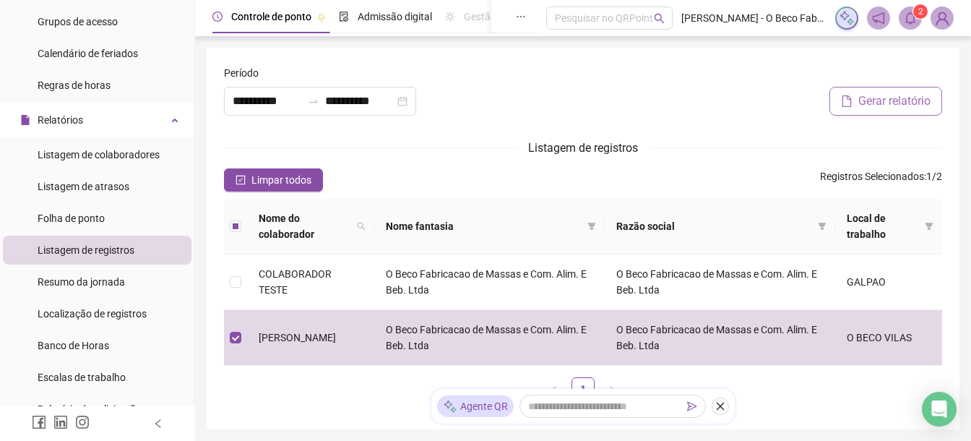
click at [878, 103] on span "Gerar relatório" at bounding box center [894, 100] width 72 height 17
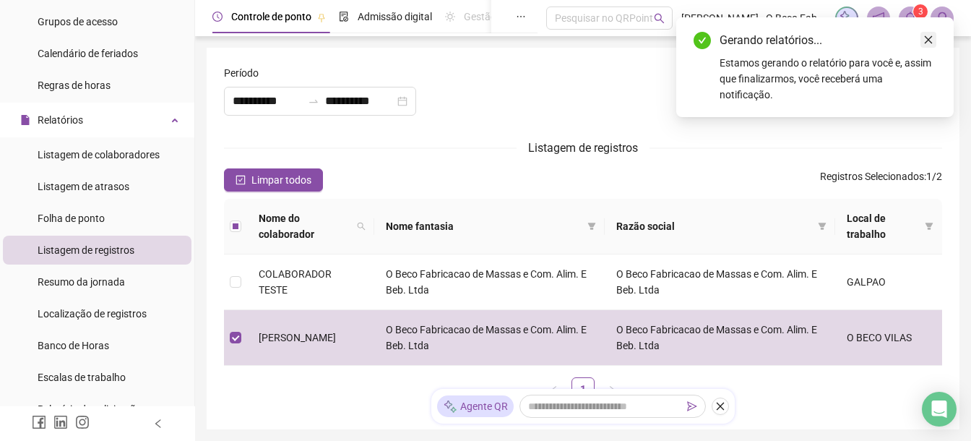
click at [929, 38] on icon "close" at bounding box center [929, 40] width 10 height 10
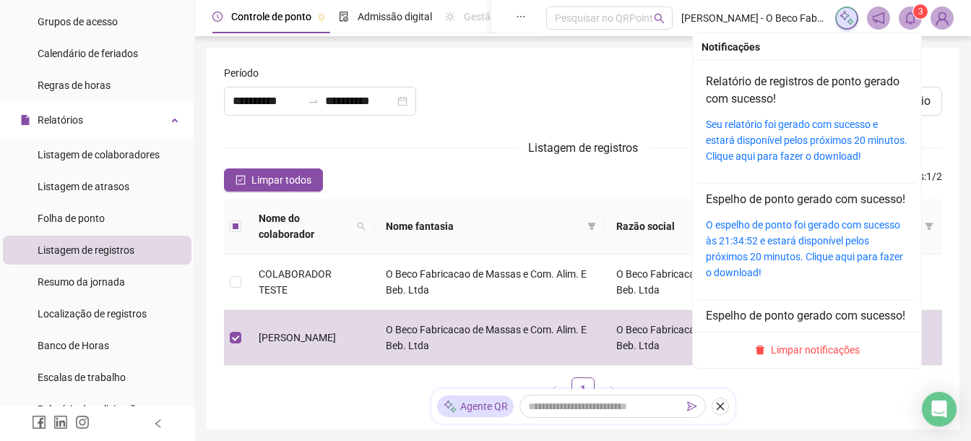
click at [911, 20] on icon "bell" at bounding box center [910, 18] width 13 height 13
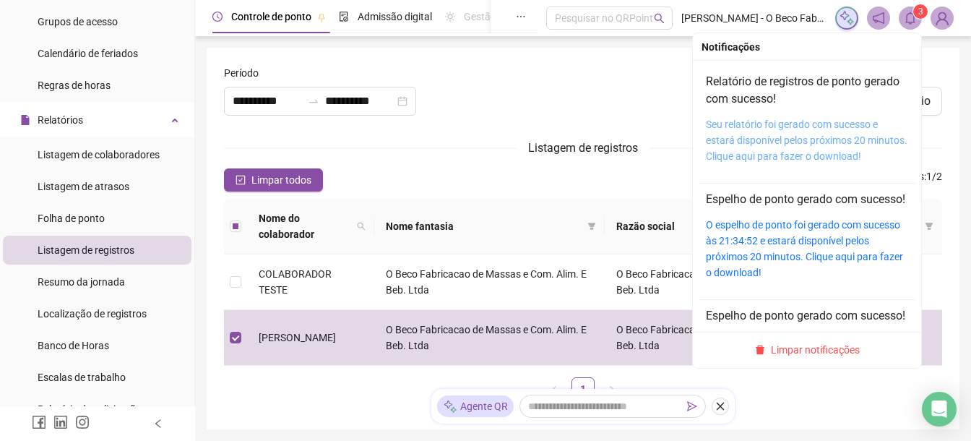
click at [783, 144] on link "Seu relatório foi gerado com sucesso e estará disponível pelos próximos 20 minu…" at bounding box center [807, 140] width 202 height 43
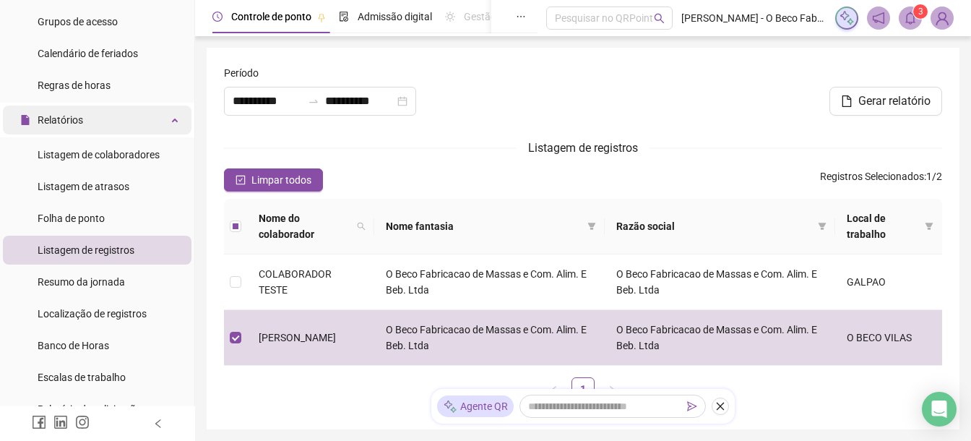
click at [124, 119] on div "Relatórios" at bounding box center [97, 120] width 189 height 29
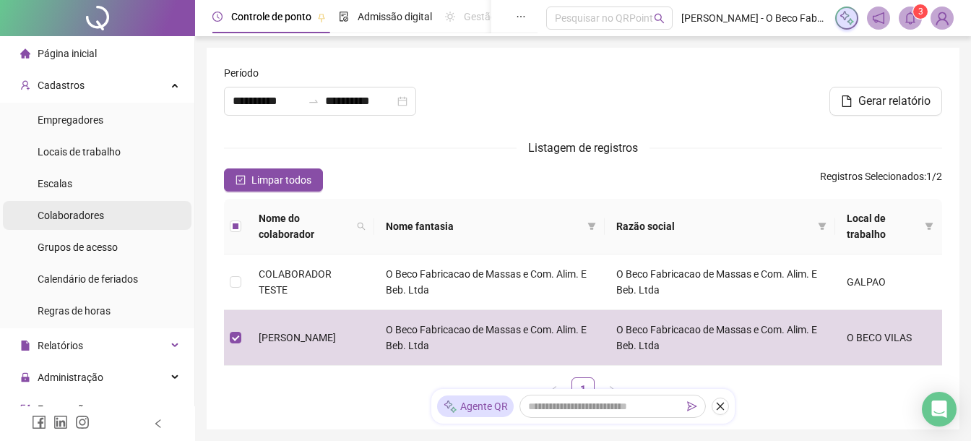
click at [111, 216] on li "Colaboradores" at bounding box center [97, 215] width 189 height 29
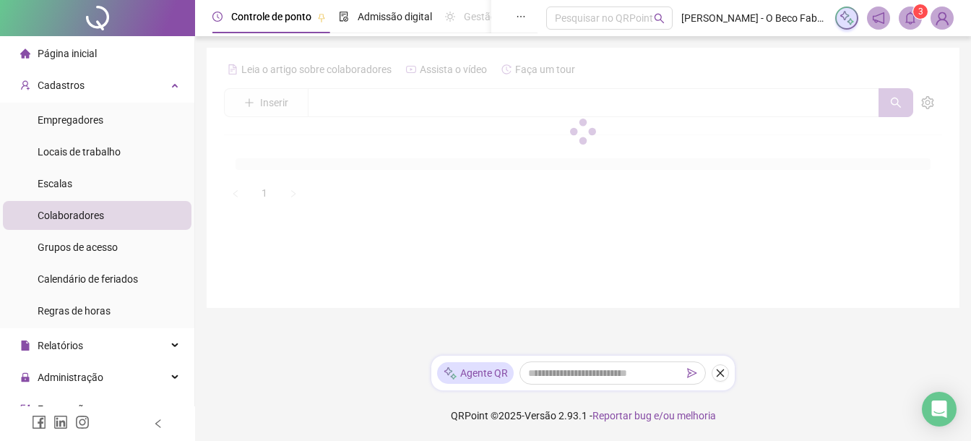
click at [111, 216] on li "Colaboradores" at bounding box center [97, 215] width 189 height 29
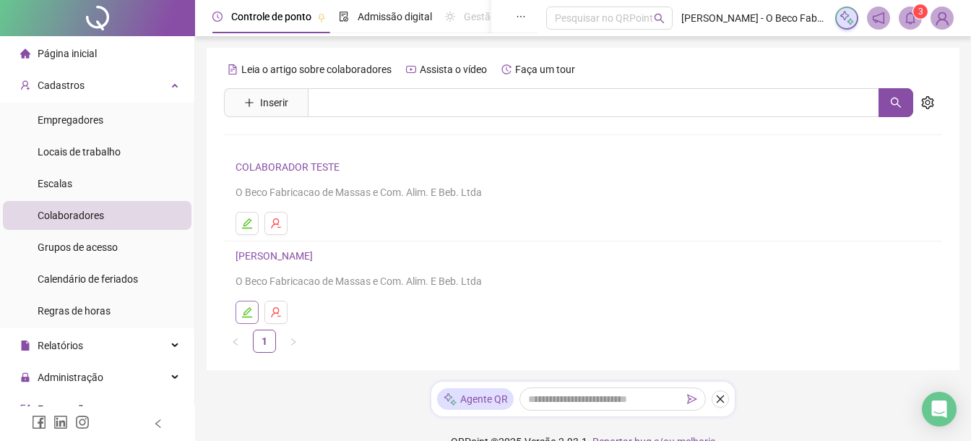
click at [252, 317] on icon "edit" at bounding box center [247, 312] width 12 height 12
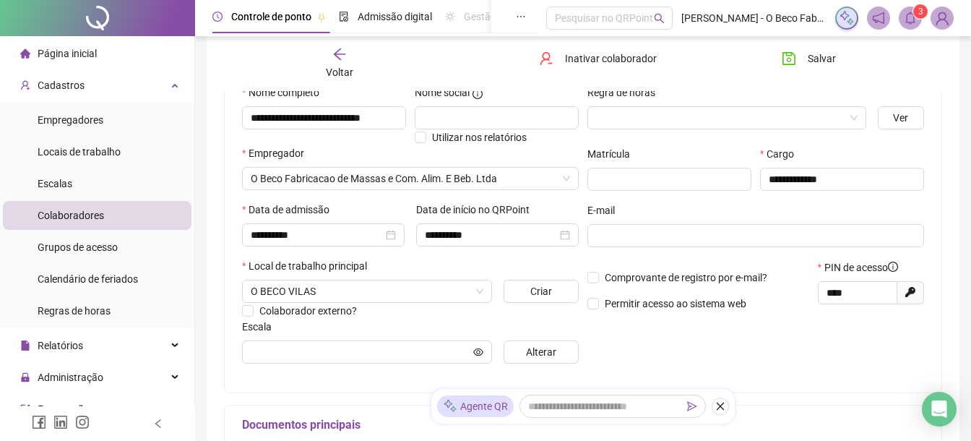
scroll to position [168, 0]
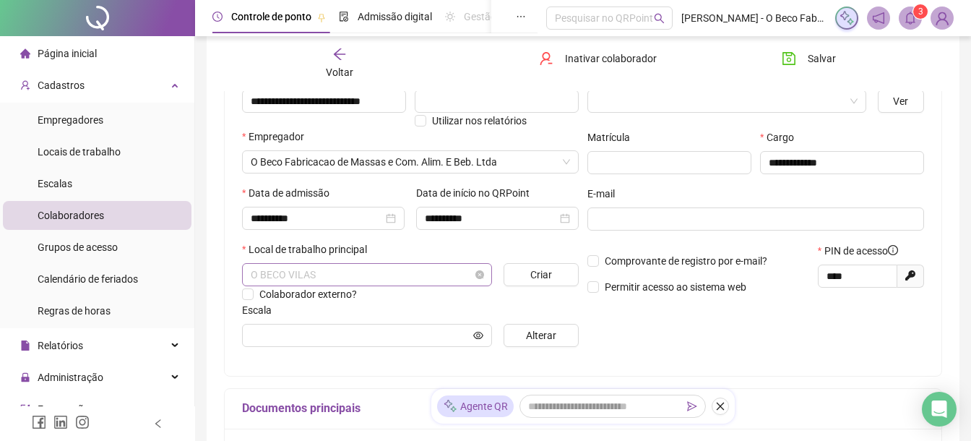
click at [482, 280] on span "O BECO VILAS" at bounding box center [367, 275] width 233 height 22
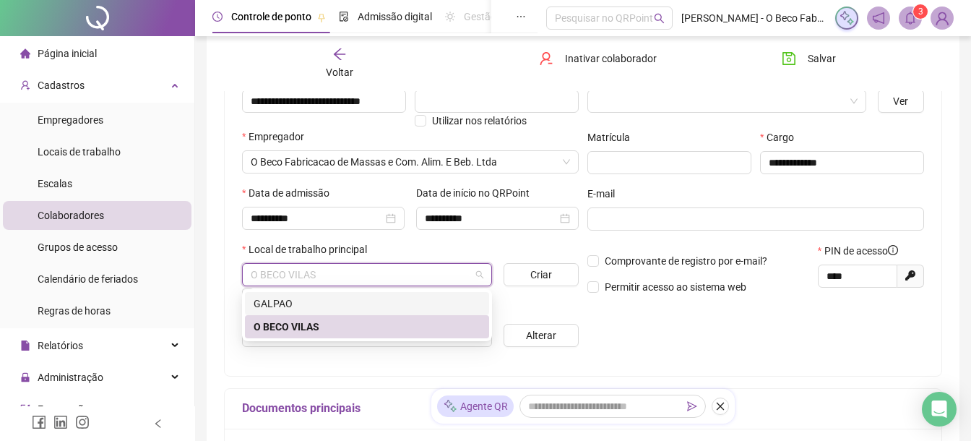
click at [412, 301] on div "GALPAO" at bounding box center [367, 304] width 227 height 16
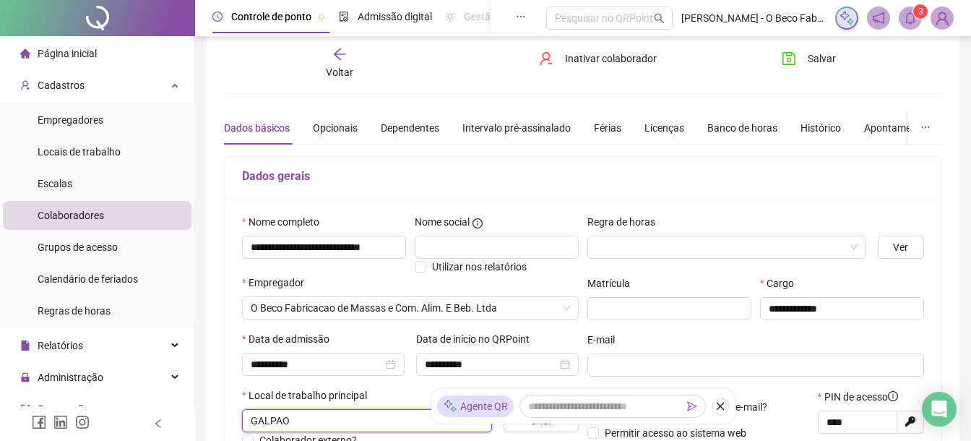
scroll to position [0, 0]
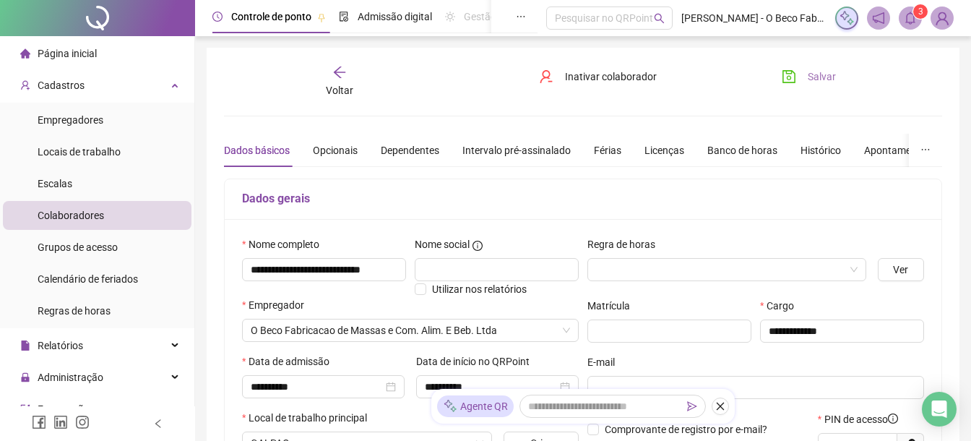
click at [798, 79] on button "Salvar" at bounding box center [809, 76] width 76 height 23
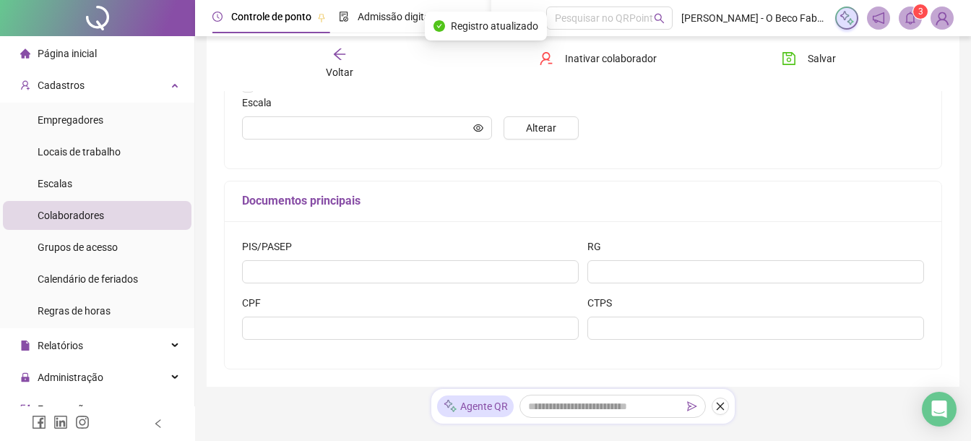
scroll to position [379, 0]
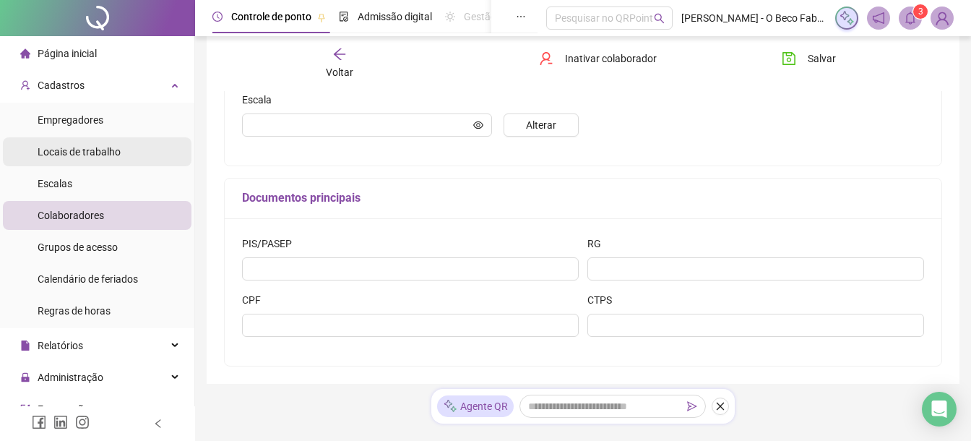
click at [91, 154] on span "Locais de trabalho" at bounding box center [79, 152] width 83 height 12
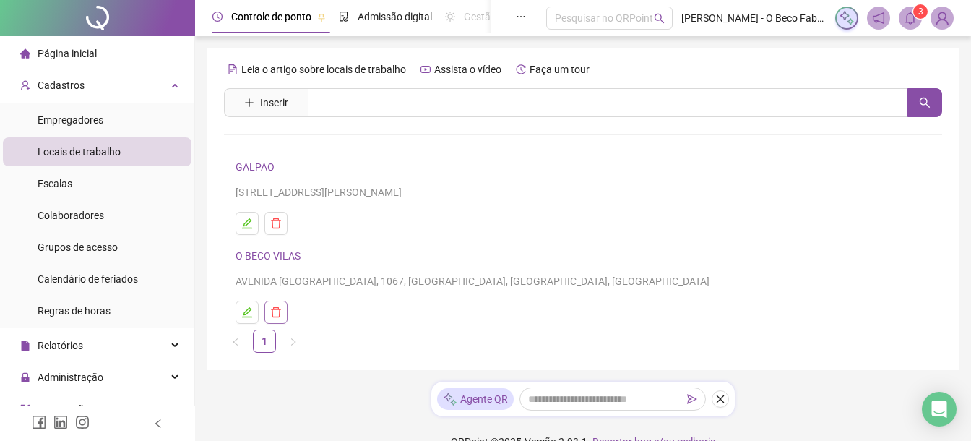
click at [281, 313] on icon "delete" at bounding box center [276, 312] width 12 height 12
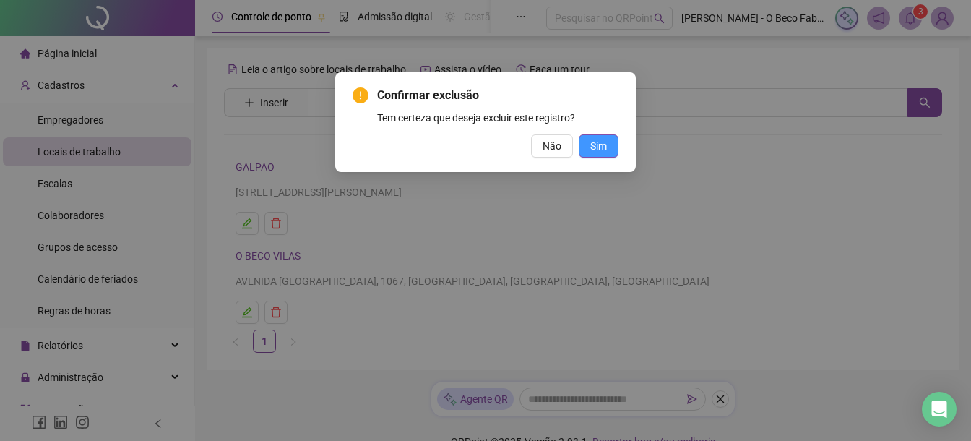
click at [602, 141] on span "Sim" at bounding box center [598, 146] width 17 height 16
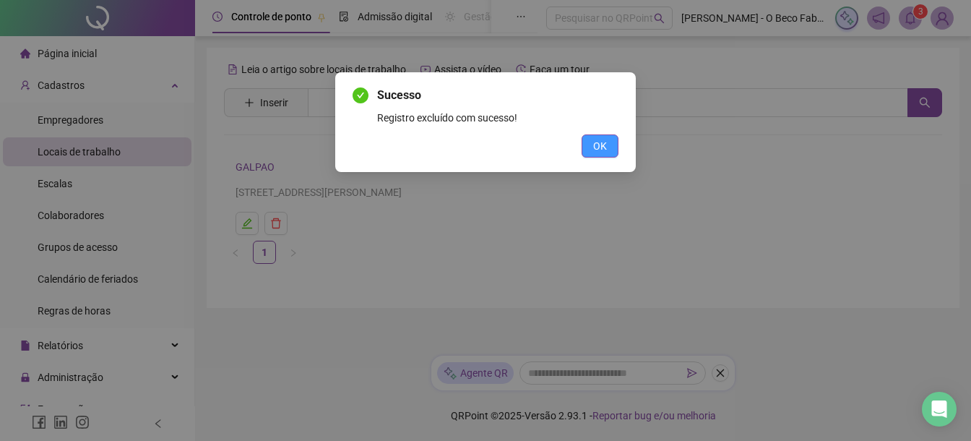
click at [598, 146] on span "OK" at bounding box center [600, 146] width 14 height 16
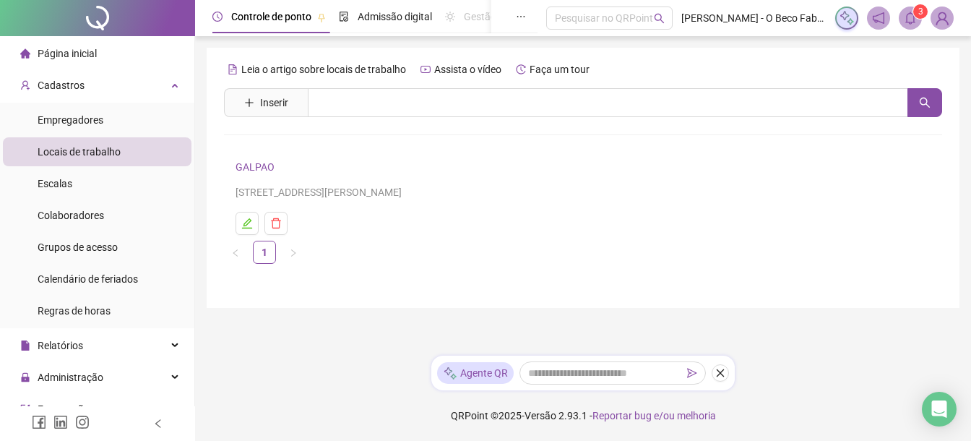
click at [60, 58] on span "Página inicial" at bounding box center [67, 54] width 59 height 12
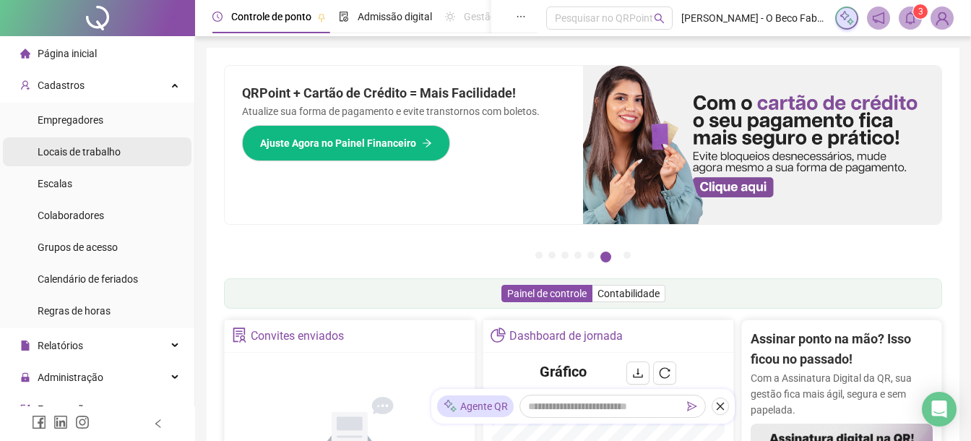
click at [100, 154] on span "Locais de trabalho" at bounding box center [79, 152] width 83 height 12
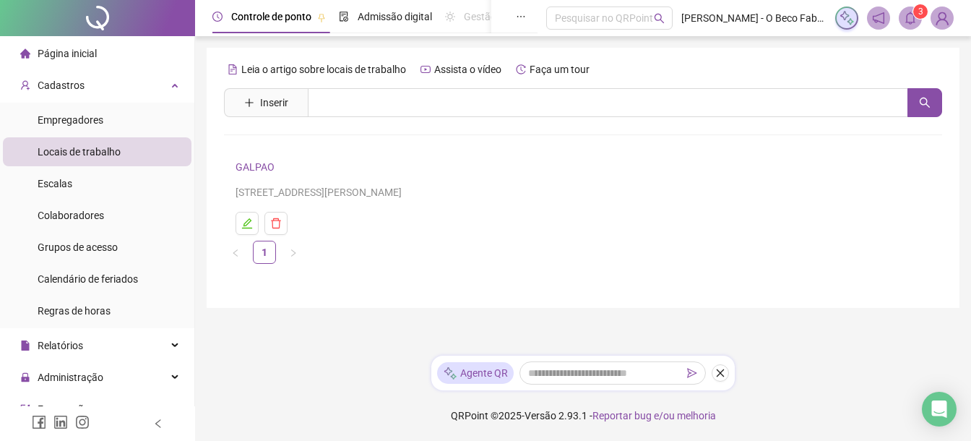
click at [270, 117] on div "Leia o artigo sobre locais de trabalho Assista o vídeo Faça um tour Inserir Nen…" at bounding box center [583, 161] width 718 height 206
click at [275, 105] on span "Inserir" at bounding box center [274, 103] width 28 height 16
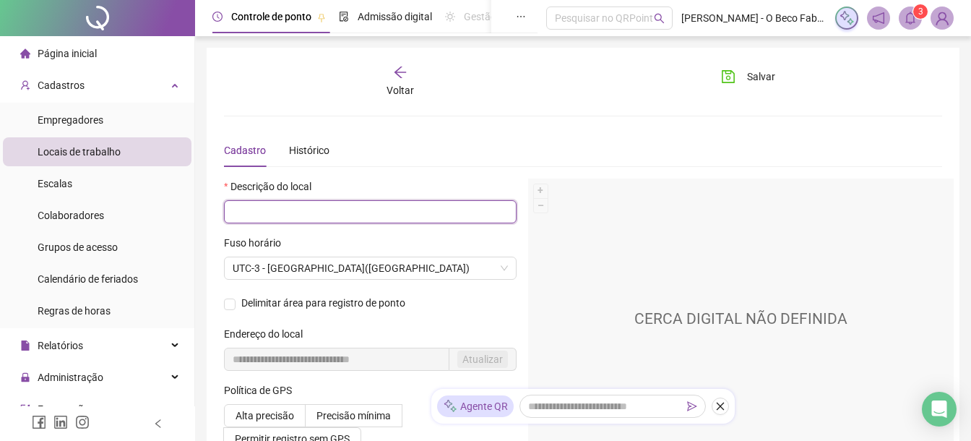
click at [315, 215] on input "text" at bounding box center [370, 211] width 293 height 23
click at [303, 277] on span "UTC-3 - [GEOGRAPHIC_DATA]([GEOGRAPHIC_DATA])" at bounding box center [370, 268] width 275 height 22
type input "*****"
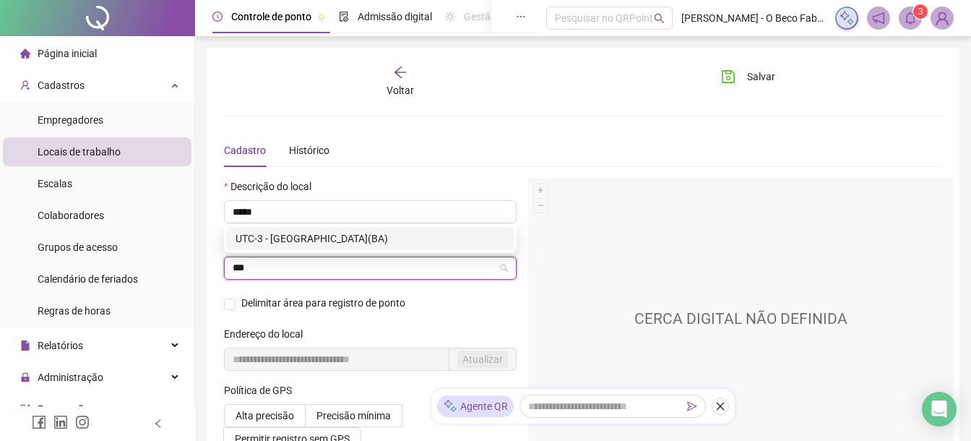
type input "****"
click at [309, 238] on div "UTC-3 - [GEOGRAPHIC_DATA](BA)" at bounding box center [371, 239] width 270 height 16
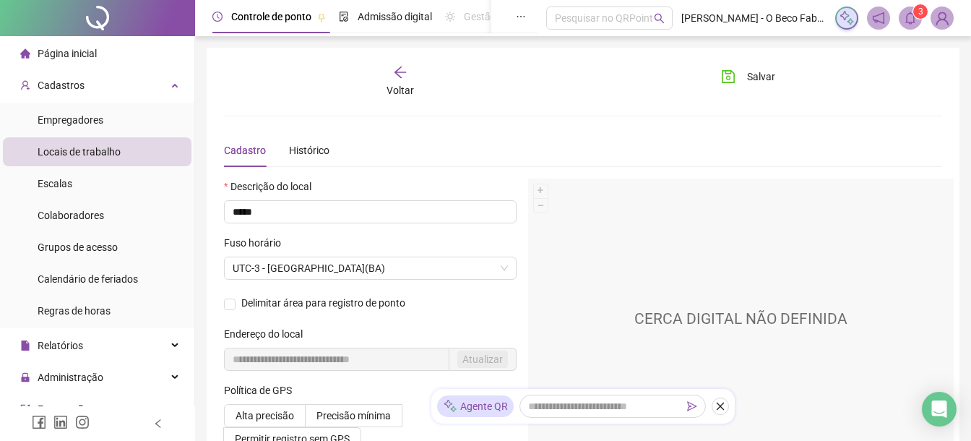
click at [217, 303] on div "Voltar Salvar Cadastro Histórico Descrição do local ***** Fuso horário UTC-3 - …" at bounding box center [583, 266] width 753 height 437
click at [237, 303] on span "Delimitar área para registro de ponto" at bounding box center [324, 302] width 176 height 9
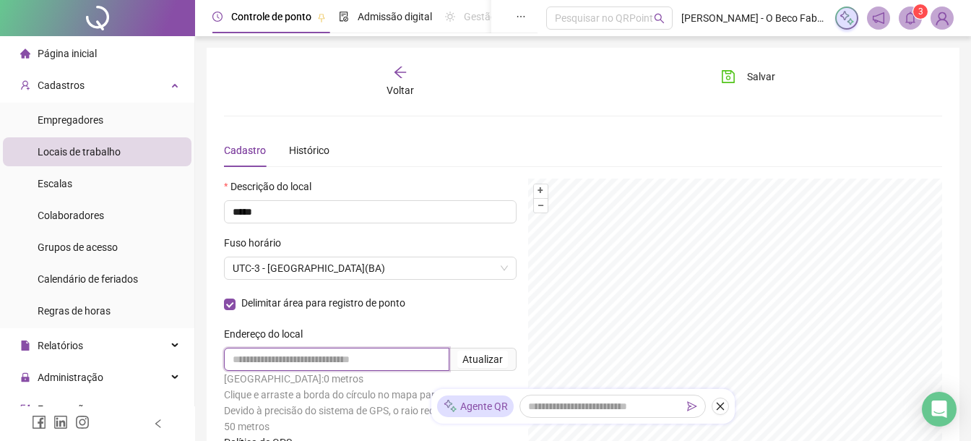
click at [335, 361] on input "text" at bounding box center [336, 359] width 225 height 23
type input "**********"
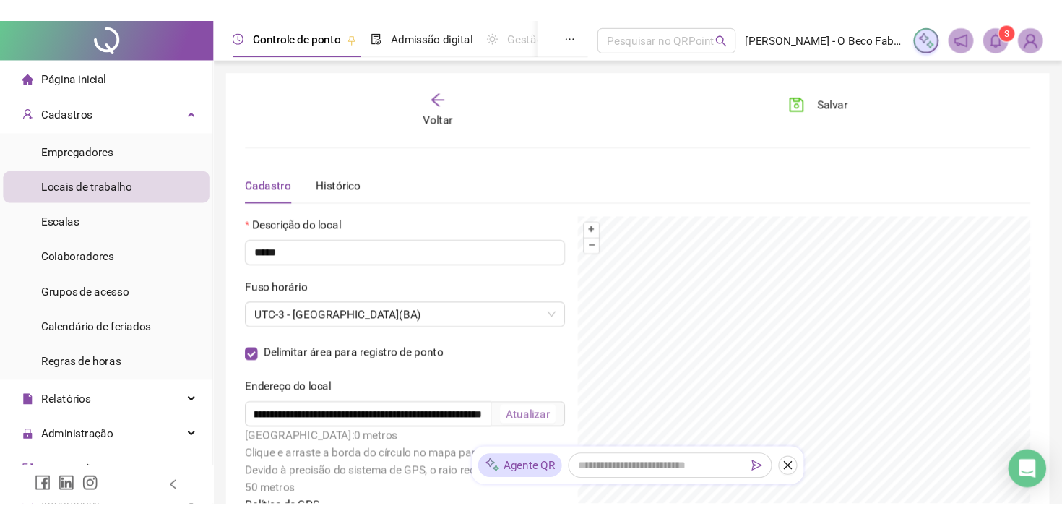
scroll to position [0, 0]
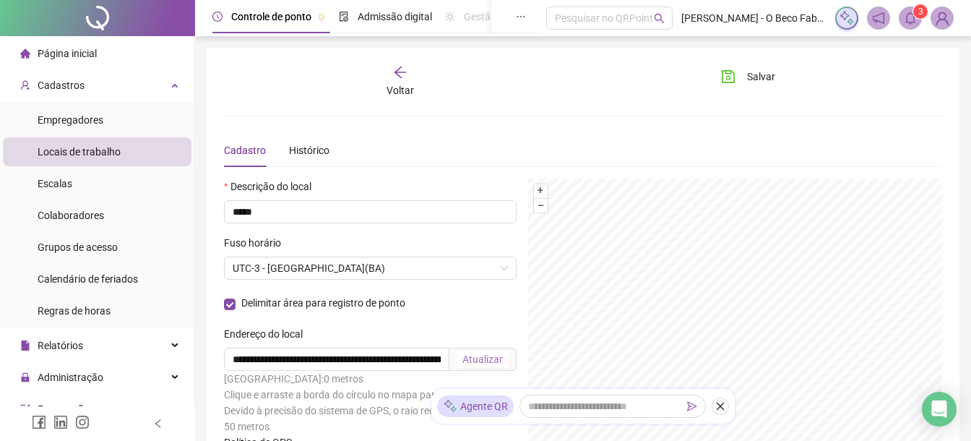
click at [475, 354] on div "Atualizar" at bounding box center [482, 359] width 40 height 16
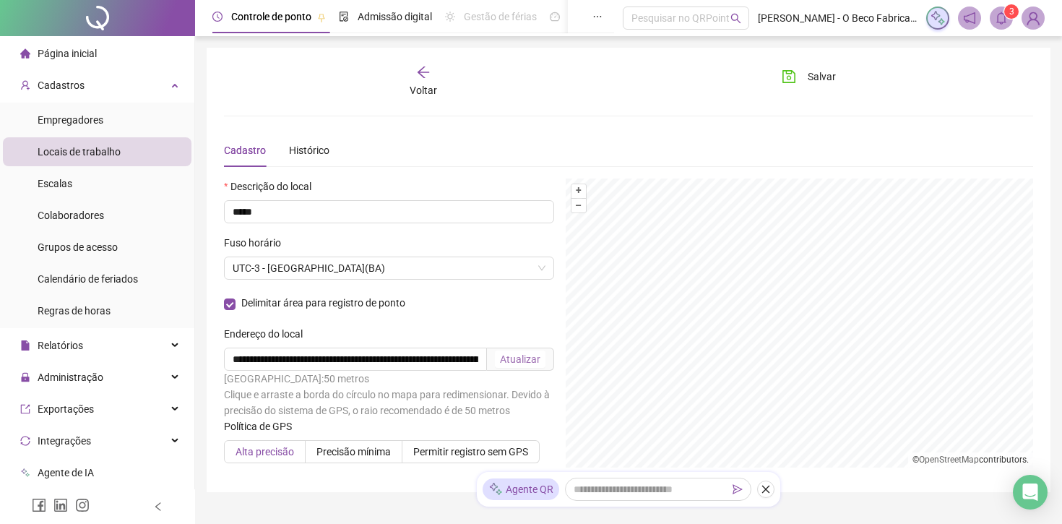
click at [275, 440] on span "Alta precisão" at bounding box center [265, 452] width 59 height 12
click at [812, 77] on span "Salvar" at bounding box center [822, 77] width 28 height 16
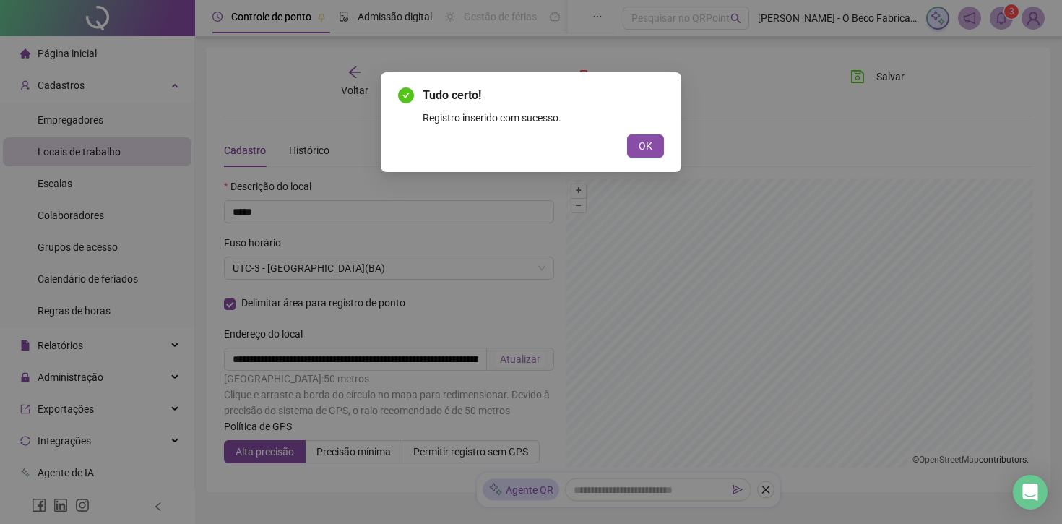
click at [641, 160] on div "Tudo certo! Registro inserido com sucesso. OK" at bounding box center [531, 122] width 301 height 100
click at [644, 147] on span "OK" at bounding box center [646, 146] width 14 height 16
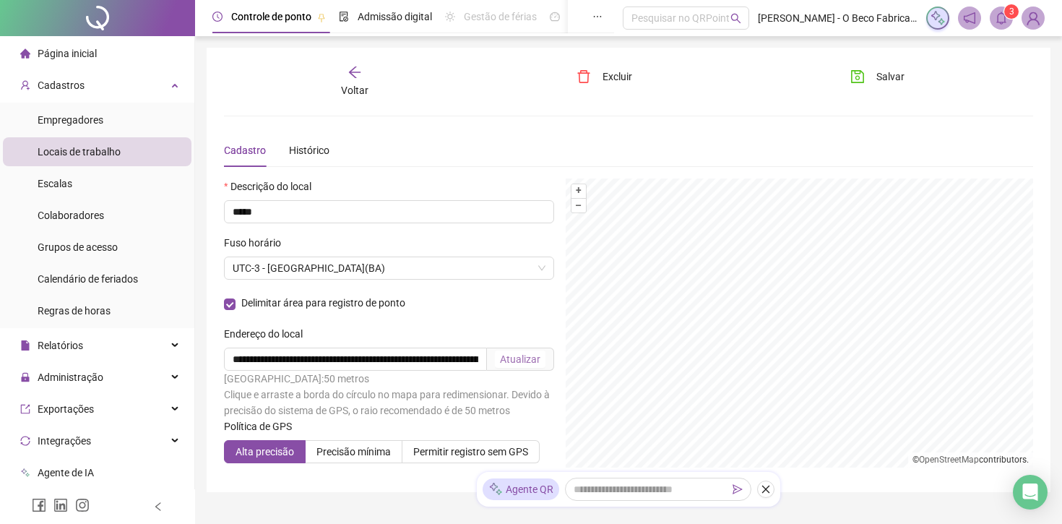
click at [337, 147] on div "Cadastro Histórico" at bounding box center [628, 150] width 809 height 33
click at [319, 148] on div "Histórico" at bounding box center [309, 150] width 40 height 16
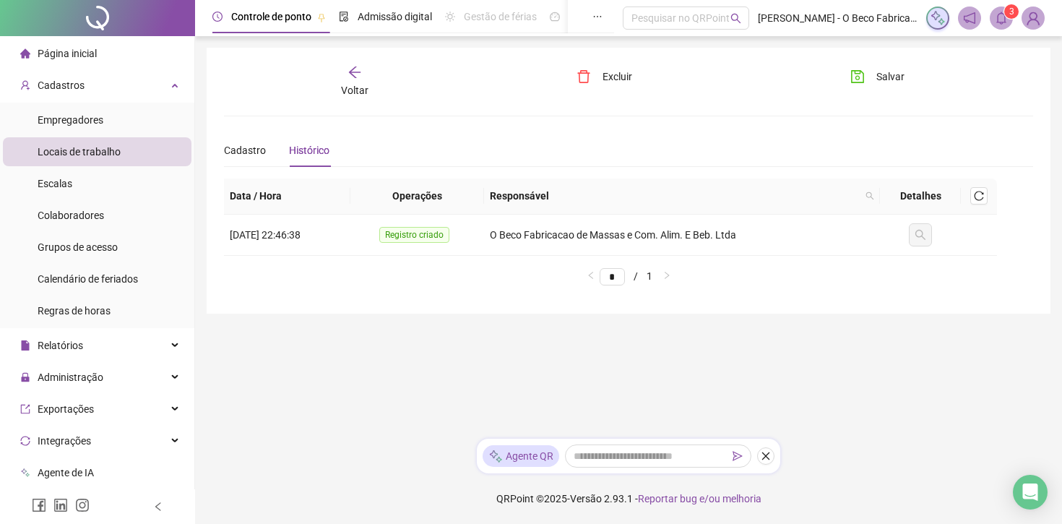
click at [363, 79] on div "Voltar" at bounding box center [355, 81] width 125 height 33
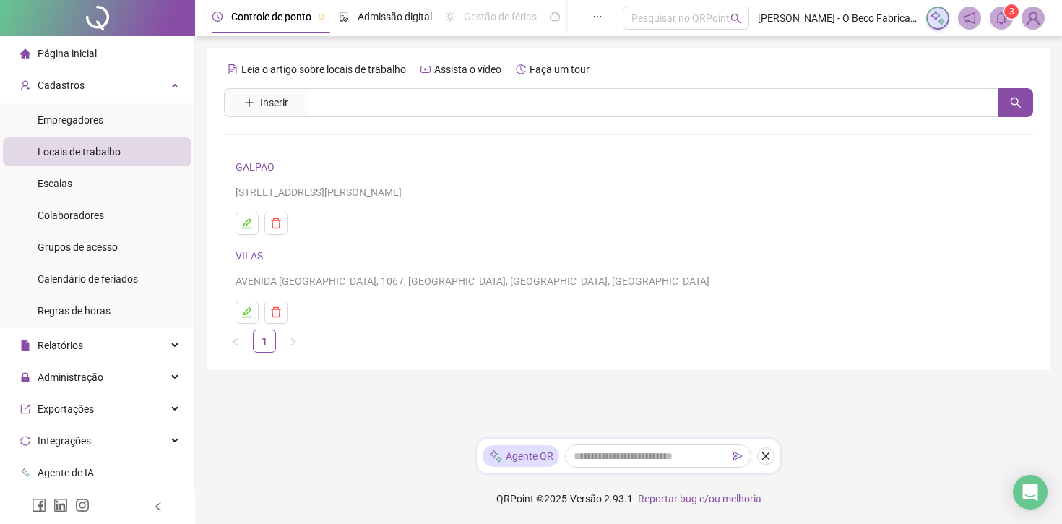
click at [251, 255] on link "VILAS" at bounding box center [249, 256] width 27 height 12
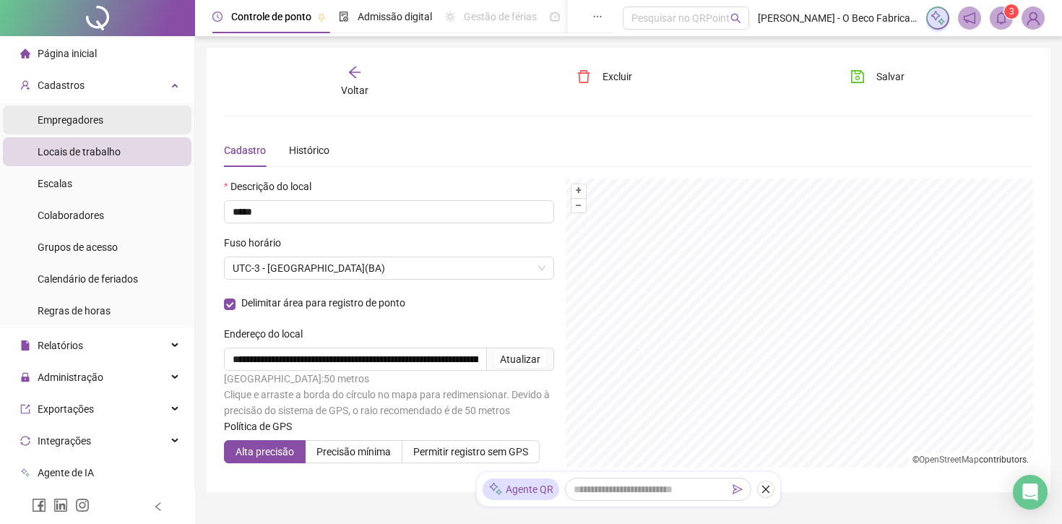
click at [26, 113] on li "Empregadores" at bounding box center [97, 120] width 189 height 29
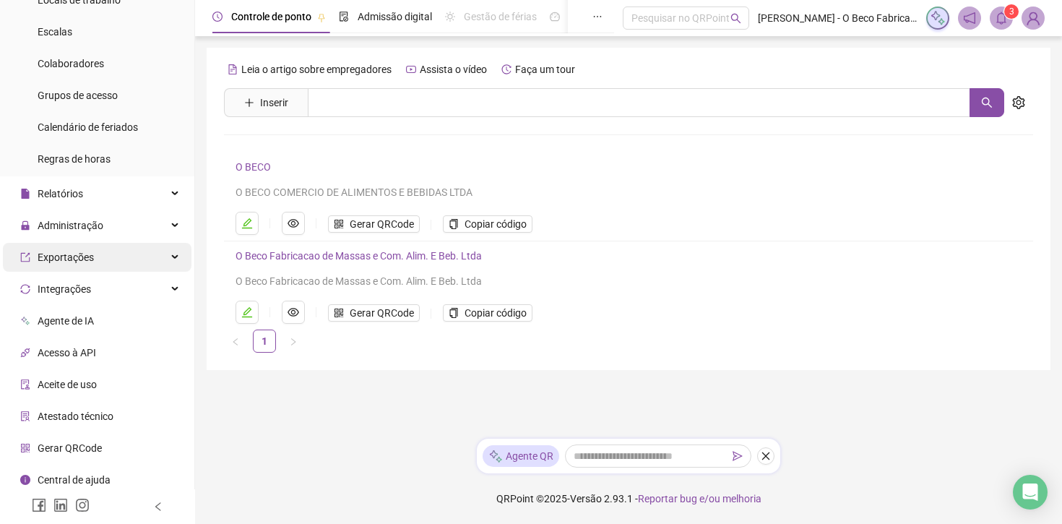
scroll to position [157, 0]
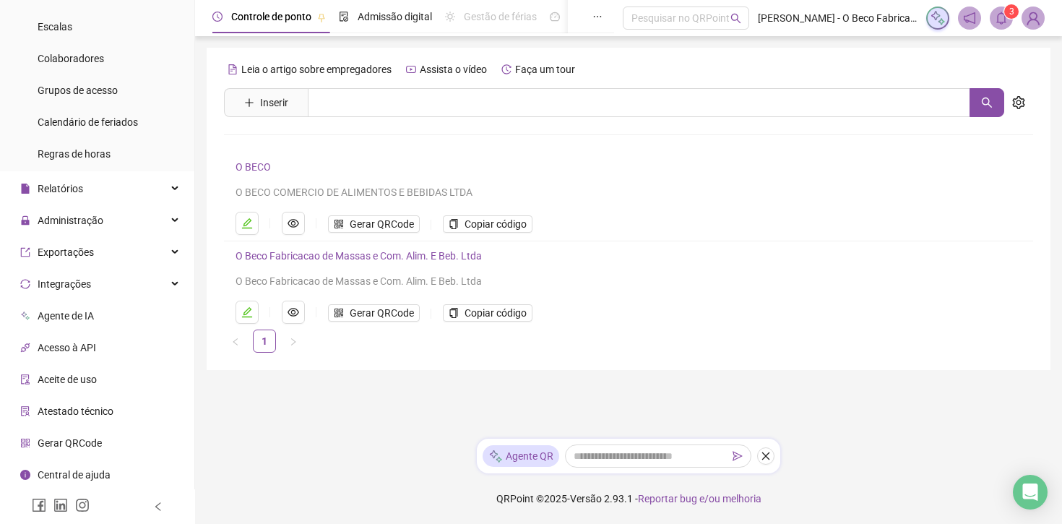
click at [85, 440] on span "Gerar QRCode" at bounding box center [70, 443] width 64 height 12
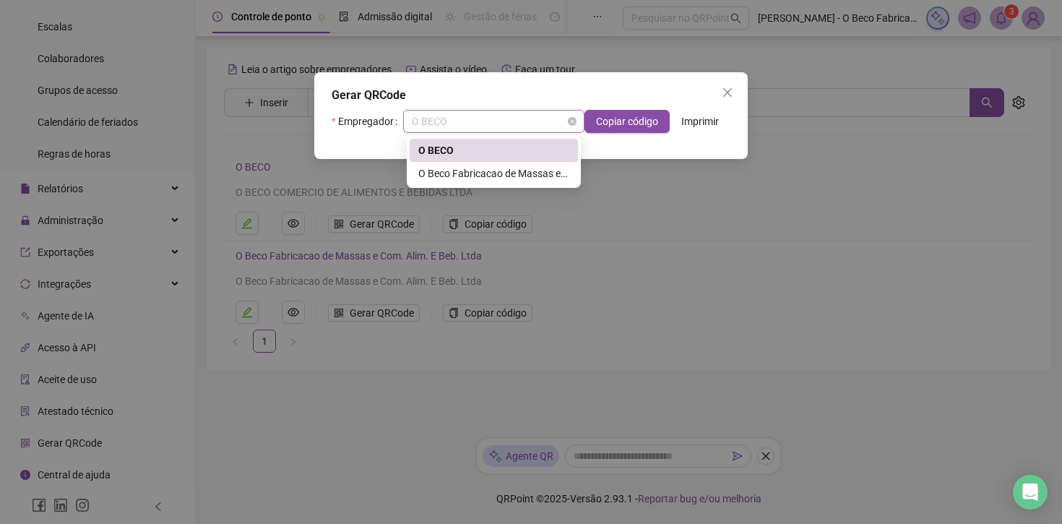
click at [518, 121] on span "O BECO" at bounding box center [494, 122] width 164 height 22
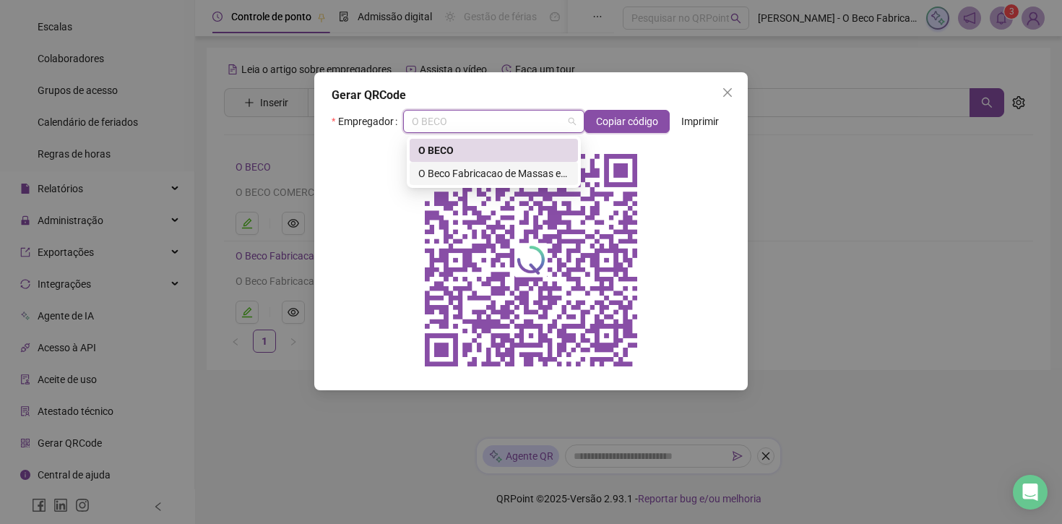
click at [512, 168] on div "O Beco Fabricacao de Massas e Com. Alim. E Beb. Ltda" at bounding box center [493, 173] width 151 height 16
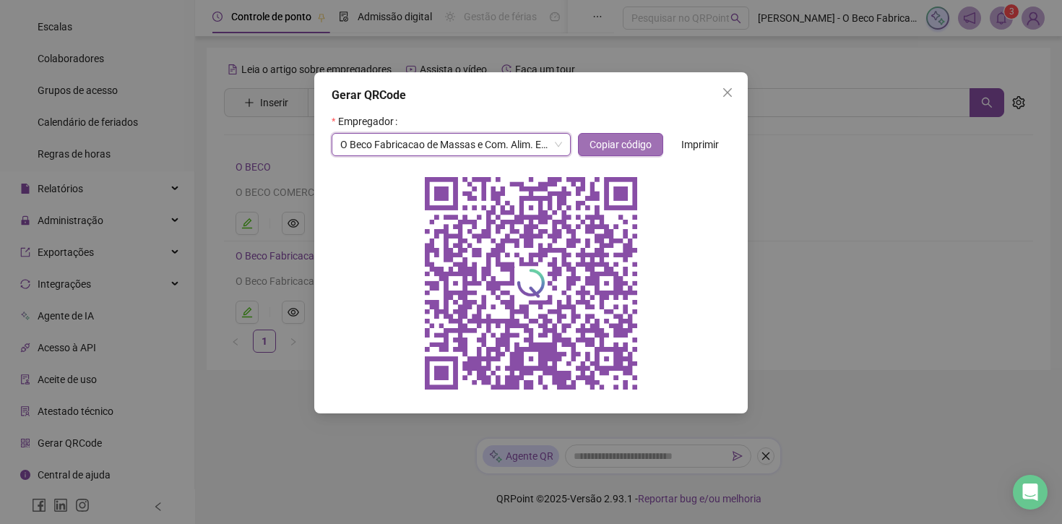
click at [621, 144] on span "Copiar código" at bounding box center [621, 145] width 62 height 16
click at [724, 92] on icon "close" at bounding box center [728, 93] width 12 height 12
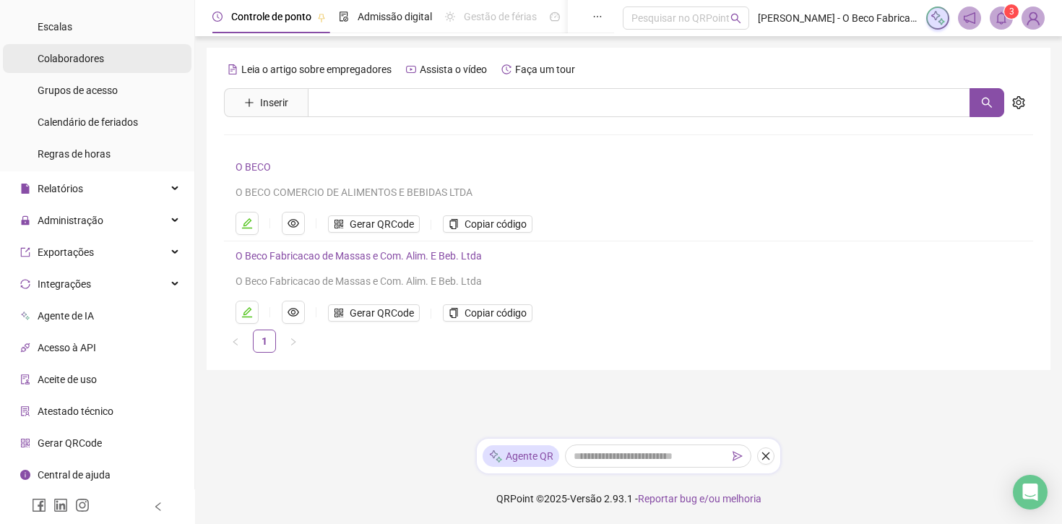
click at [121, 54] on li "Colaboradores" at bounding box center [97, 58] width 189 height 29
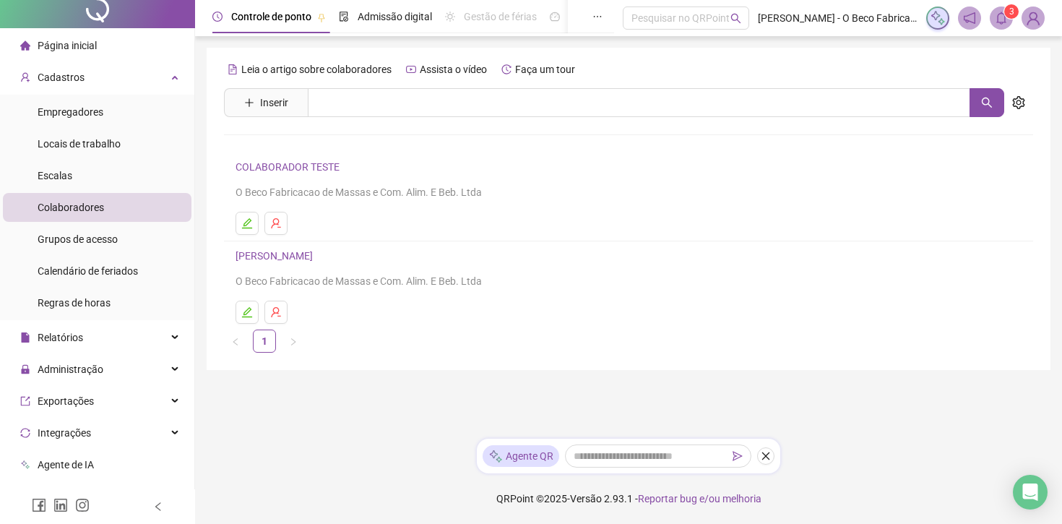
scroll to position [7, 0]
click at [91, 139] on span "Locais de trabalho" at bounding box center [79, 145] width 83 height 12
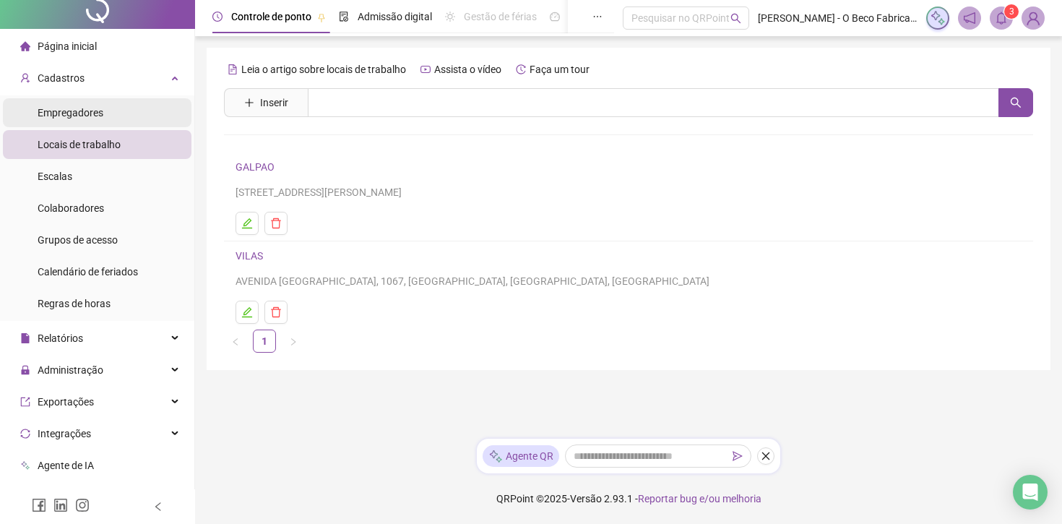
click at [103, 120] on div "Empregadores" at bounding box center [71, 112] width 66 height 29
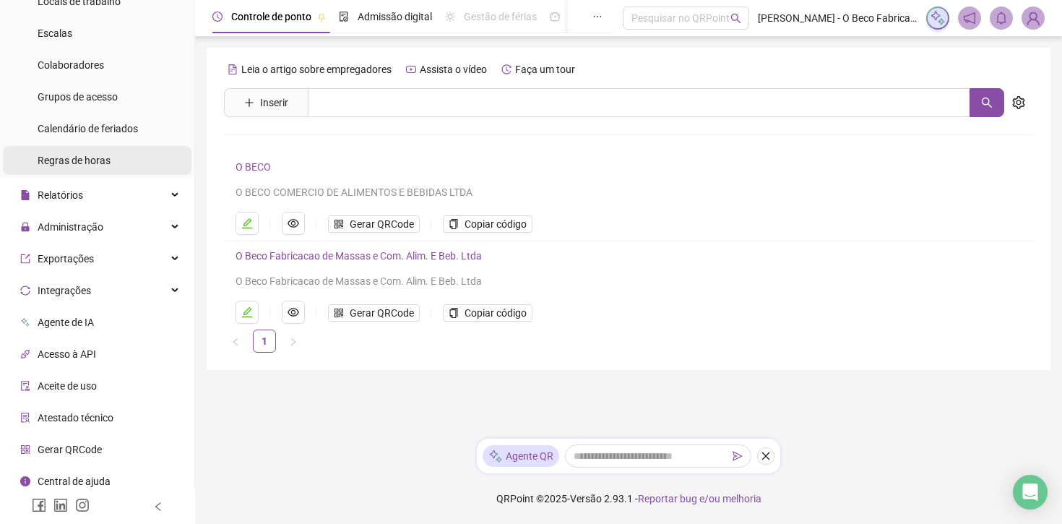
scroll to position [153, 0]
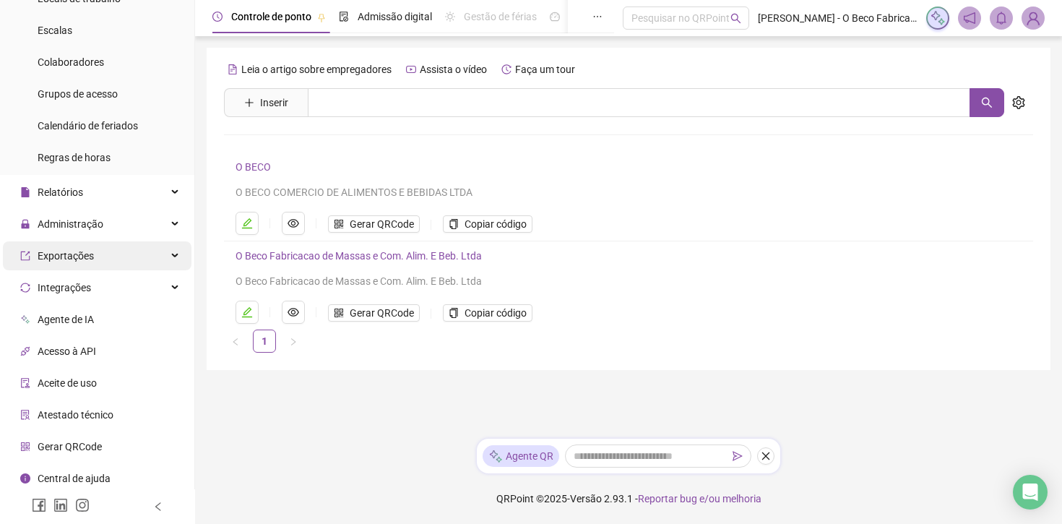
click at [109, 262] on div "Exportações" at bounding box center [97, 255] width 189 height 29
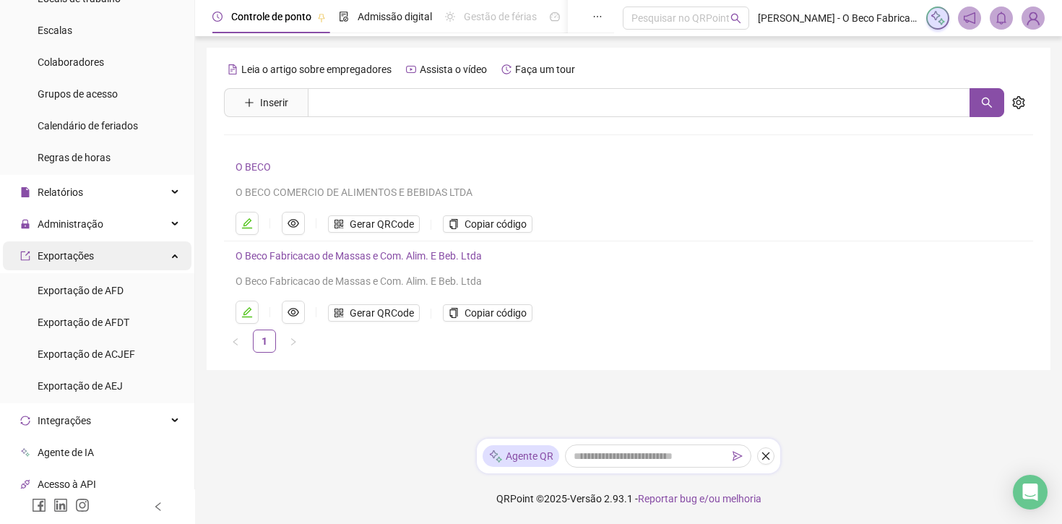
click at [109, 262] on div "Exportações" at bounding box center [97, 255] width 189 height 29
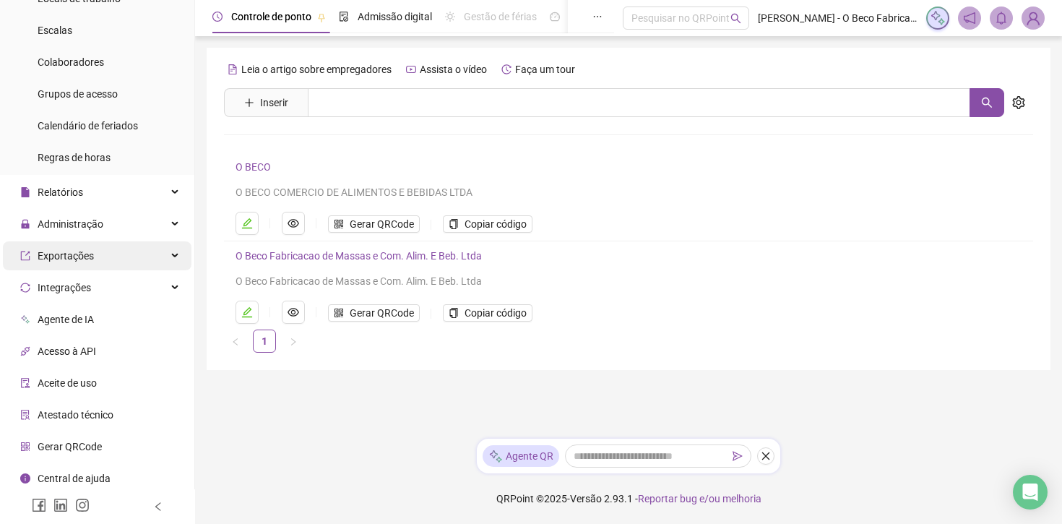
click at [113, 261] on div "Exportações" at bounding box center [97, 255] width 189 height 29
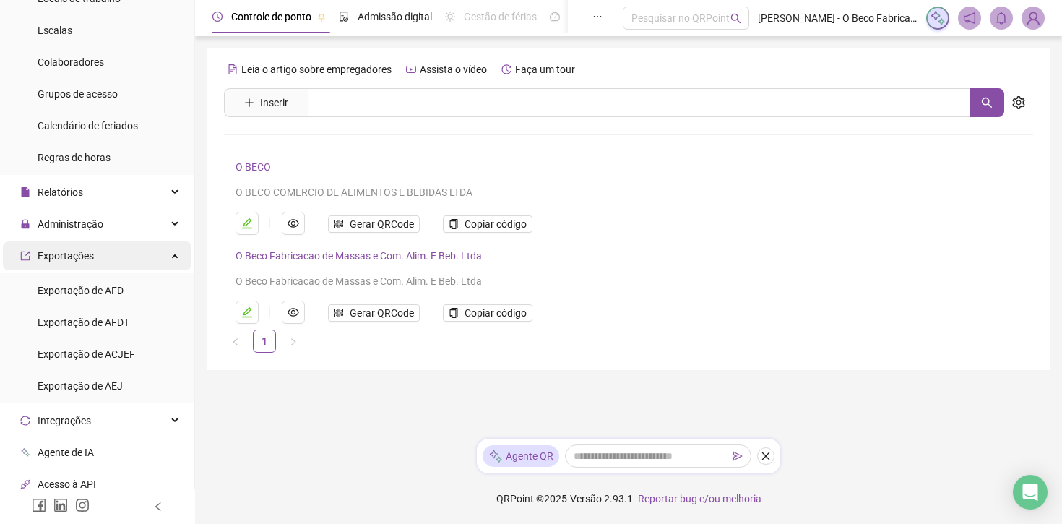
click at [113, 261] on div "Exportações" at bounding box center [97, 255] width 189 height 29
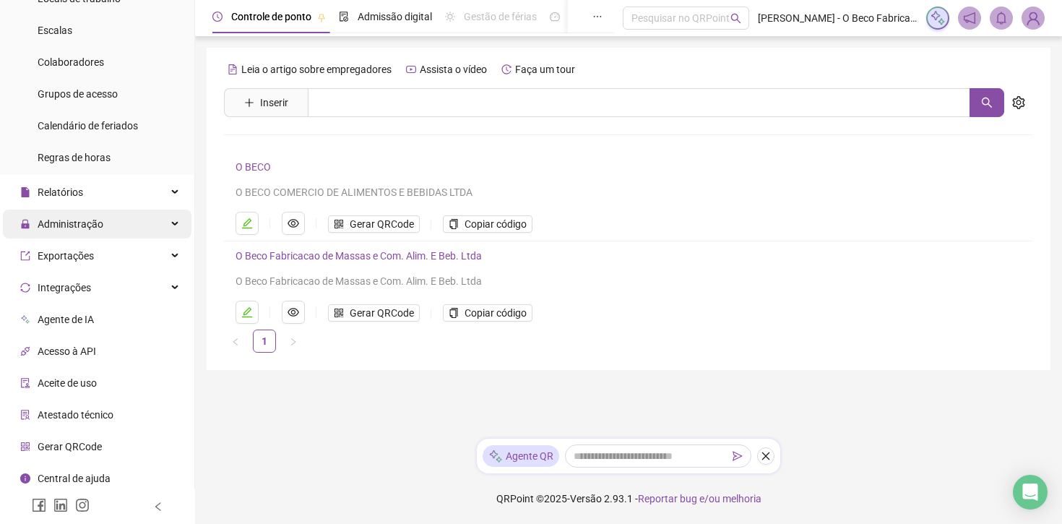
click at [110, 225] on div "Administração" at bounding box center [97, 224] width 189 height 29
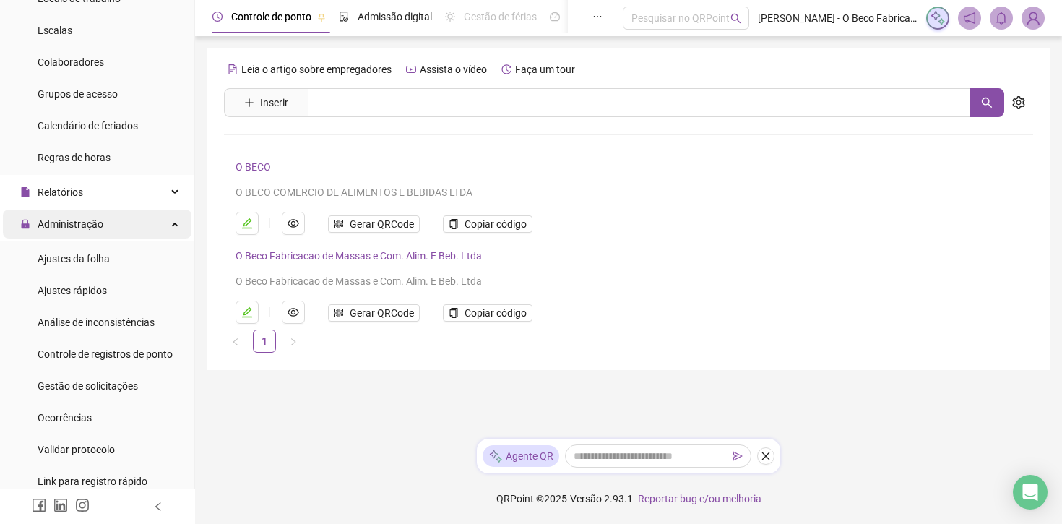
click at [110, 225] on div "Administração" at bounding box center [97, 224] width 189 height 29
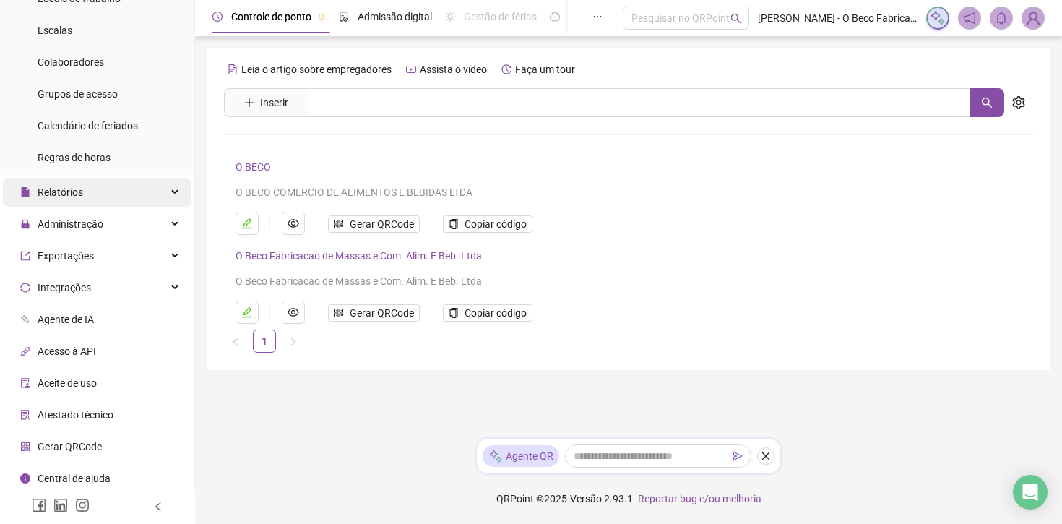
click at [110, 199] on div "Relatórios" at bounding box center [97, 192] width 189 height 29
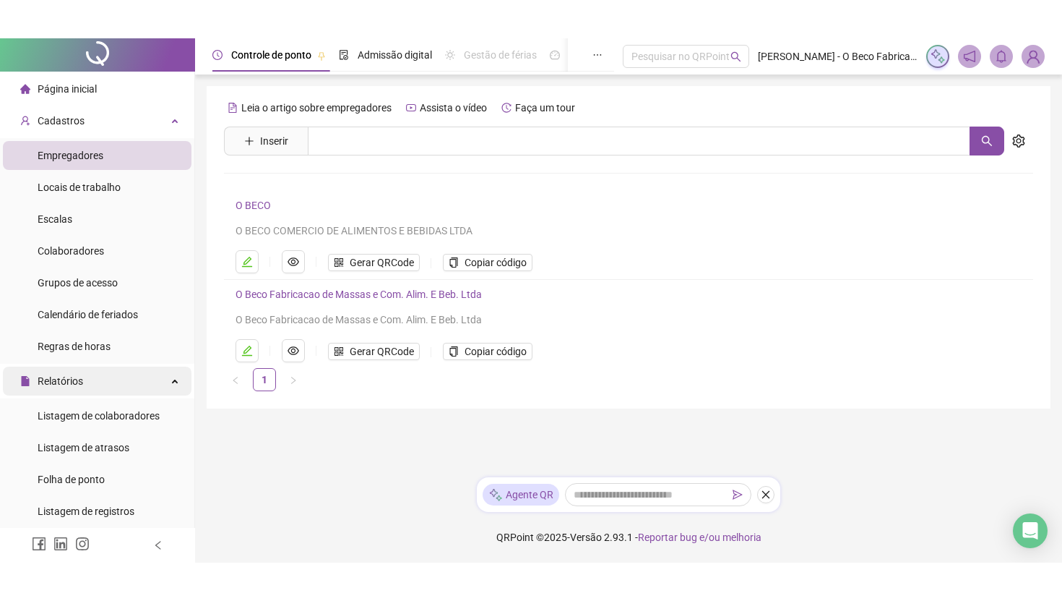
scroll to position [0, 0]
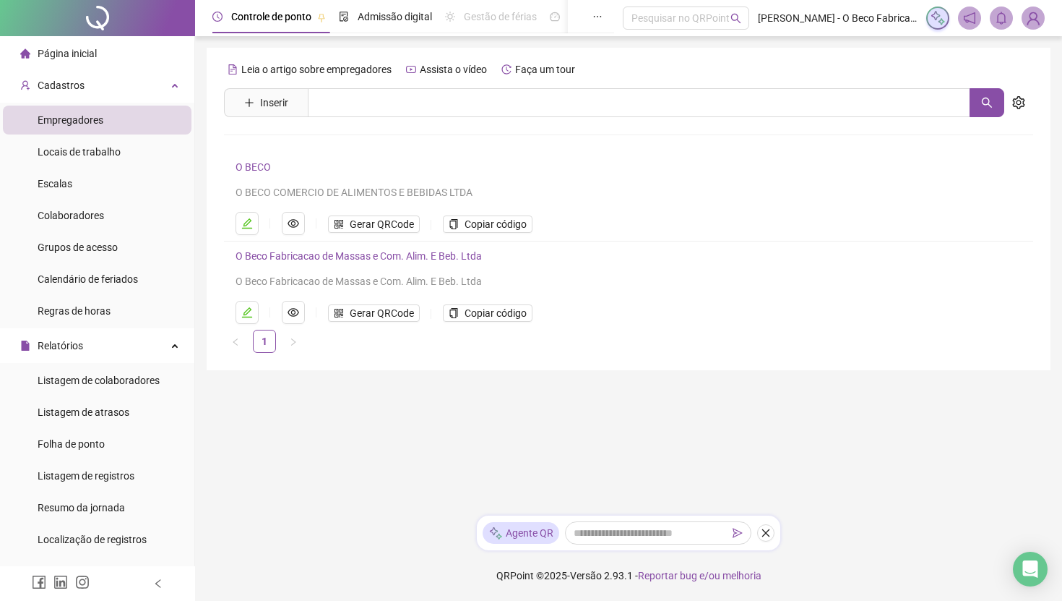
click at [971, 20] on img at bounding box center [1034, 18] width 22 height 22
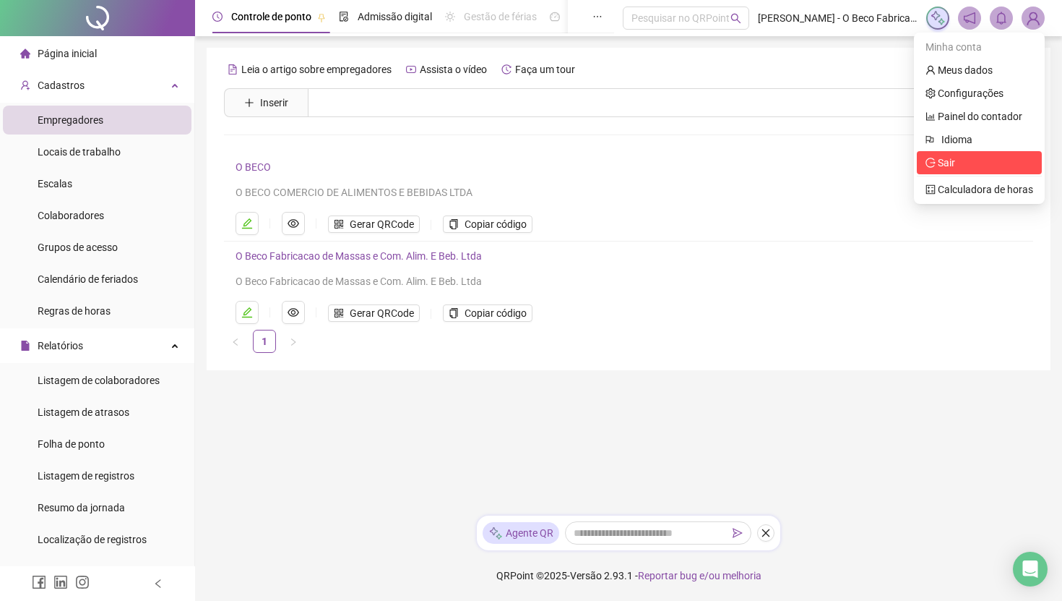
click at [939, 164] on span "Sair" at bounding box center [946, 163] width 17 height 12
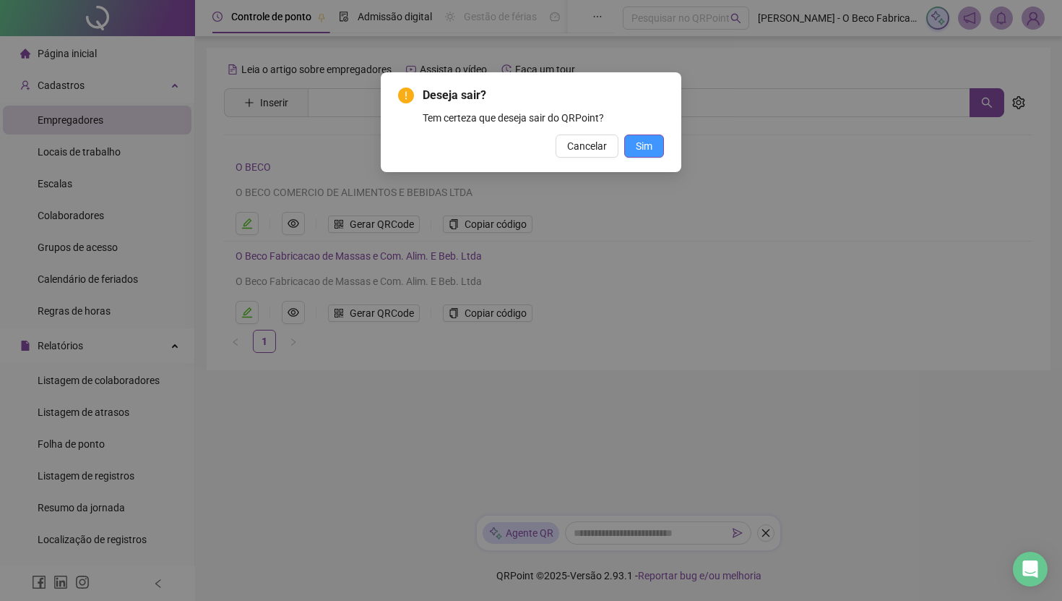
click at [647, 149] on span "Sim" at bounding box center [644, 146] width 17 height 16
